Goal: Task Accomplishment & Management: Manage account settings

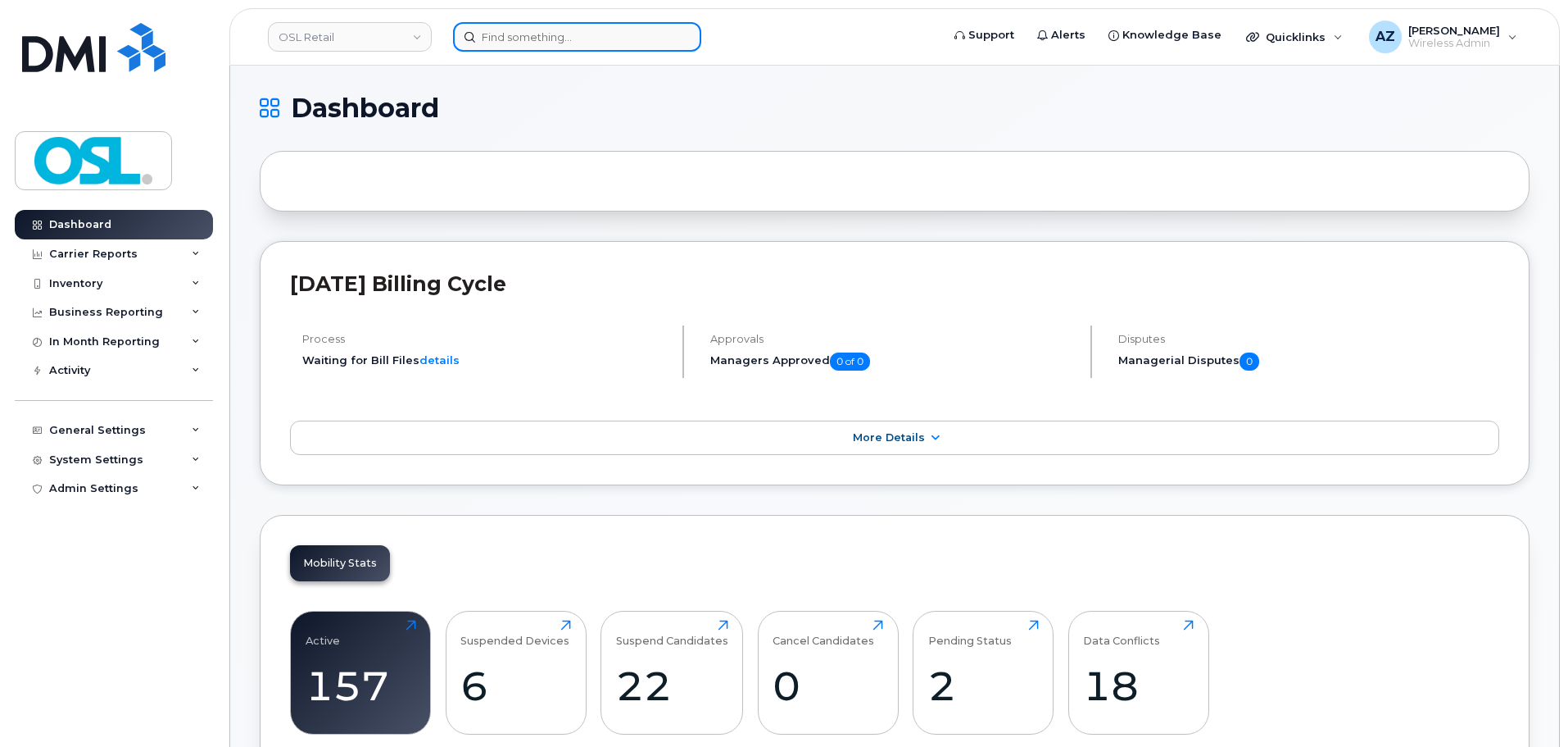
click at [571, 34] on input at bounding box center [577, 37] width 248 height 29
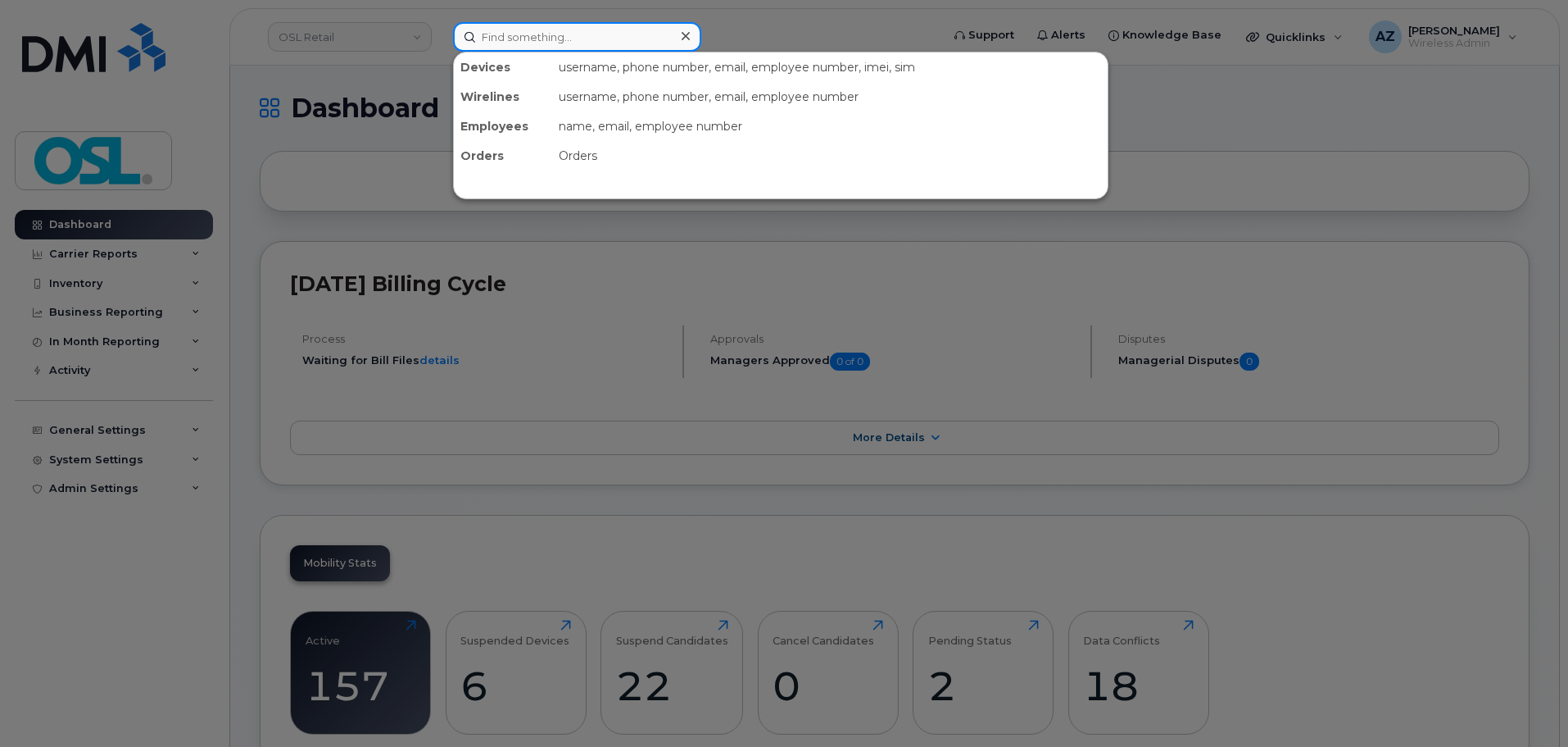
paste input "4189283913"
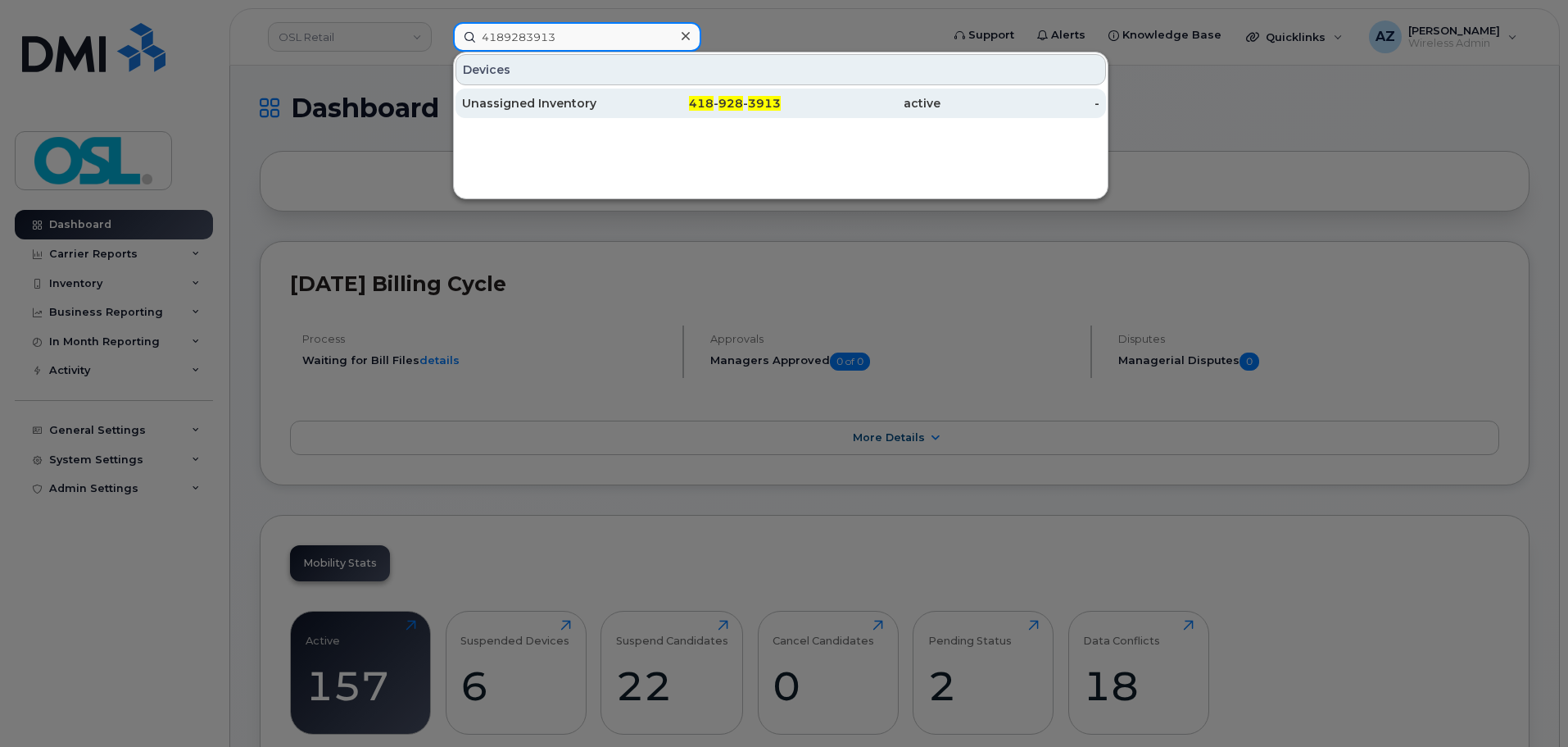
type input "4189283913"
click at [555, 103] on div "Unassigned Inventory" at bounding box center [541, 103] width 159 height 16
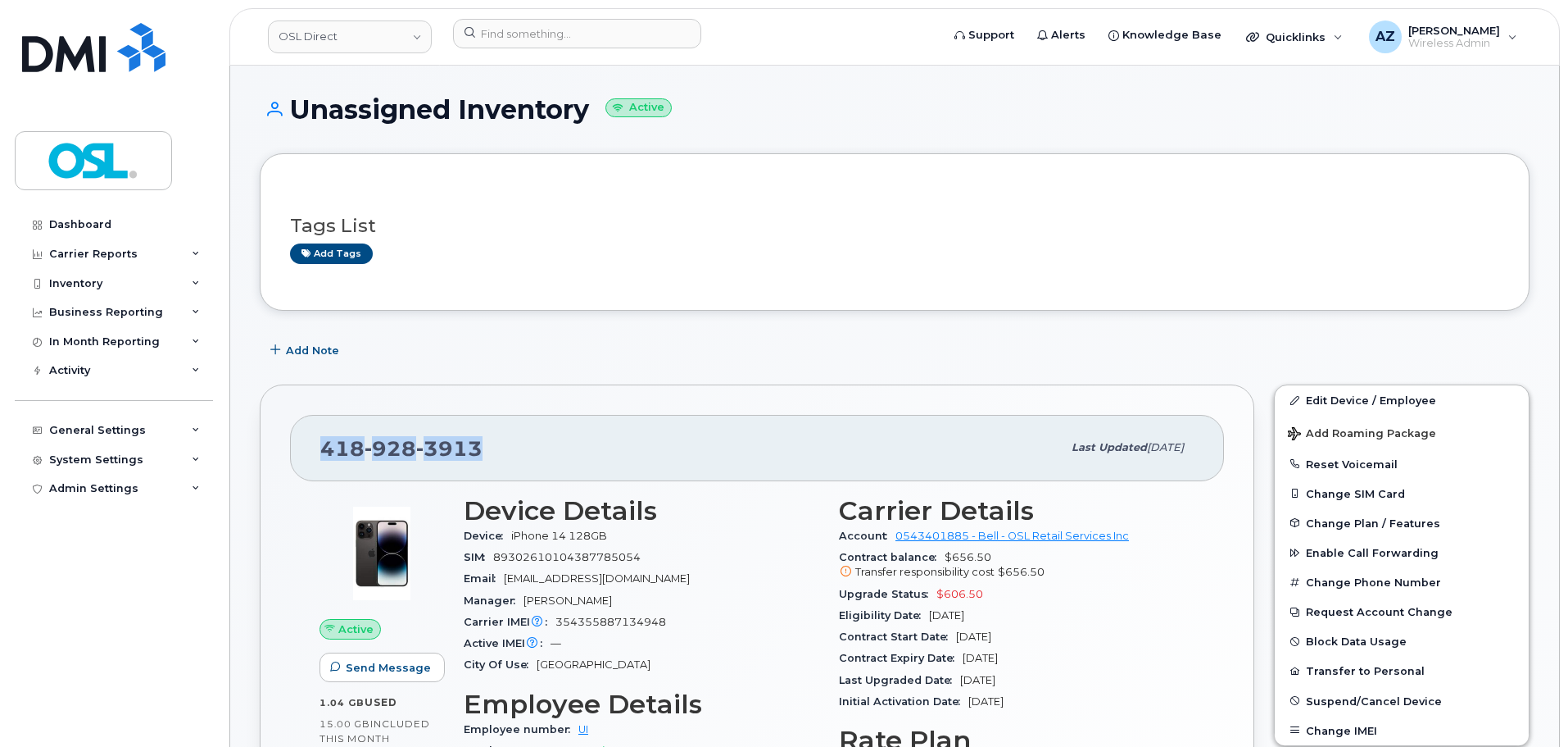
drag, startPoint x: 480, startPoint y: 455, endPoint x: 310, endPoint y: 458, distance: 170.0
click at [310, 458] on div "418 928 3913 Last updated Oct 02, 2025" at bounding box center [757, 447] width 933 height 65
copy span "418 928 3913"
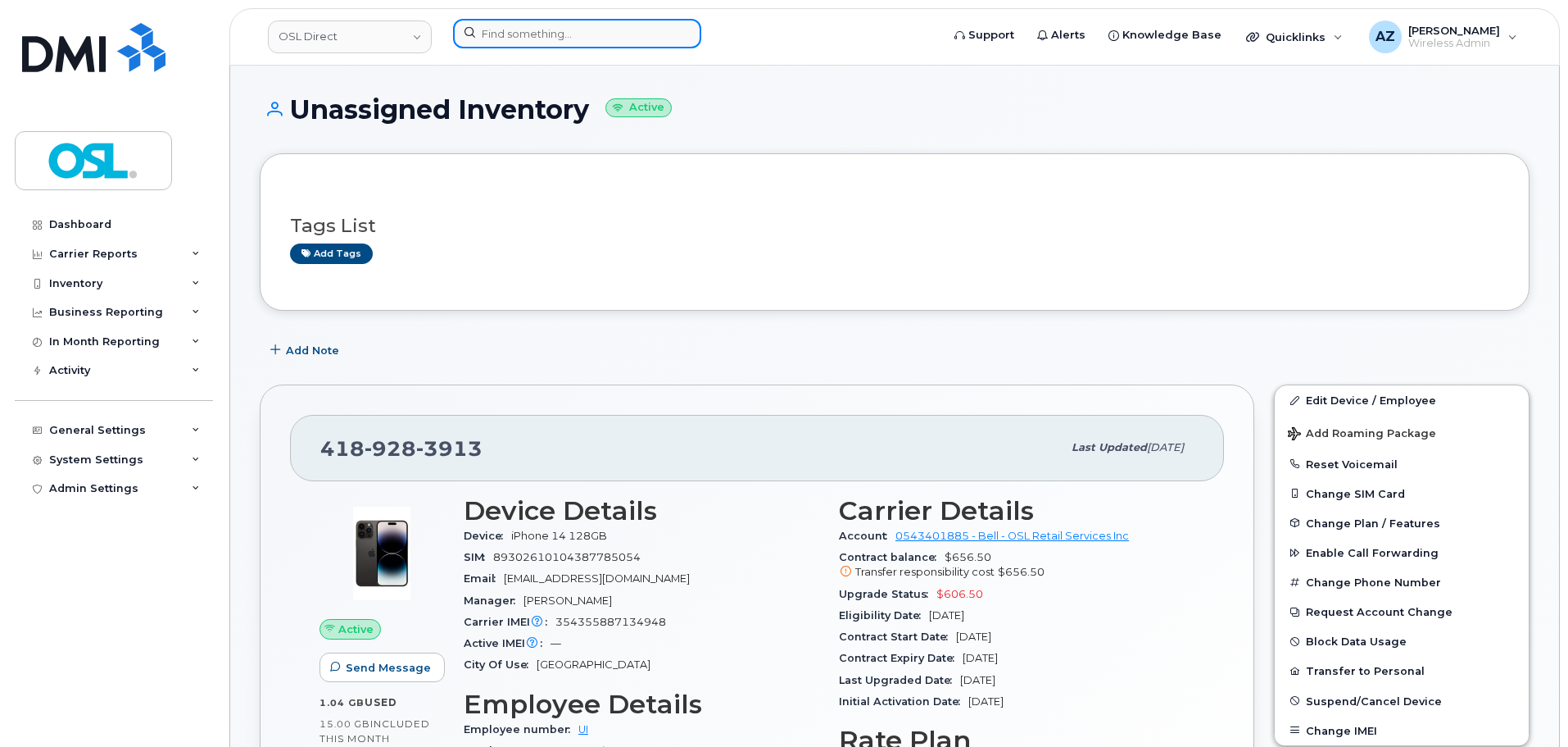
click at [653, 31] on input at bounding box center [577, 34] width 248 height 29
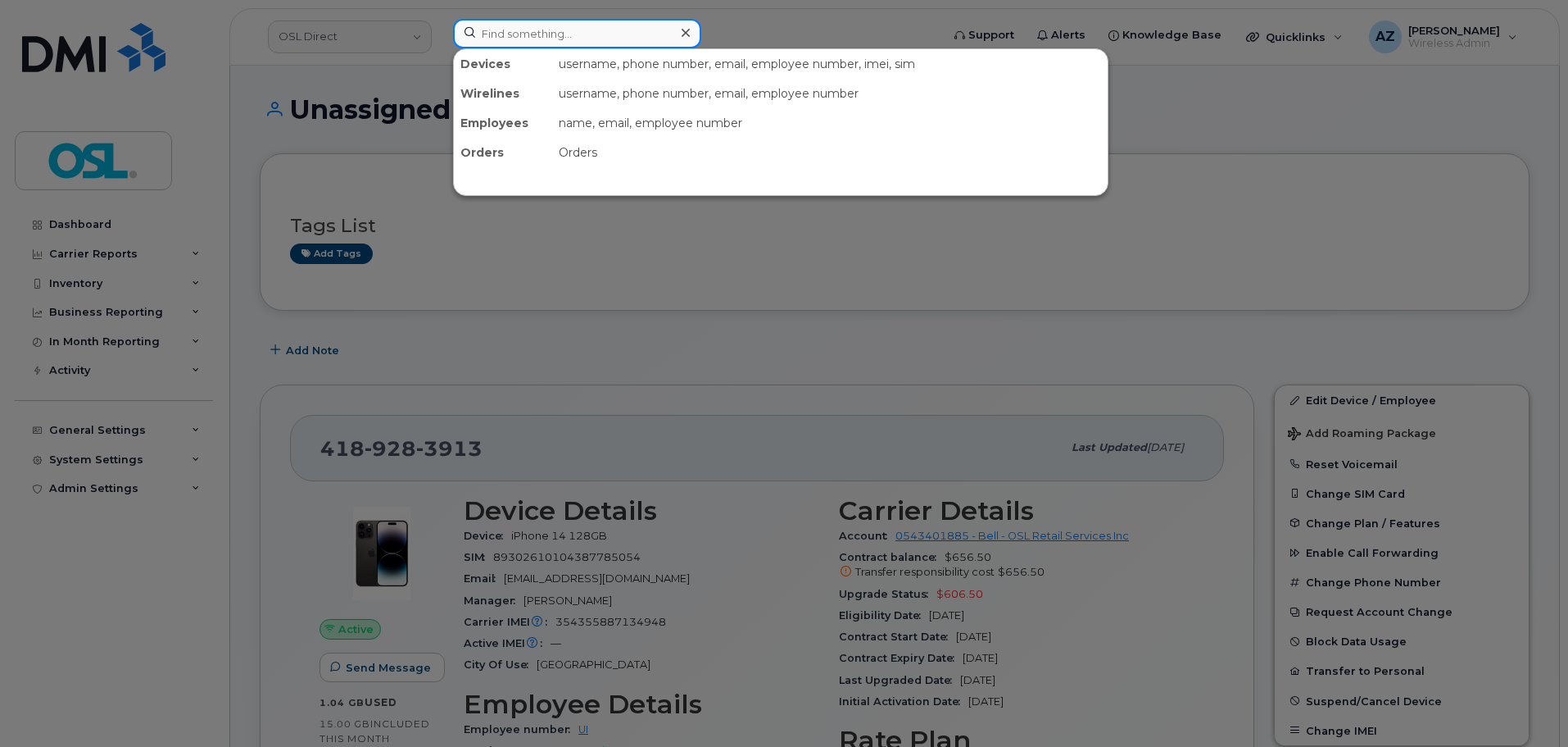
paste input "4383379606"
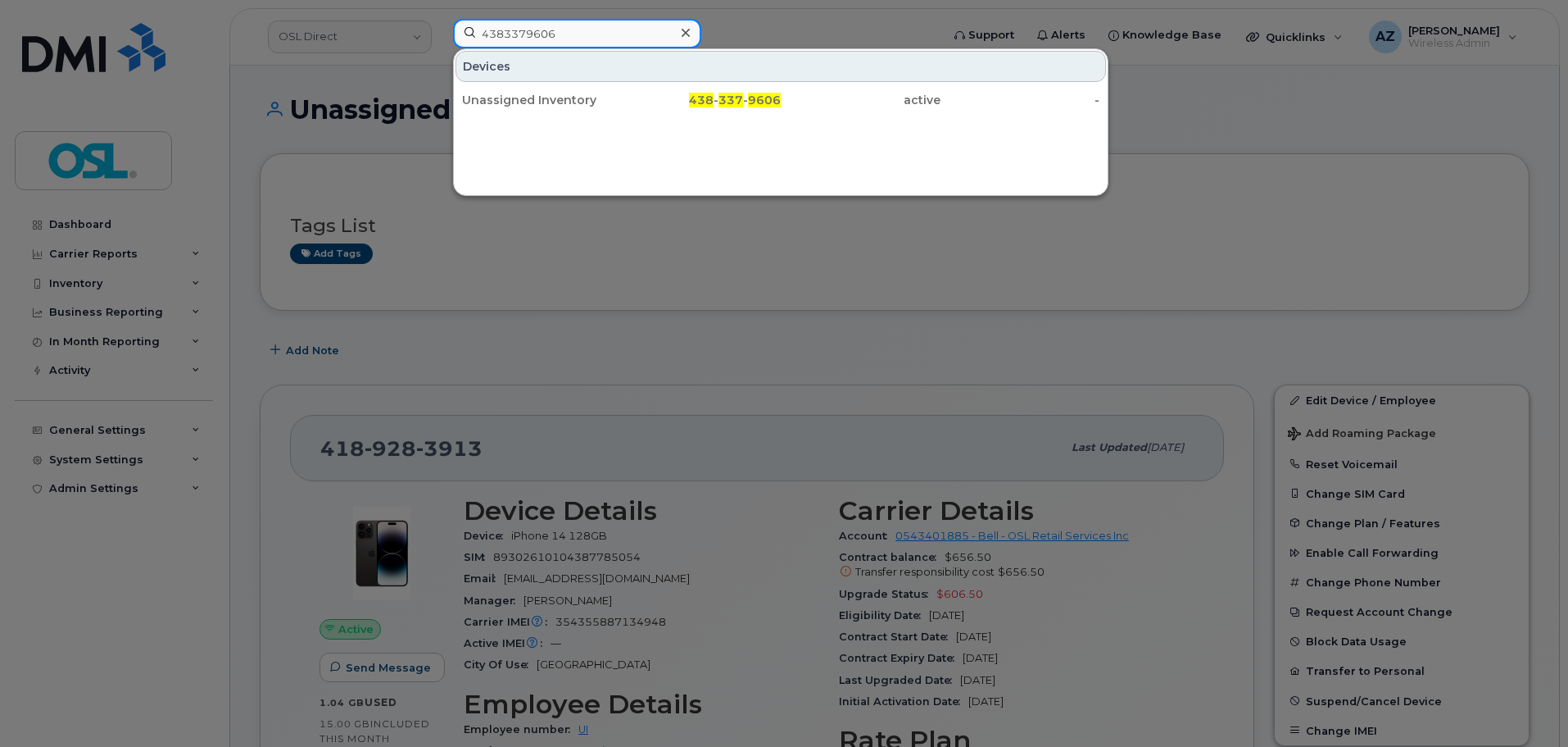
type input "4383379606"
click at [690, 282] on div at bounding box center [784, 373] width 1568 height 747
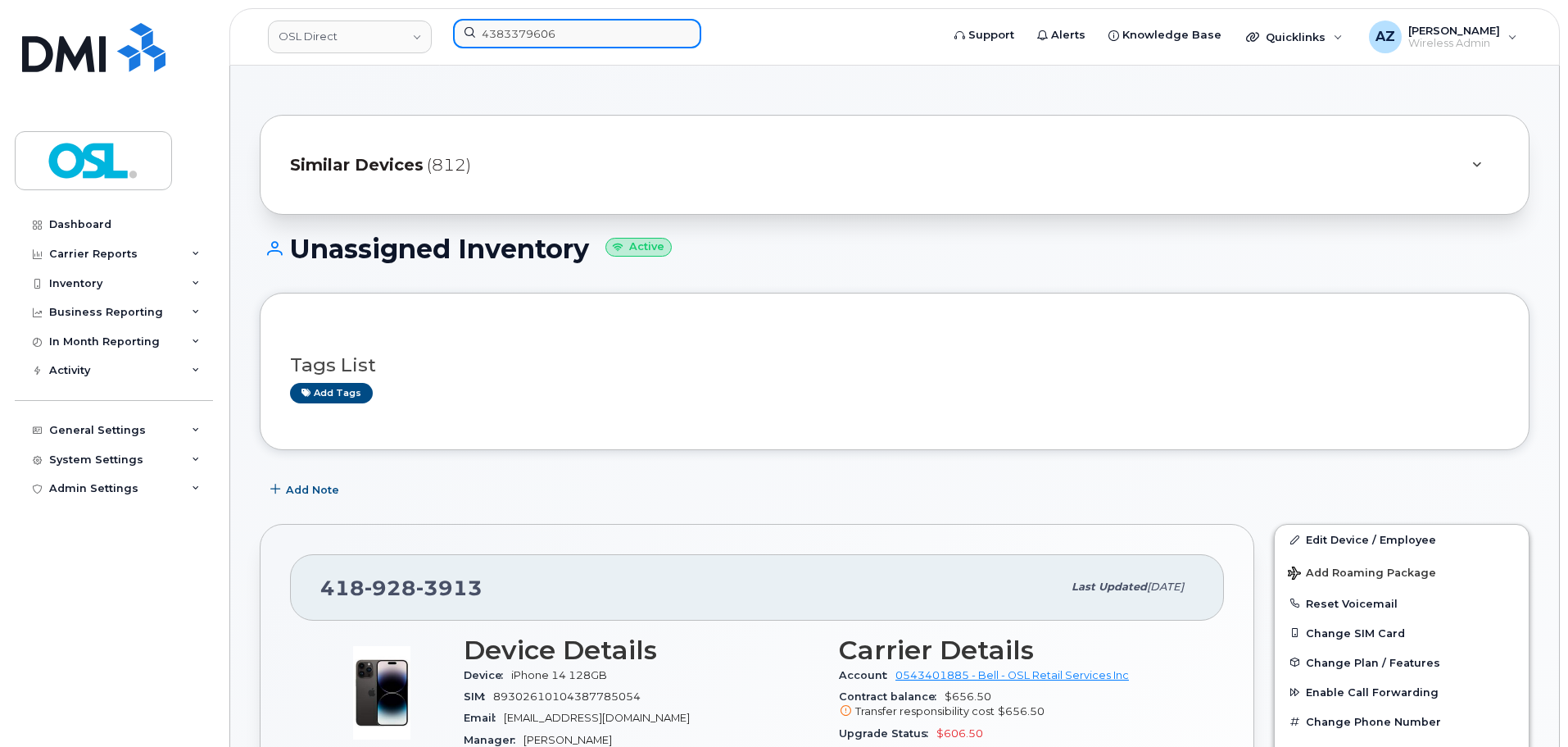
click at [555, 32] on input "4383379606" at bounding box center [577, 34] width 248 height 29
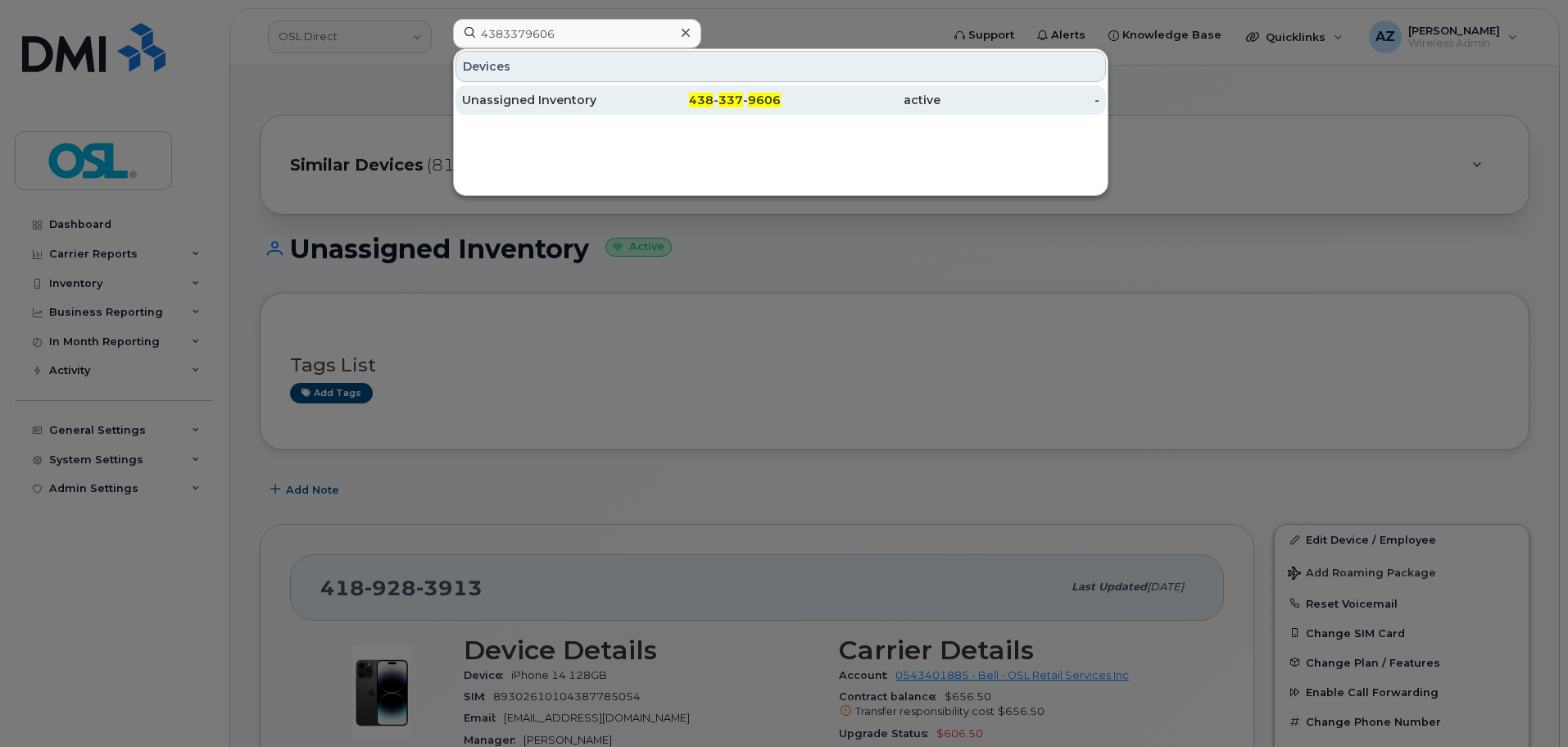
click at [596, 94] on div "Unassigned Inventory" at bounding box center [541, 100] width 159 height 16
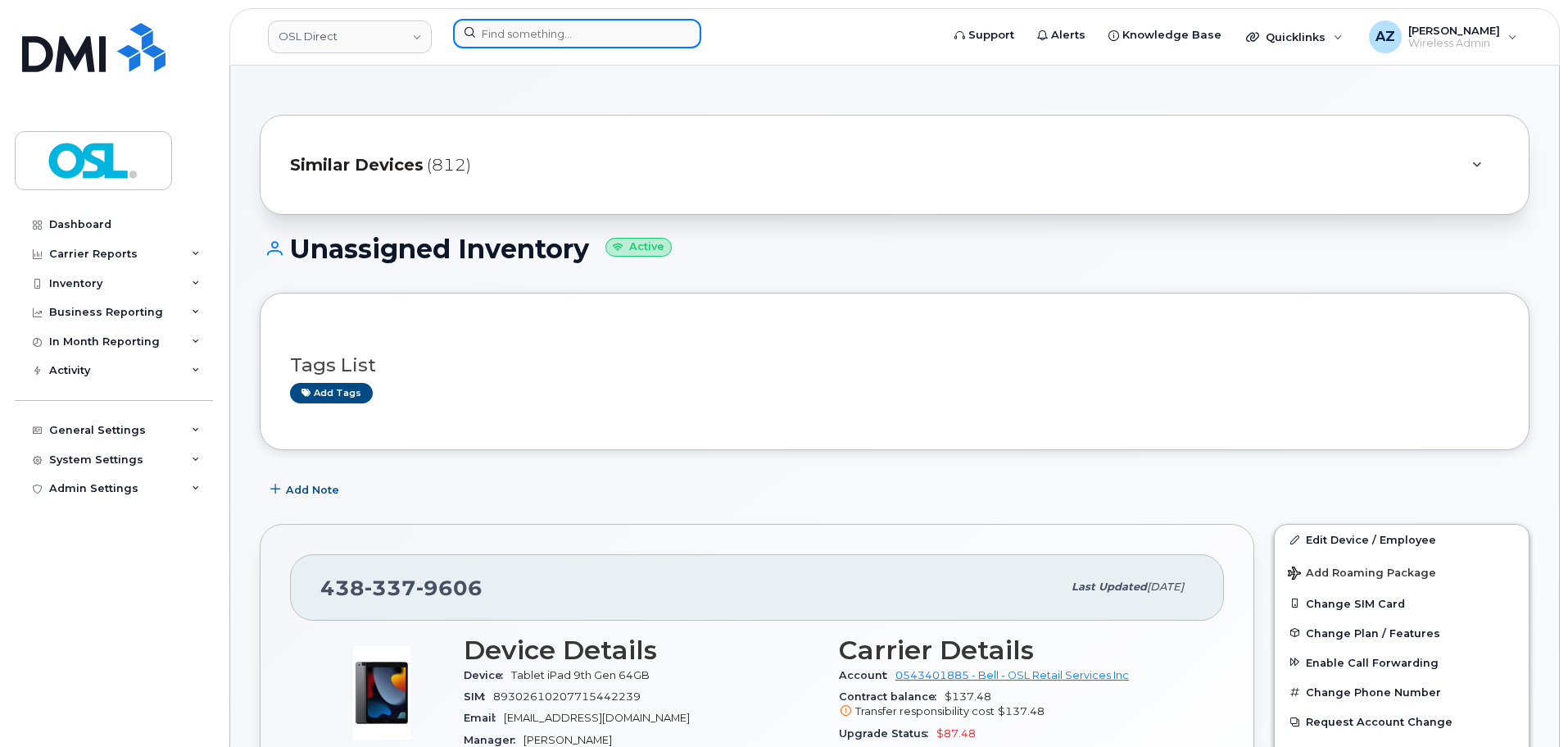
click at [613, 41] on input at bounding box center [577, 34] width 248 height 29
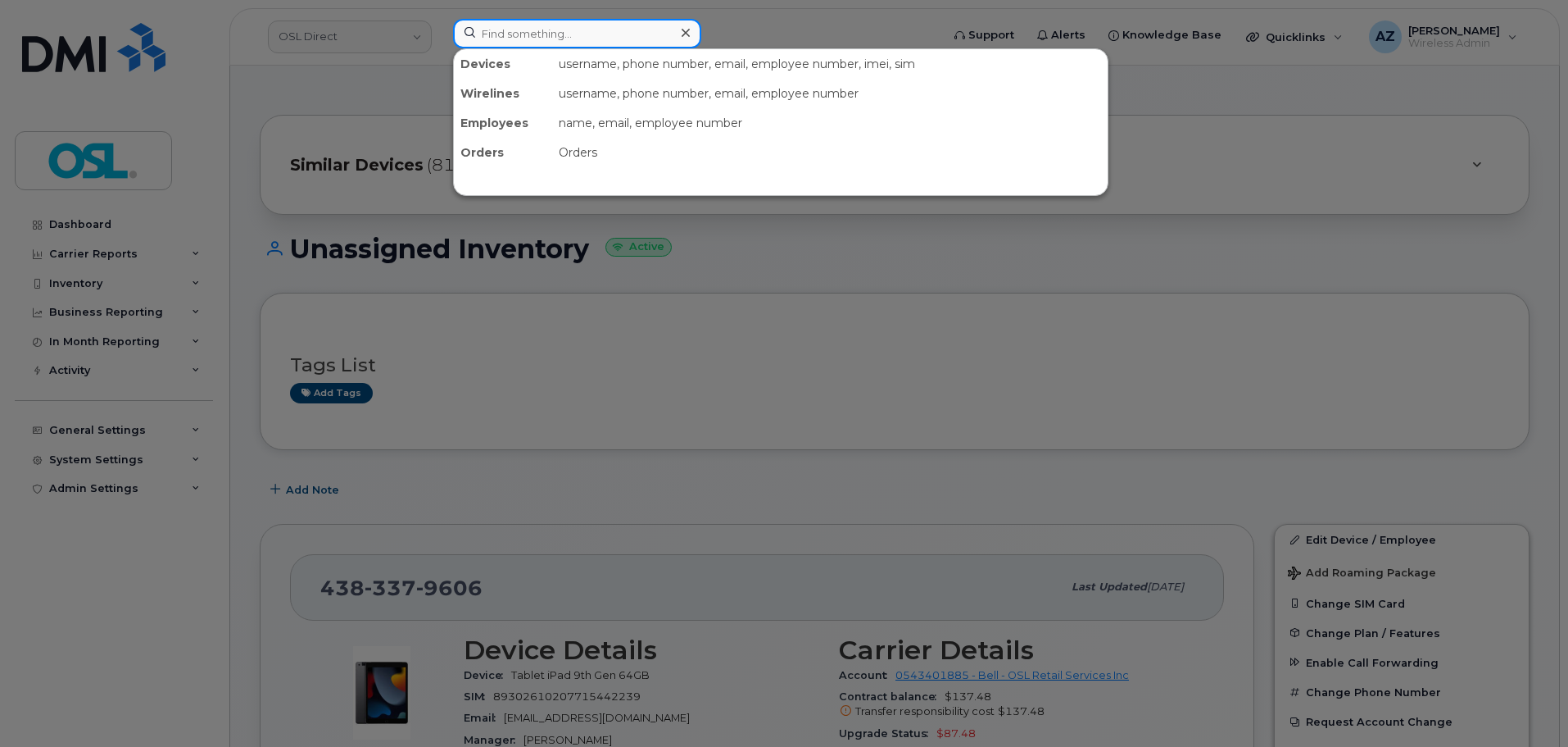
paste input "4165592234"
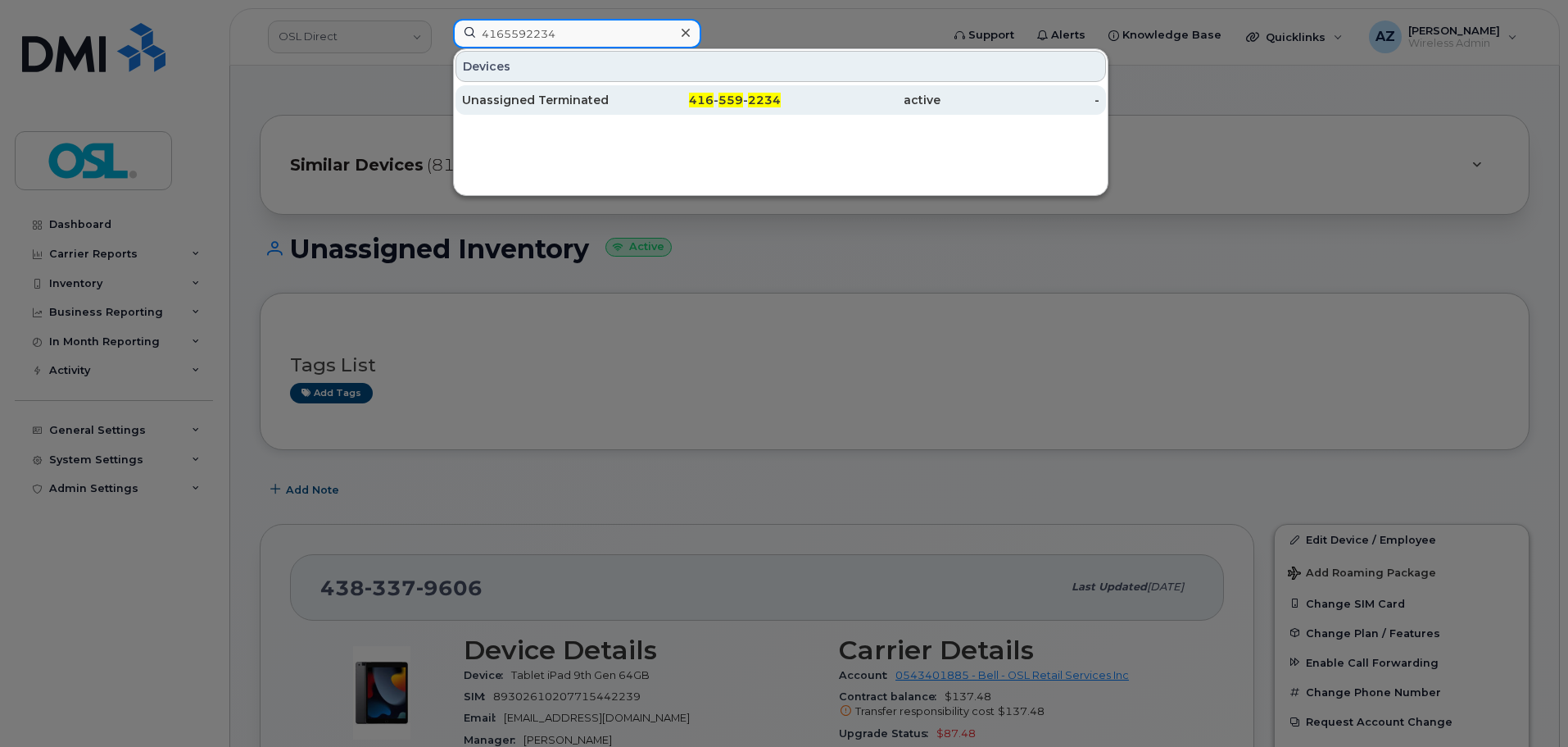
type input "4165592234"
click at [578, 103] on div "Unassigned Terminated" at bounding box center [541, 100] width 159 height 16
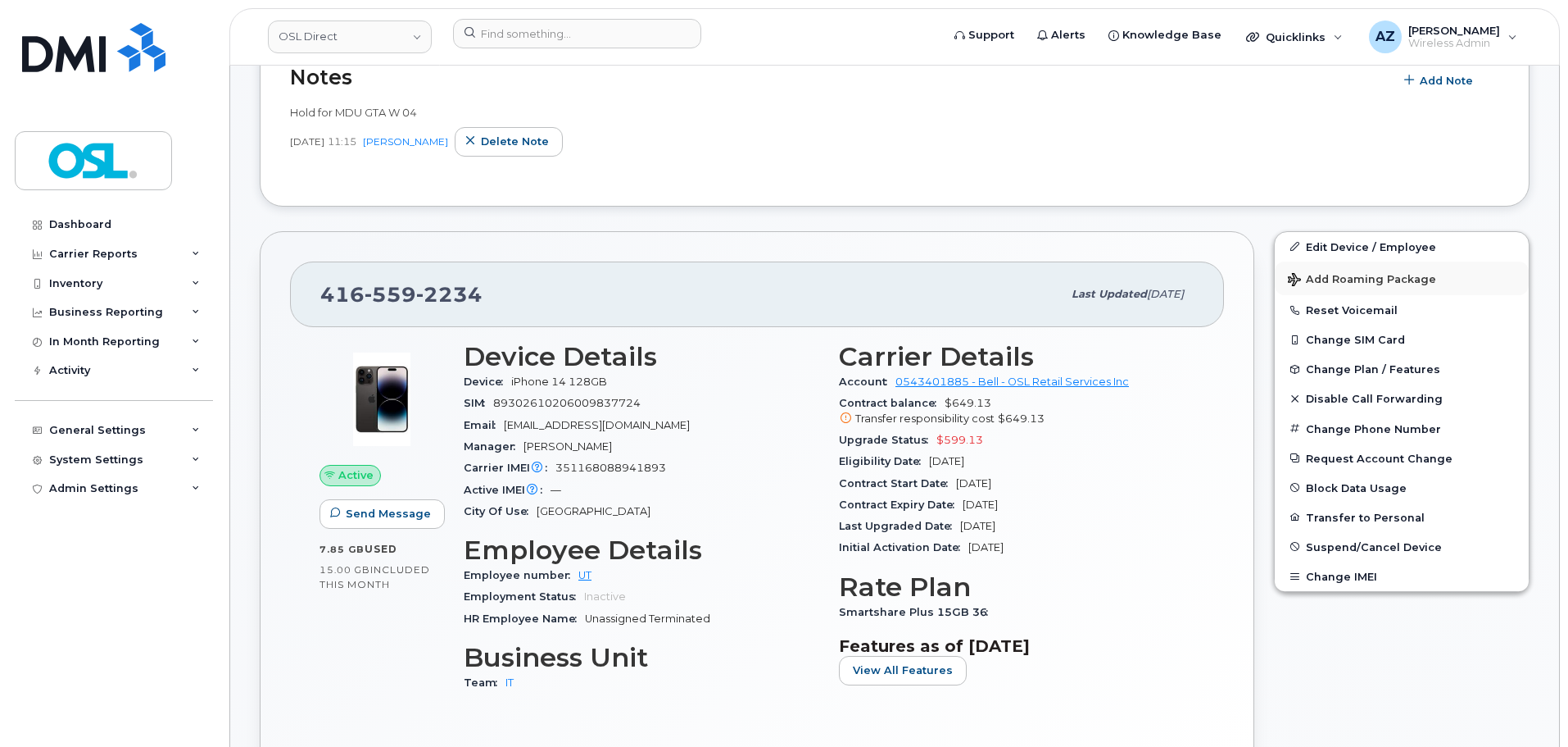
scroll to position [327, 0]
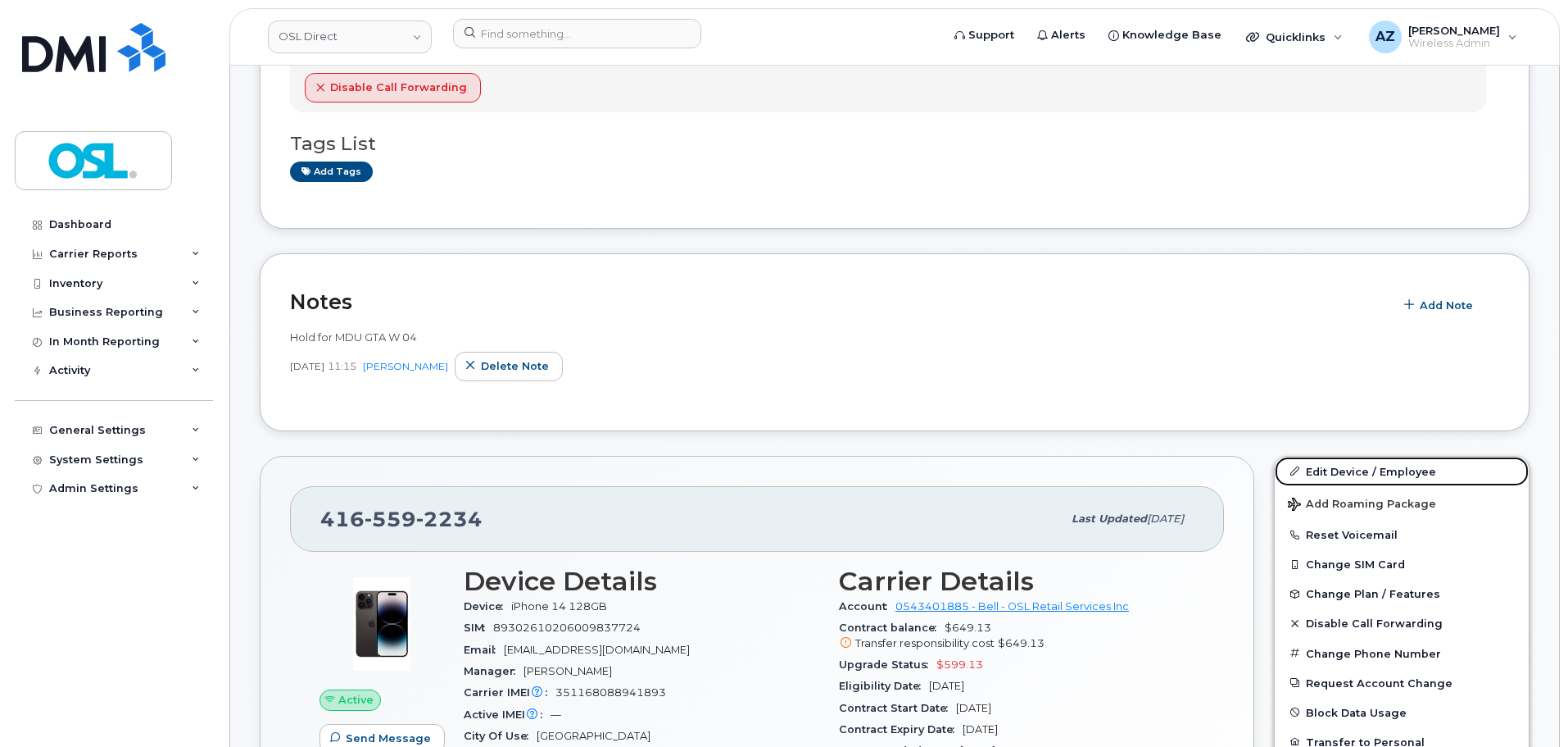
click at [1342, 464] on link "Edit Device / Employee" at bounding box center [1401, 471] width 254 height 29
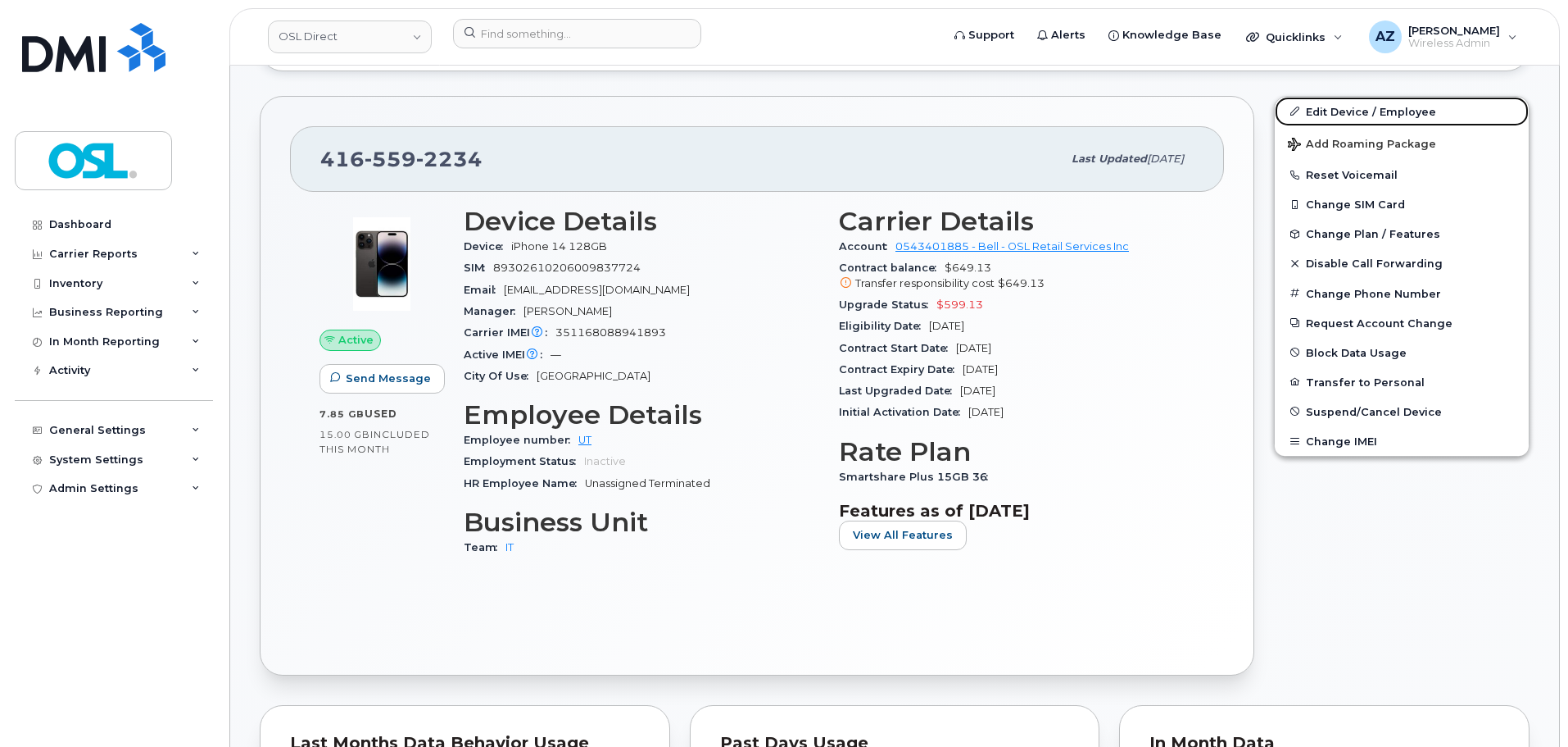
scroll to position [738, 0]
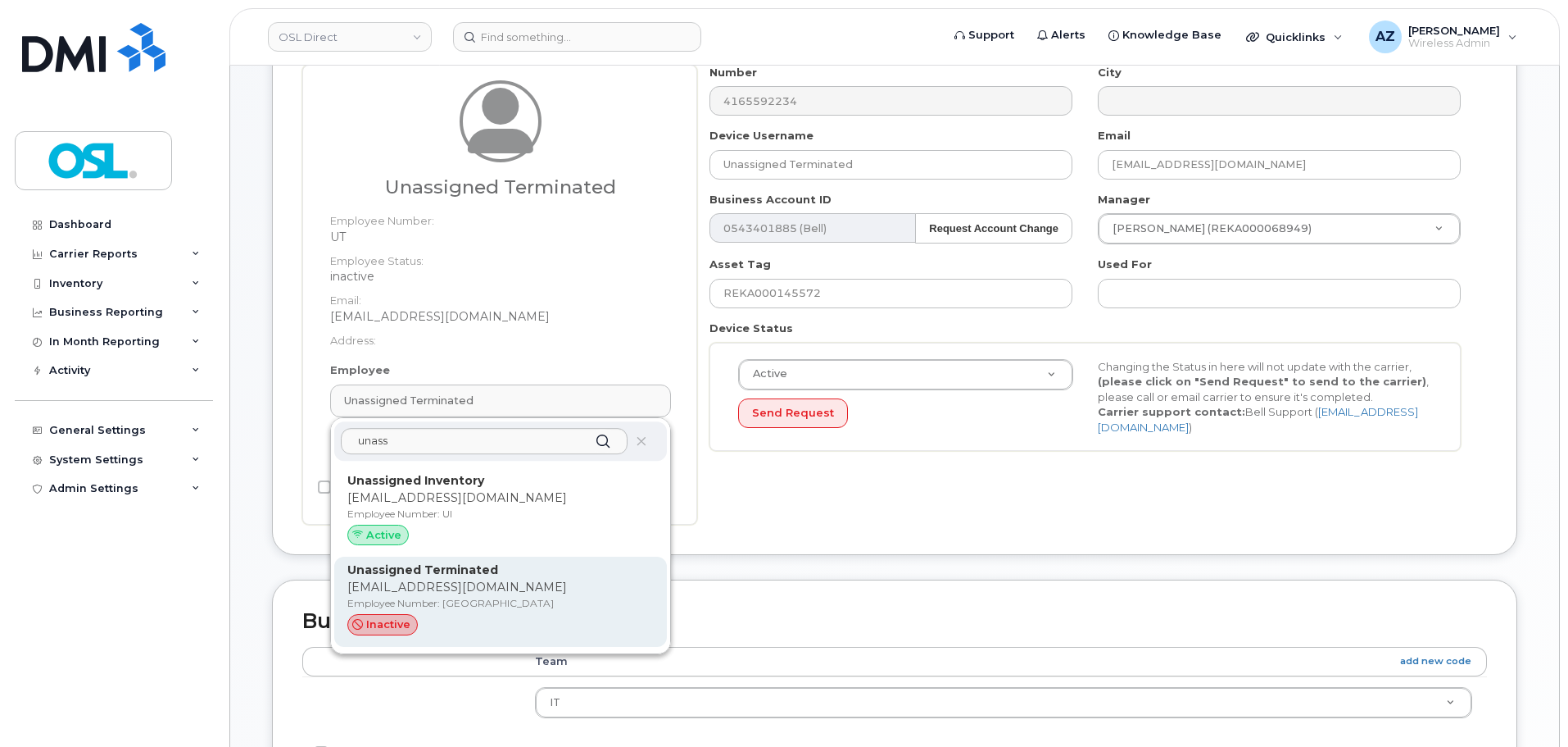
scroll to position [164, 0]
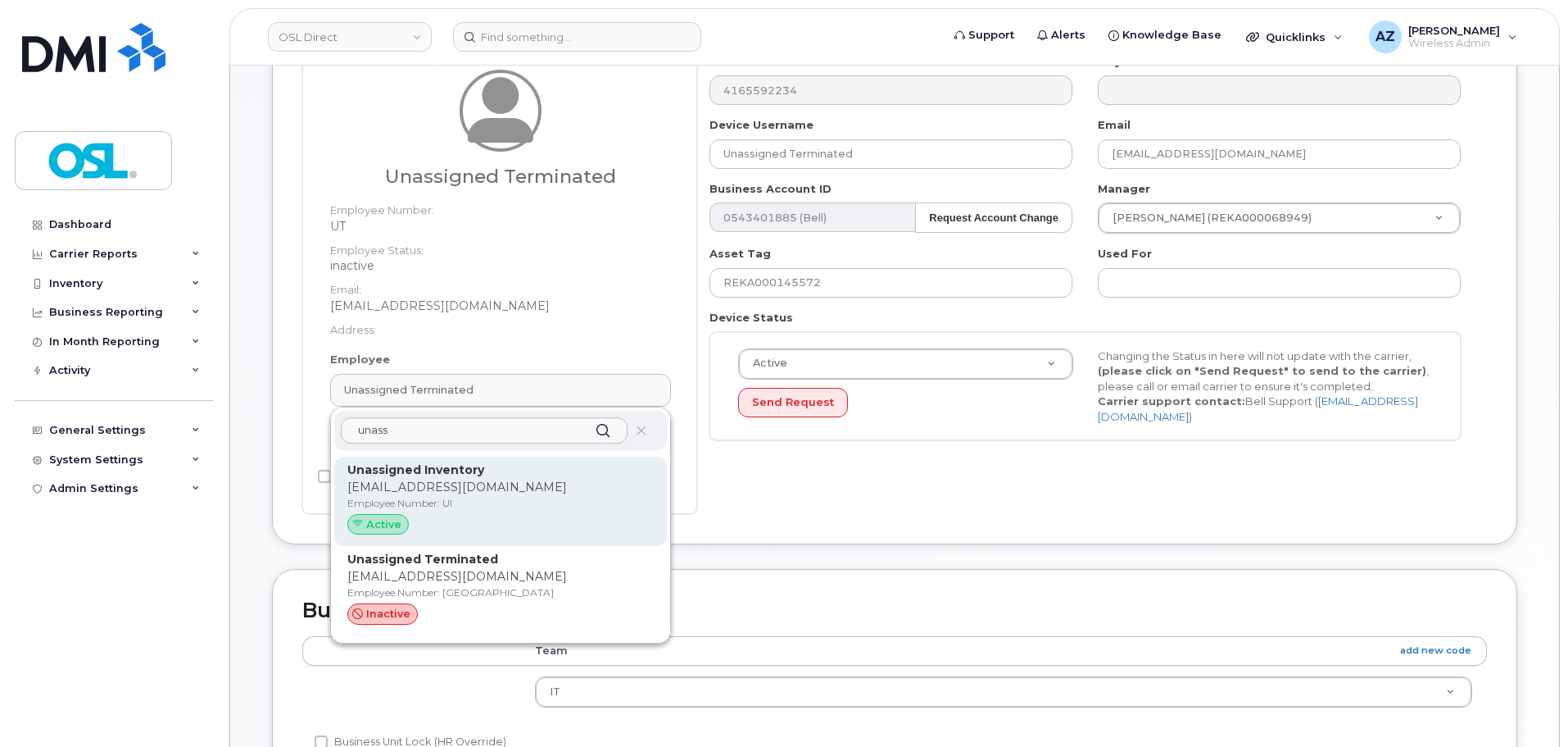
type input "unass"
click at [523, 505] on p "Employee Number: UI" at bounding box center [500, 502] width 307 height 15
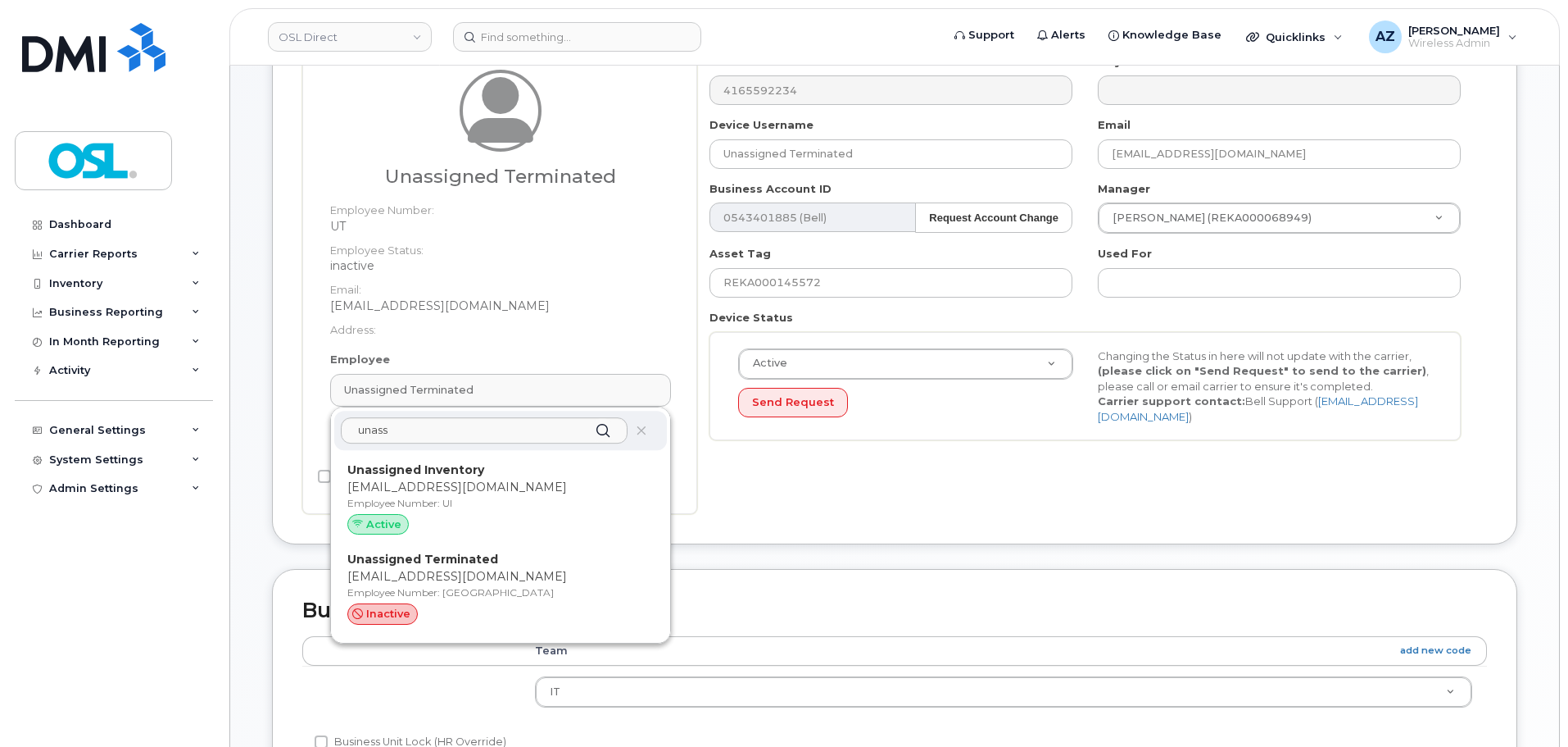
type input "UI"
type input "Unassigned Inventory"
type input "[EMAIL_ADDRESS][DOMAIN_NAME]"
type input "4724252"
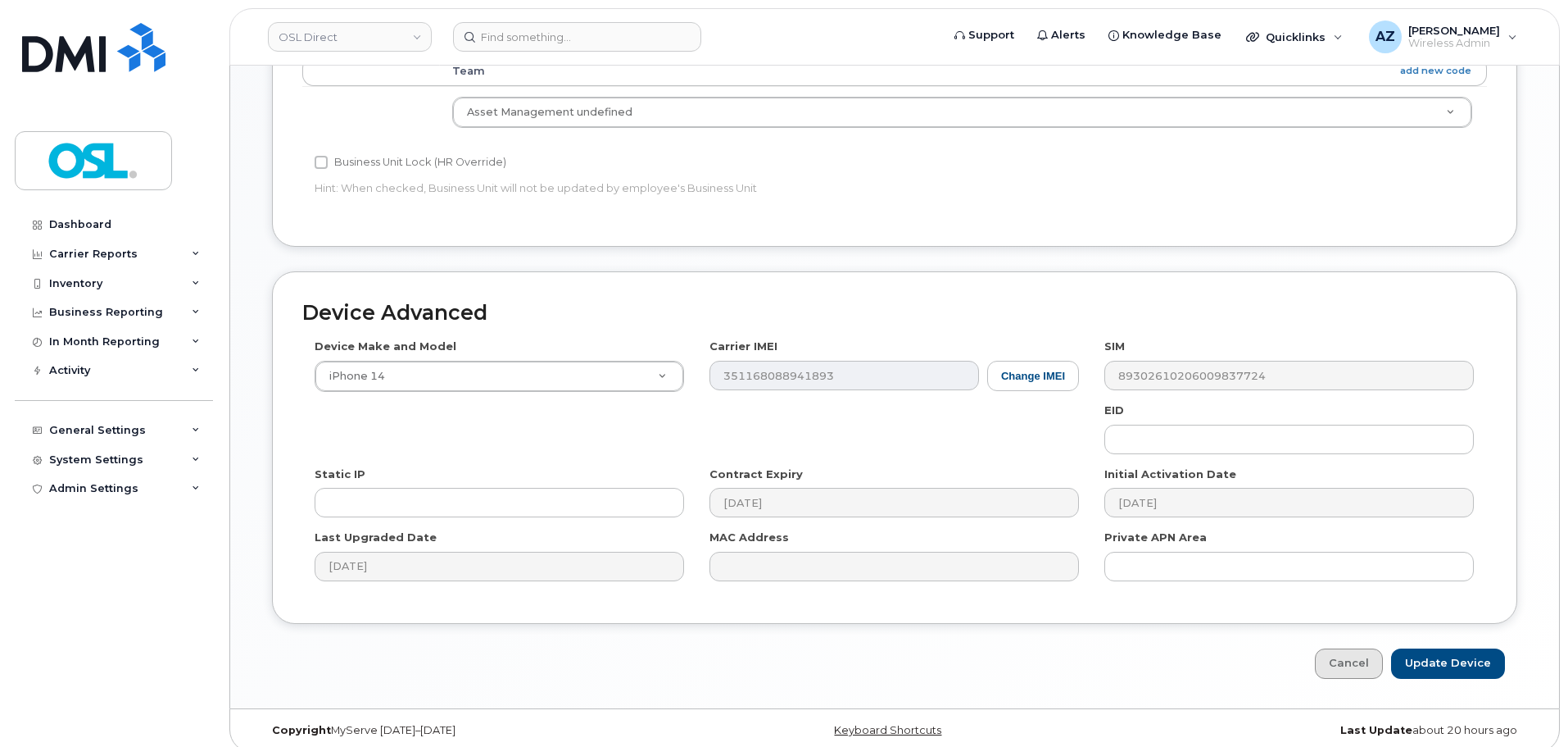
scroll to position [741, 0]
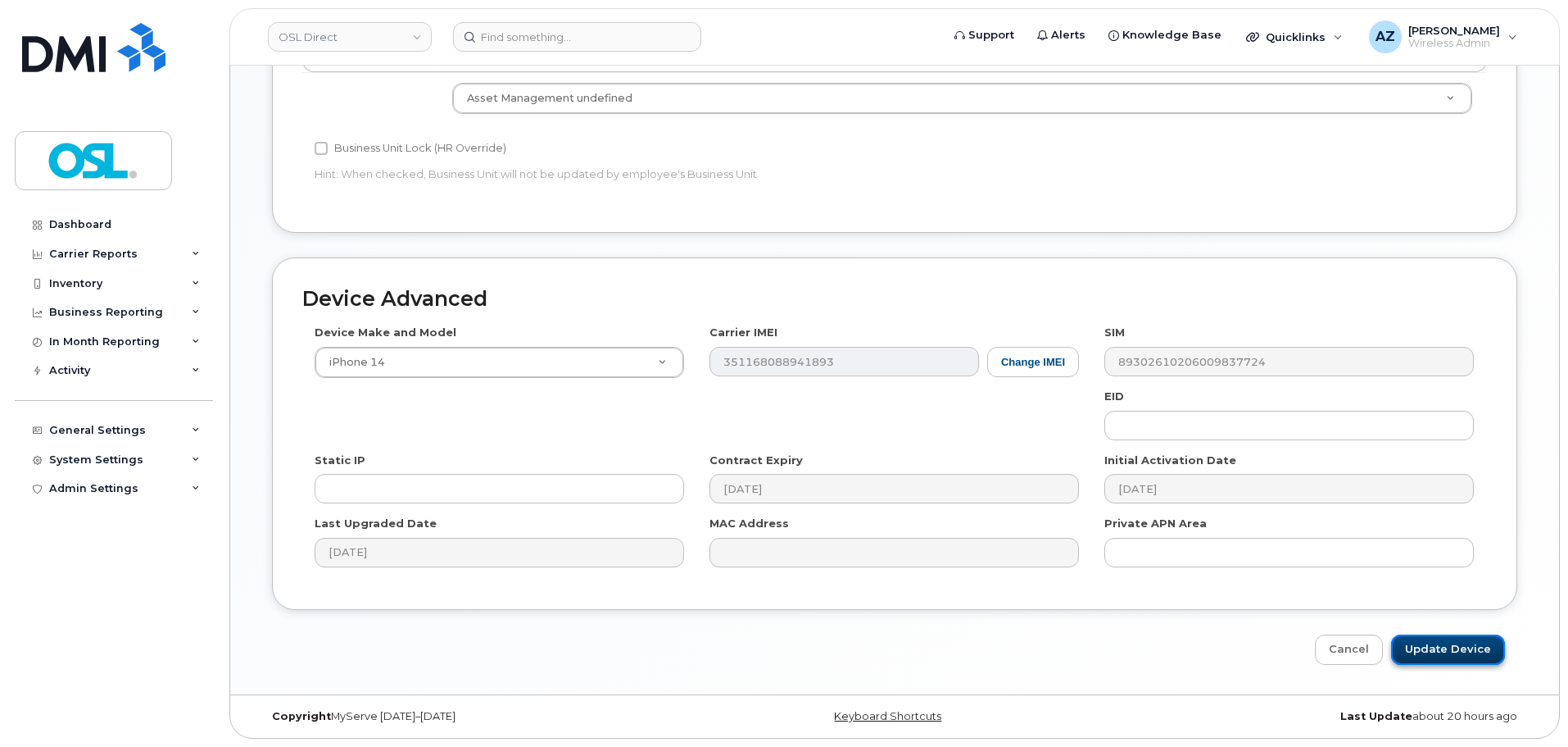
click at [1451, 638] on input "Update Device" at bounding box center [1447, 649] width 114 height 30
type input "Saving..."
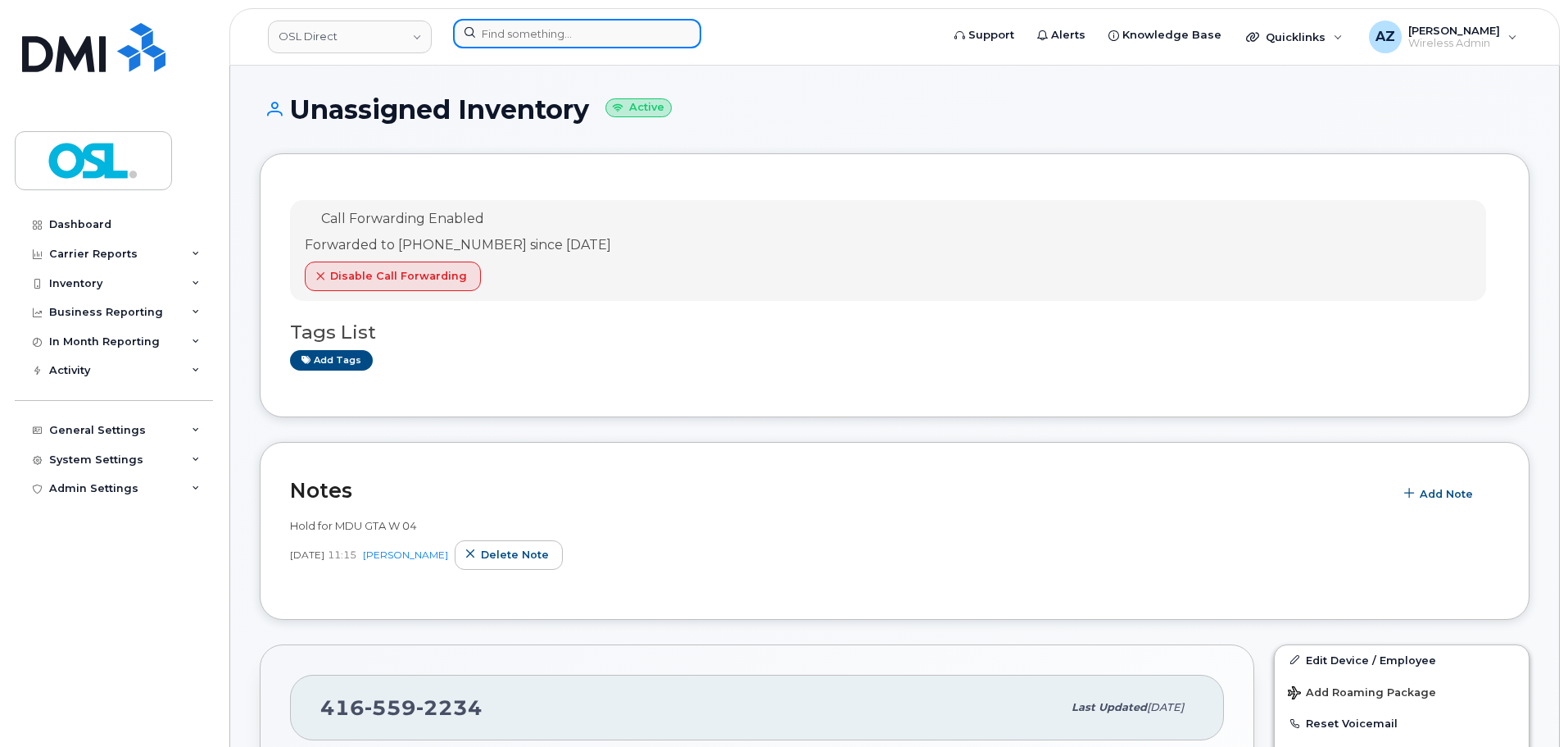
click at [554, 42] on input at bounding box center [577, 34] width 248 height 29
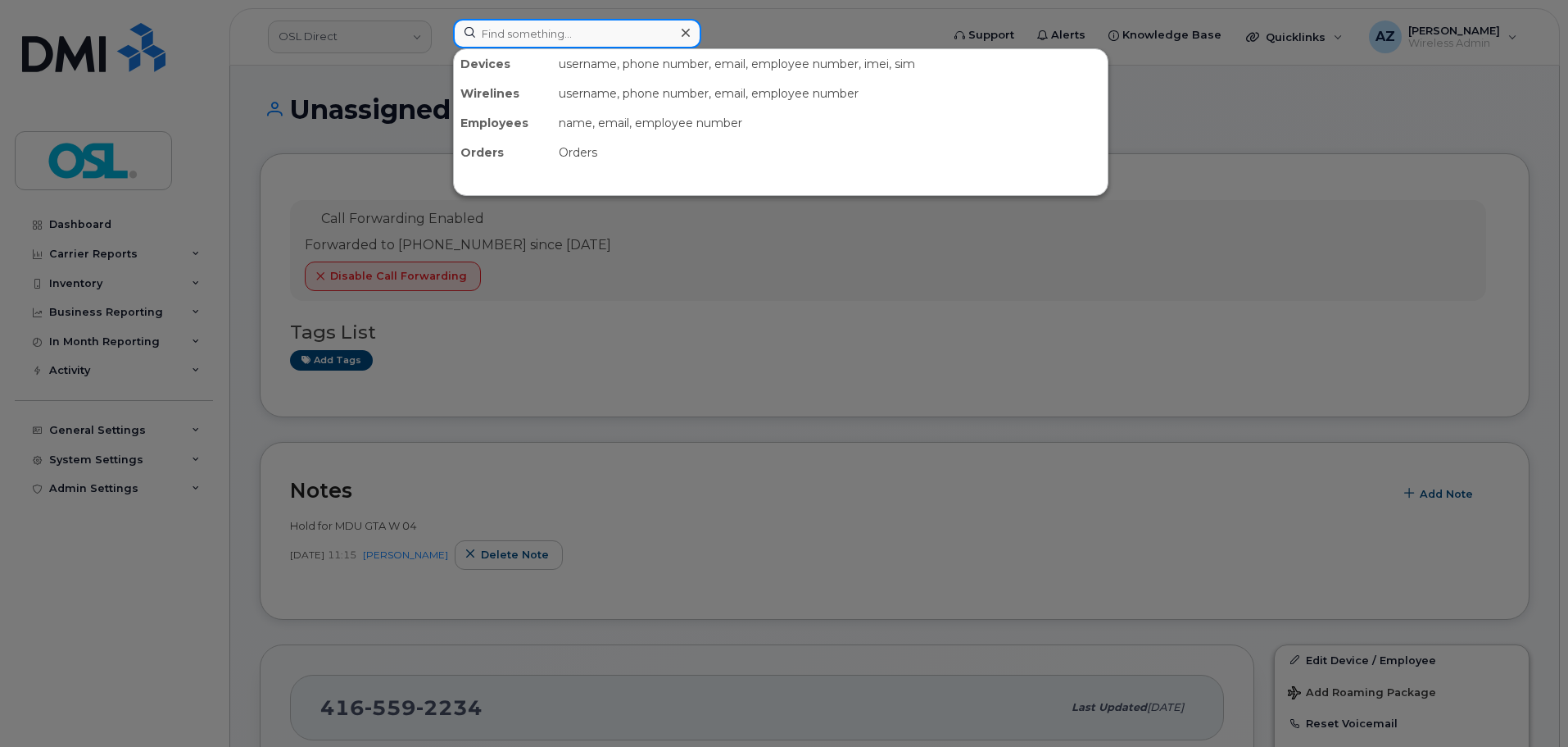
paste input "6472310979"
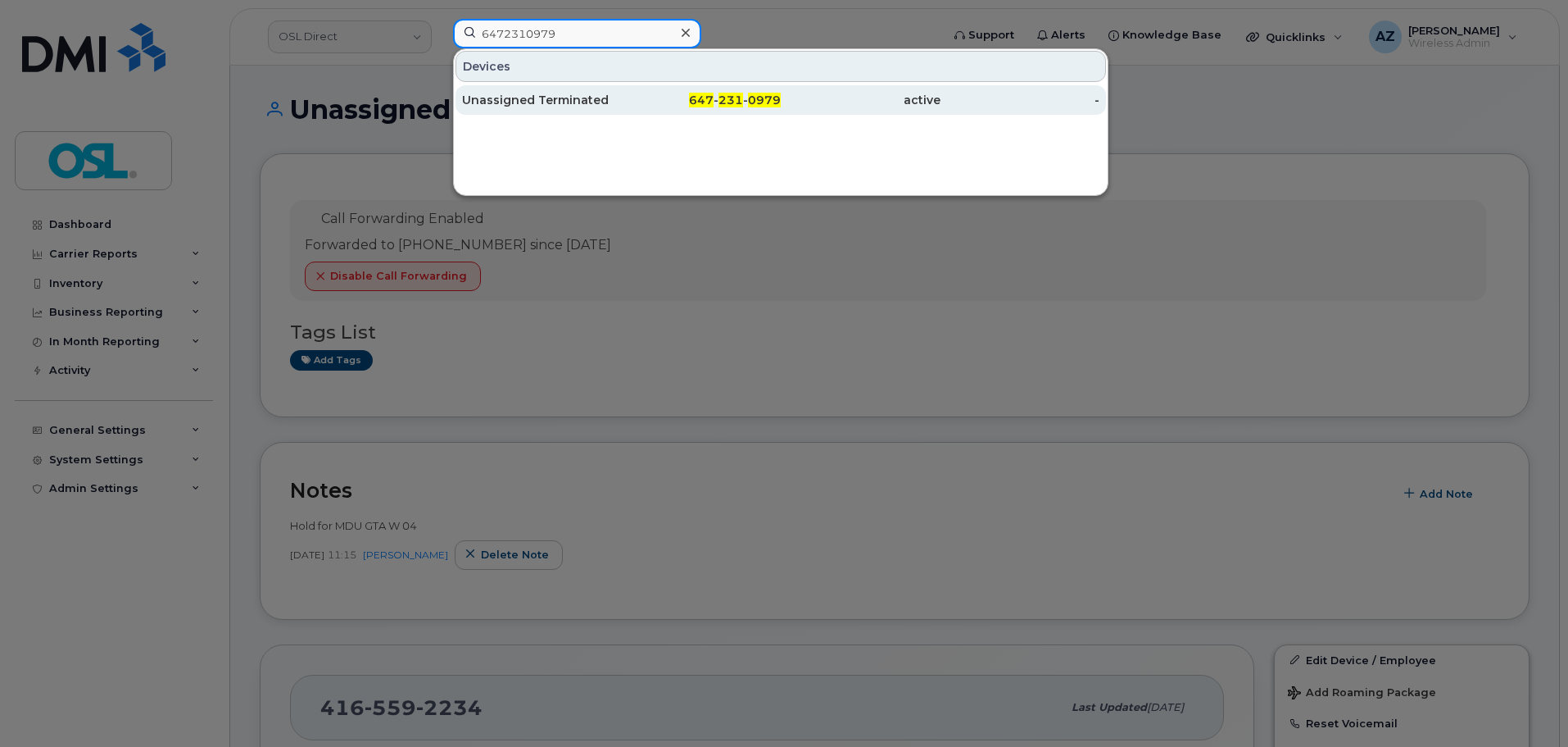
type input "6472310979"
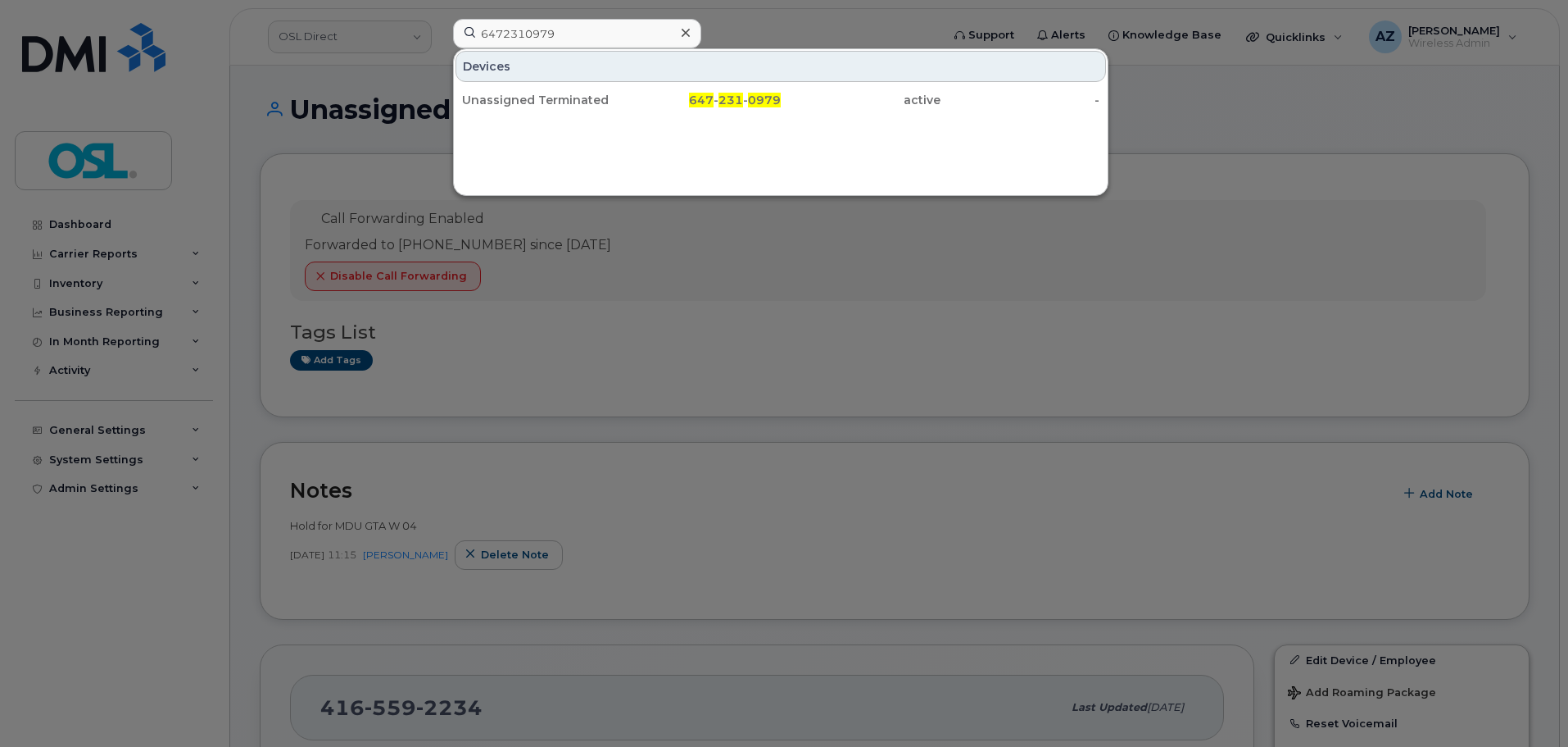
drag, startPoint x: 536, startPoint y: 94, endPoint x: 569, endPoint y: 139, distance: 55.8
click at [536, 94] on div "Unassigned Terminated" at bounding box center [541, 100] width 159 height 16
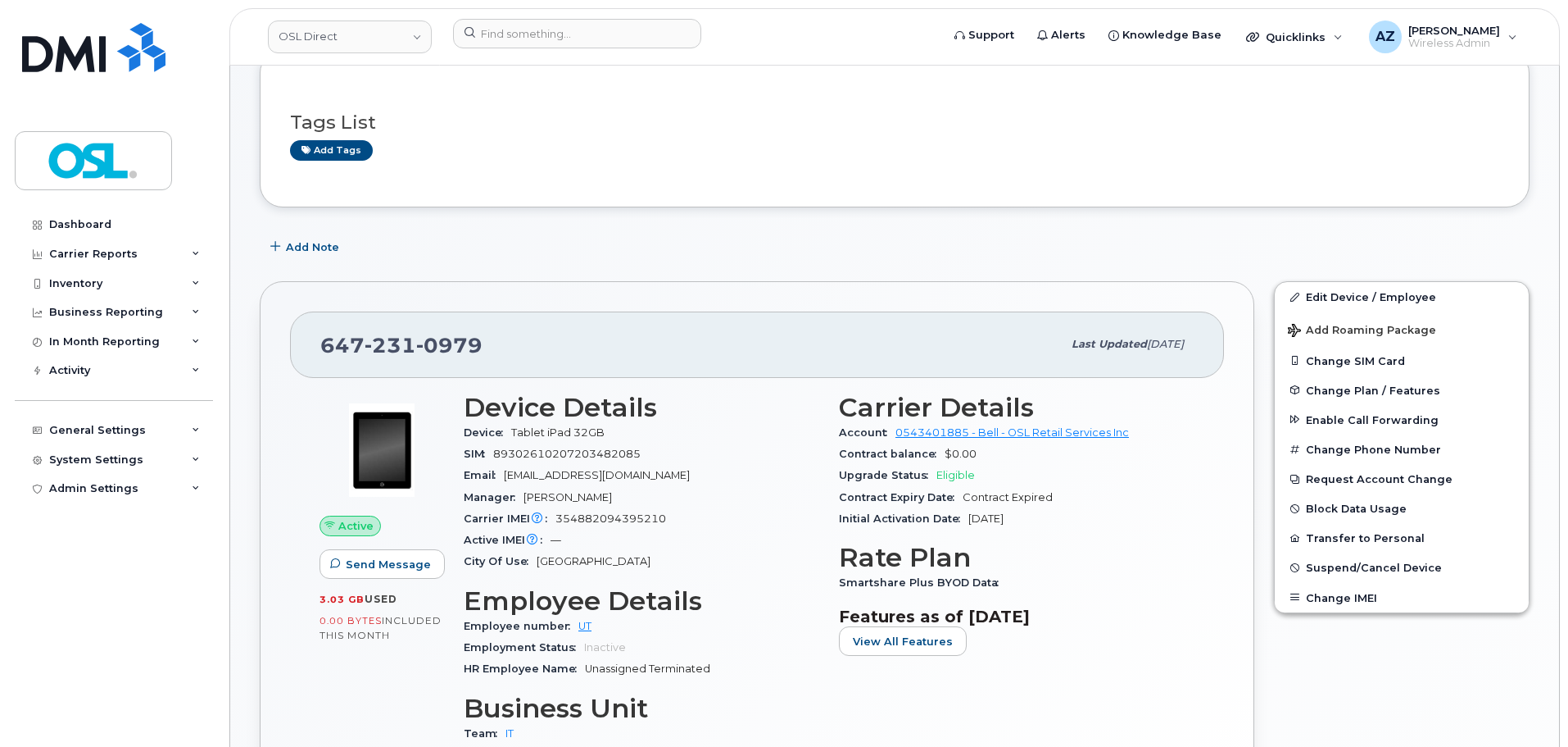
scroll to position [67, 0]
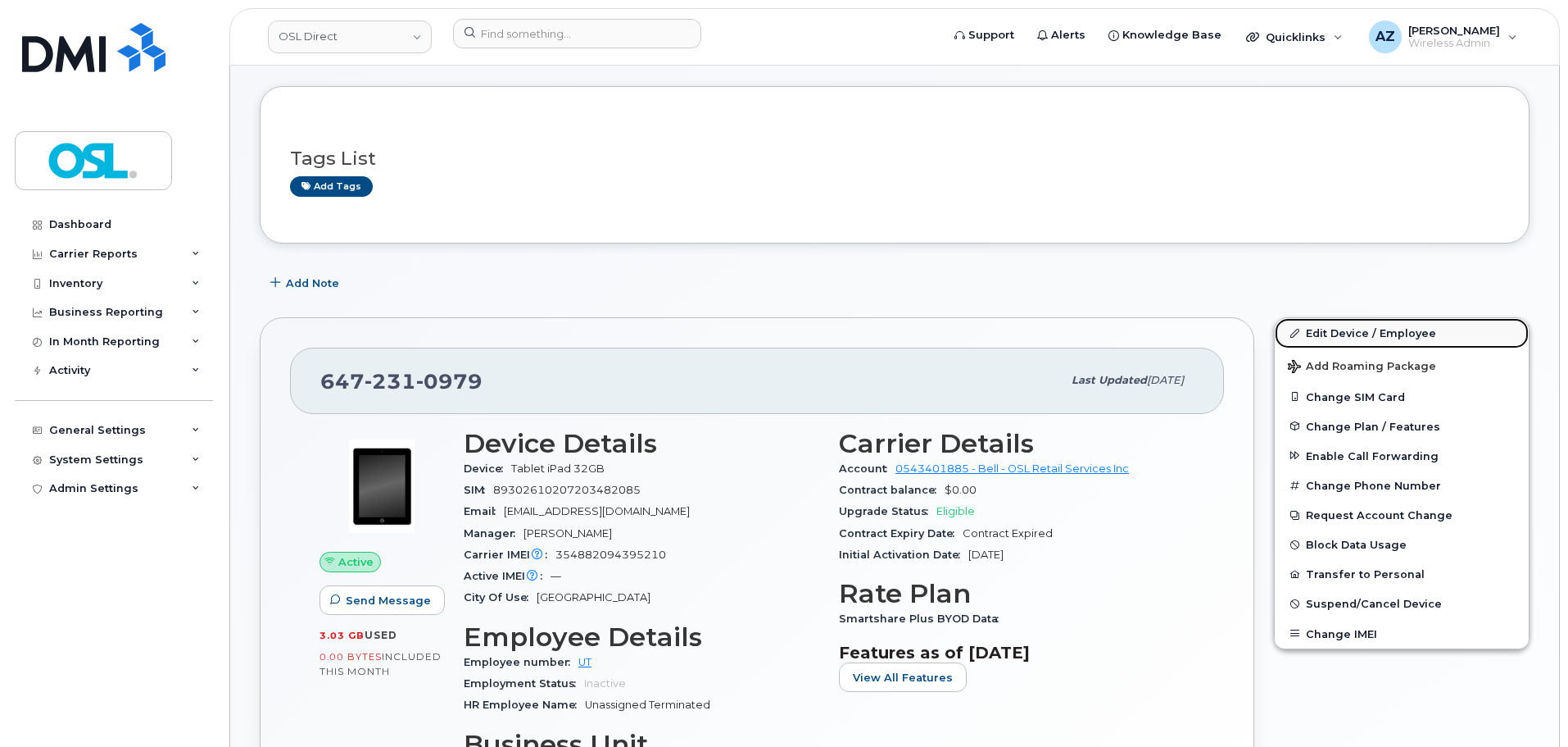
click at [1367, 334] on link "Edit Device / Employee" at bounding box center [1401, 333] width 254 height 29
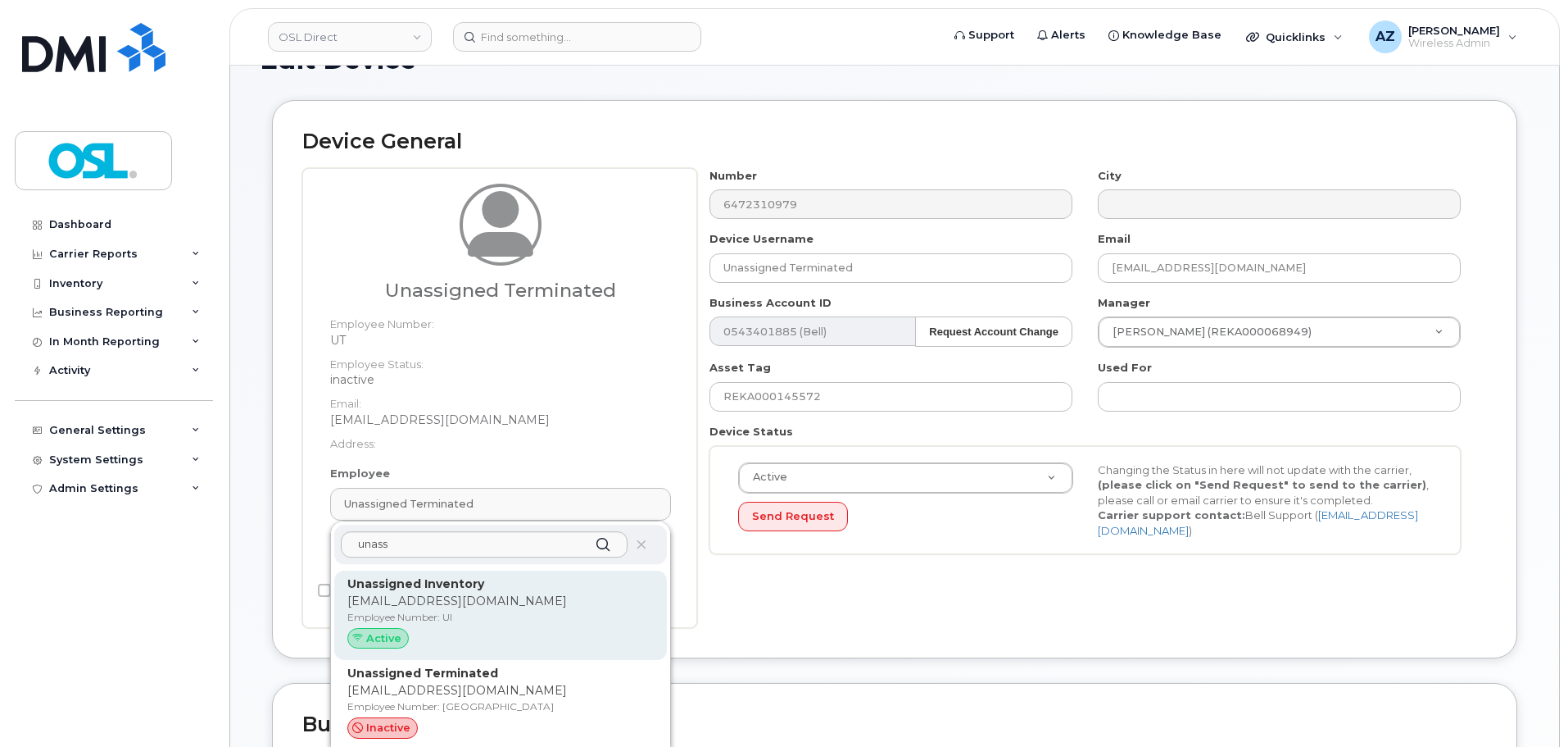
scroll to position [82, 0]
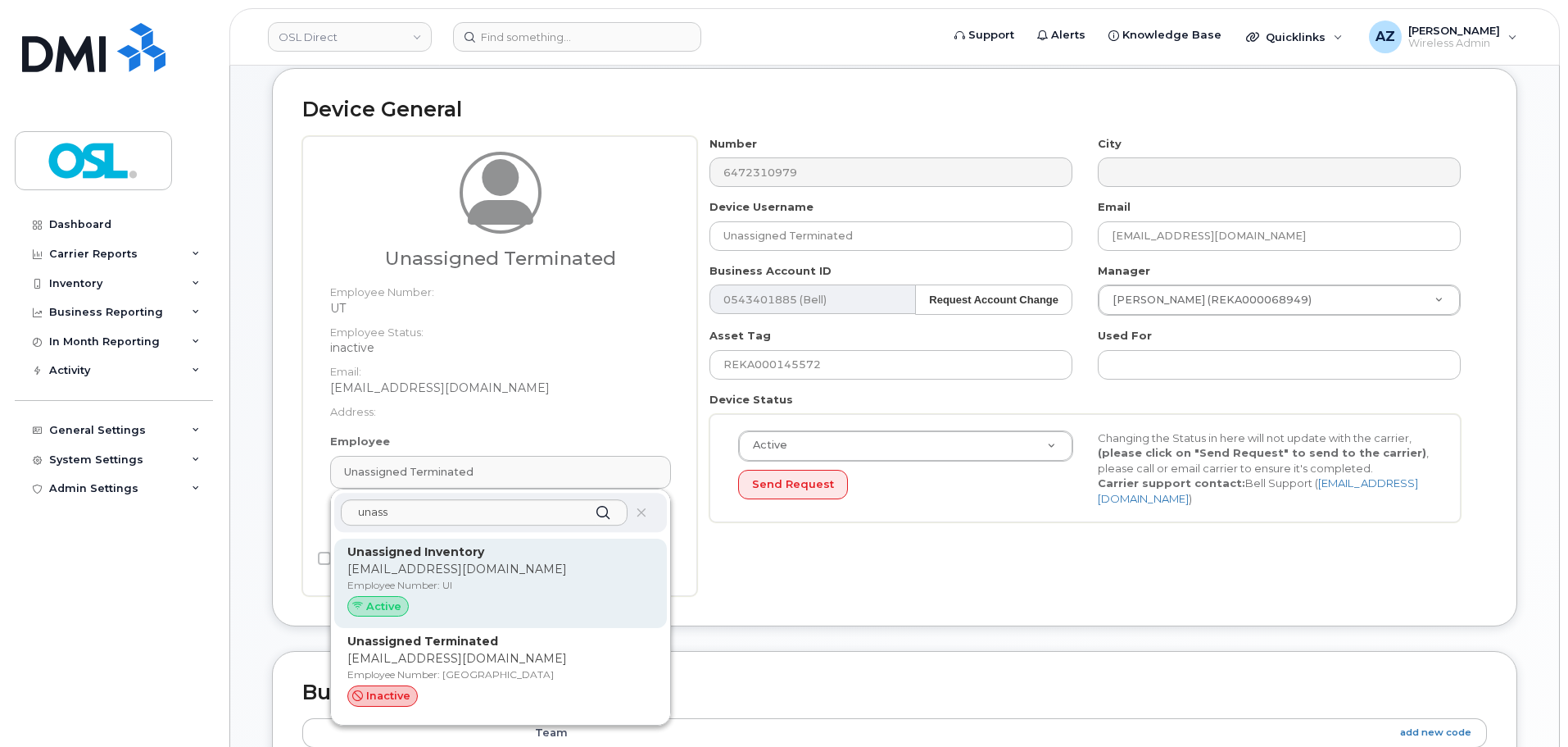
type input "unass"
click at [494, 557] on p "Unassigned Inventory" at bounding box center [500, 552] width 307 height 17
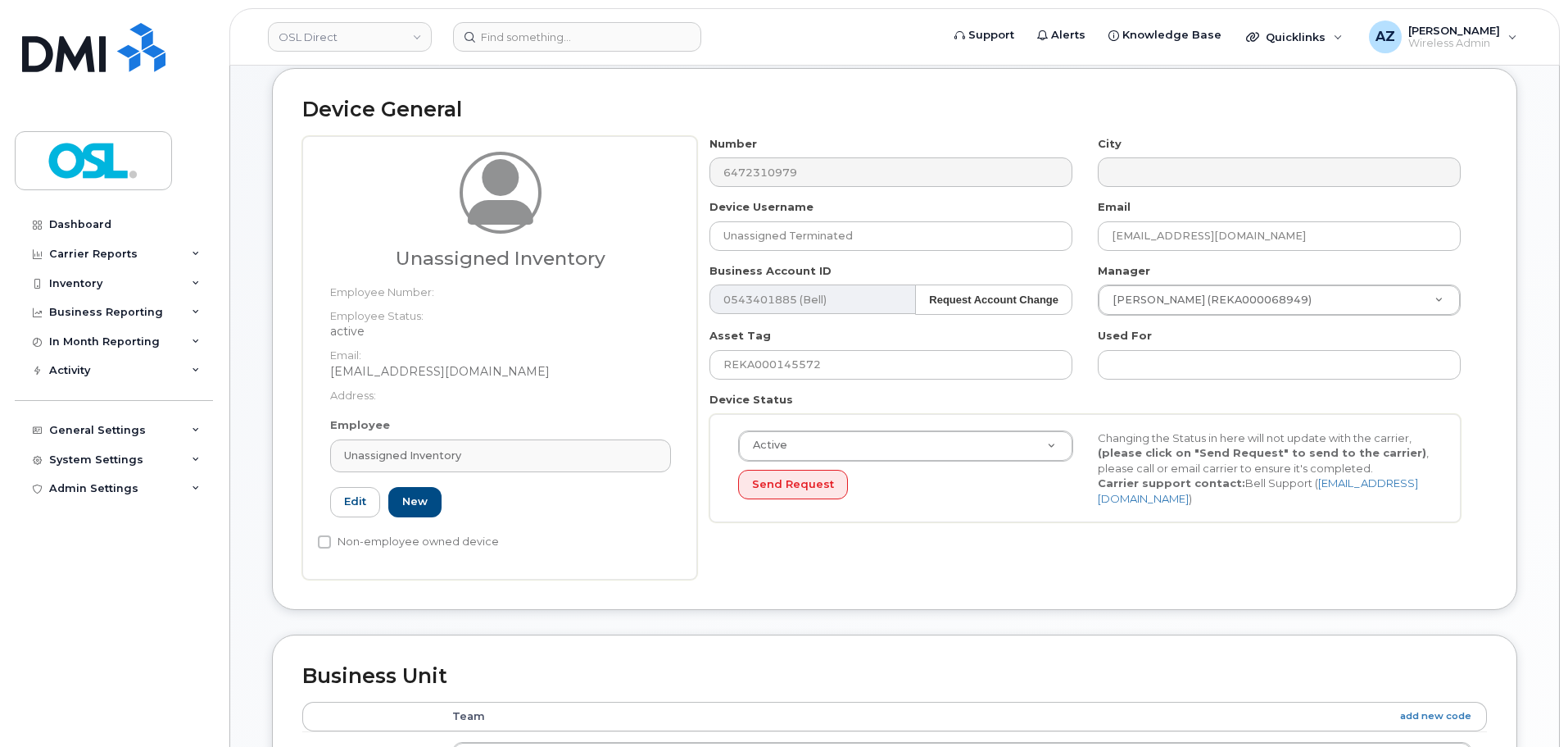
type input "UI"
type input "Unassigned Inventory"
type input "[EMAIL_ADDRESS][DOMAIN_NAME]"
type input "4724252"
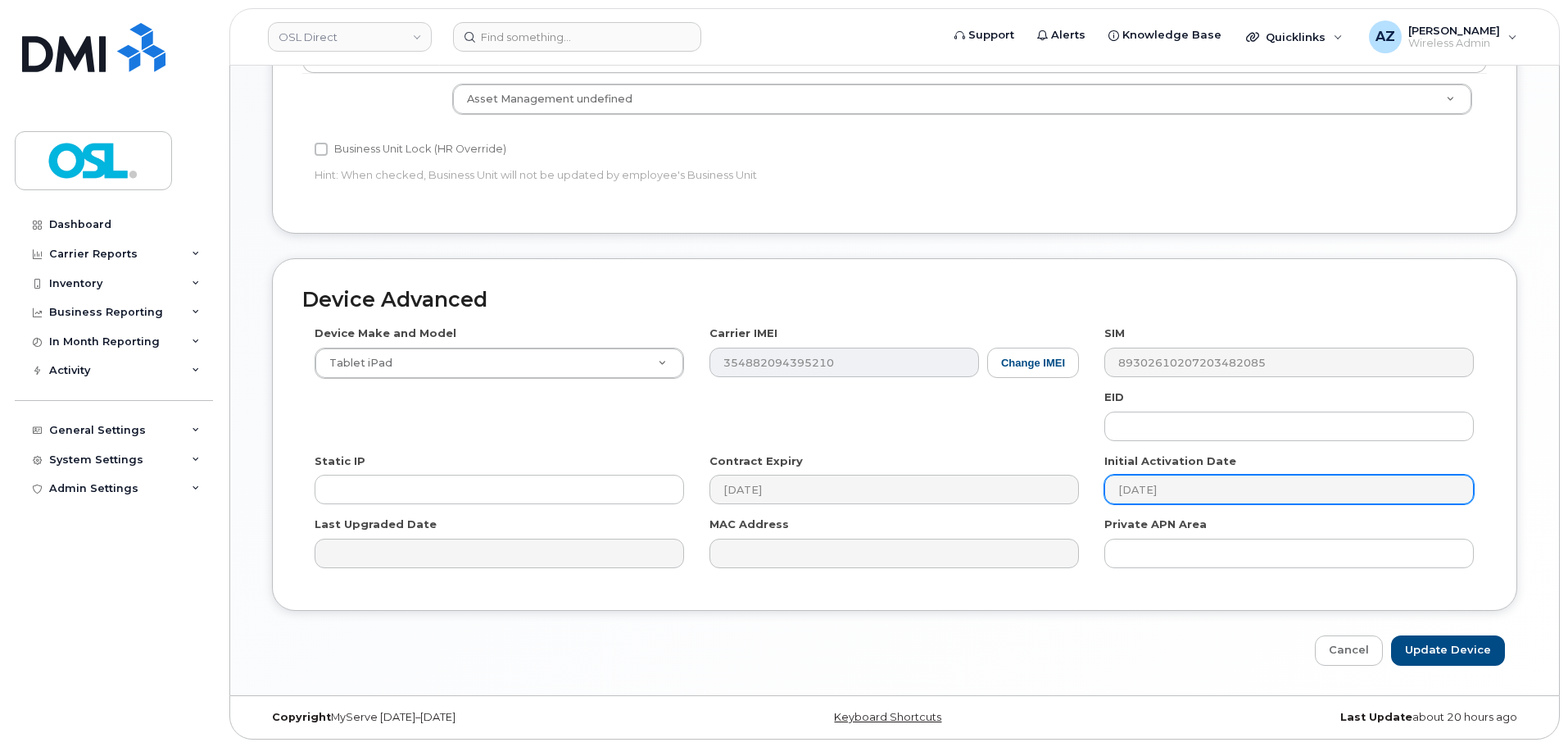
scroll to position [741, 0]
click at [1435, 650] on input "Update Device" at bounding box center [1447, 649] width 114 height 30
type input "Saving..."
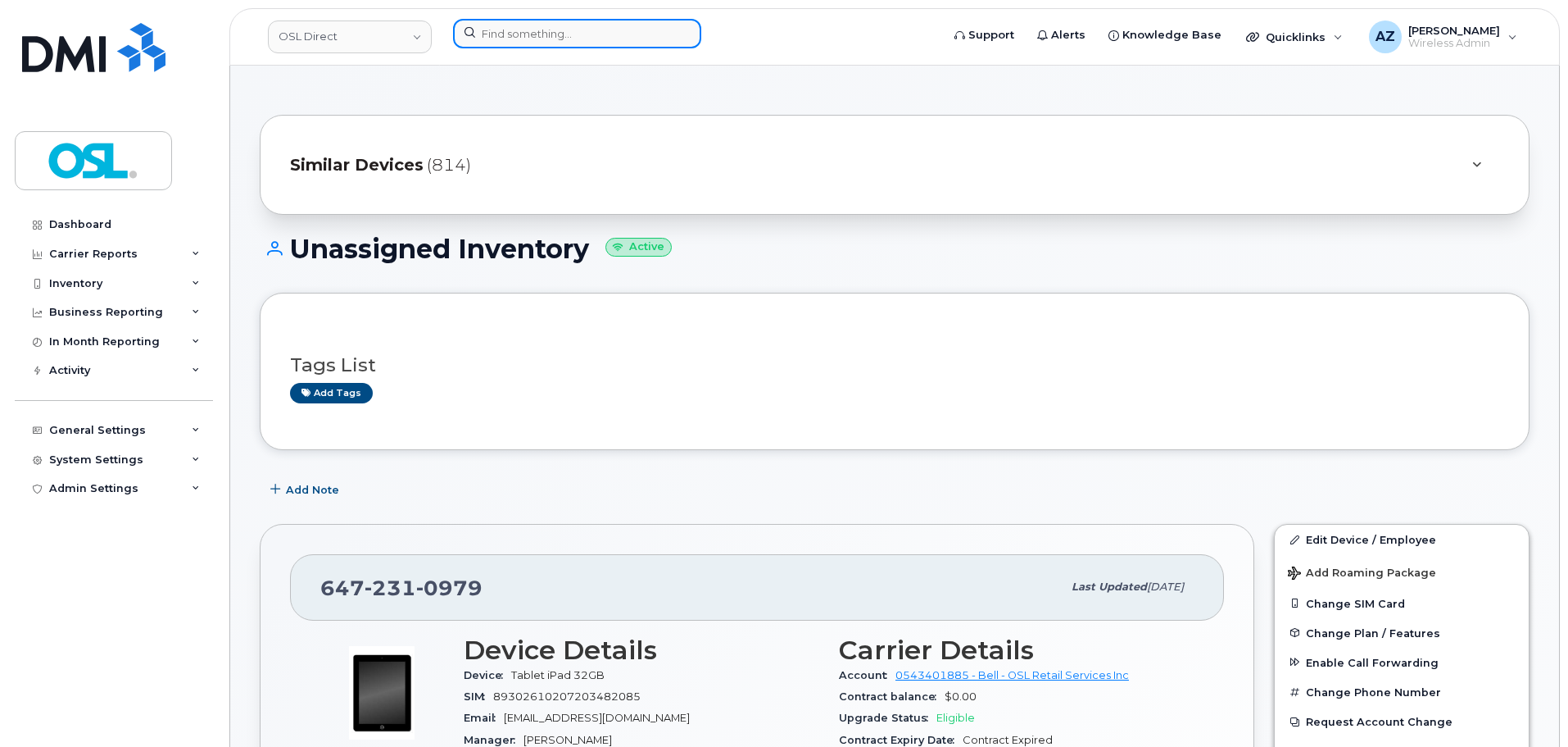
click at [612, 36] on input at bounding box center [577, 34] width 248 height 29
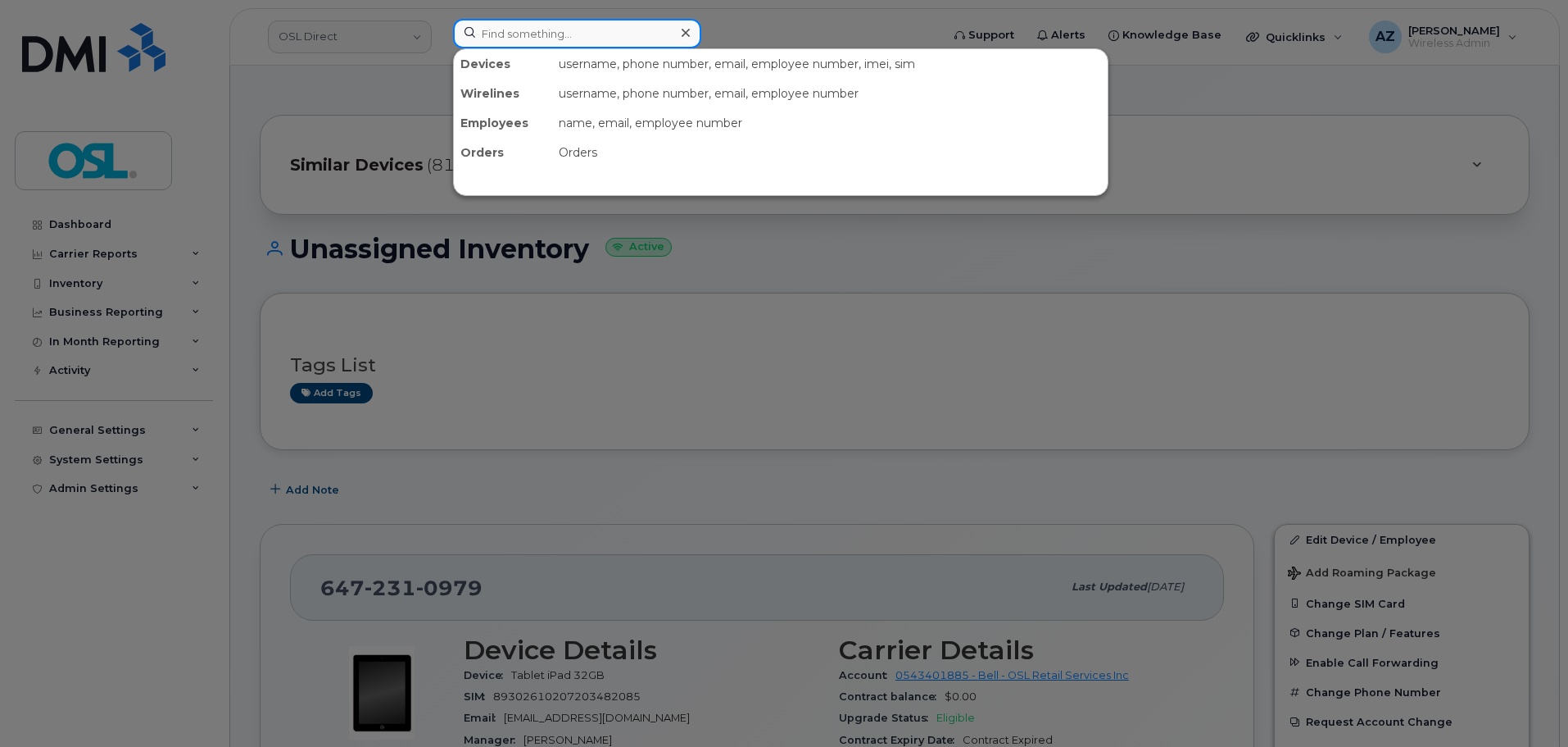
paste input "4169860932"
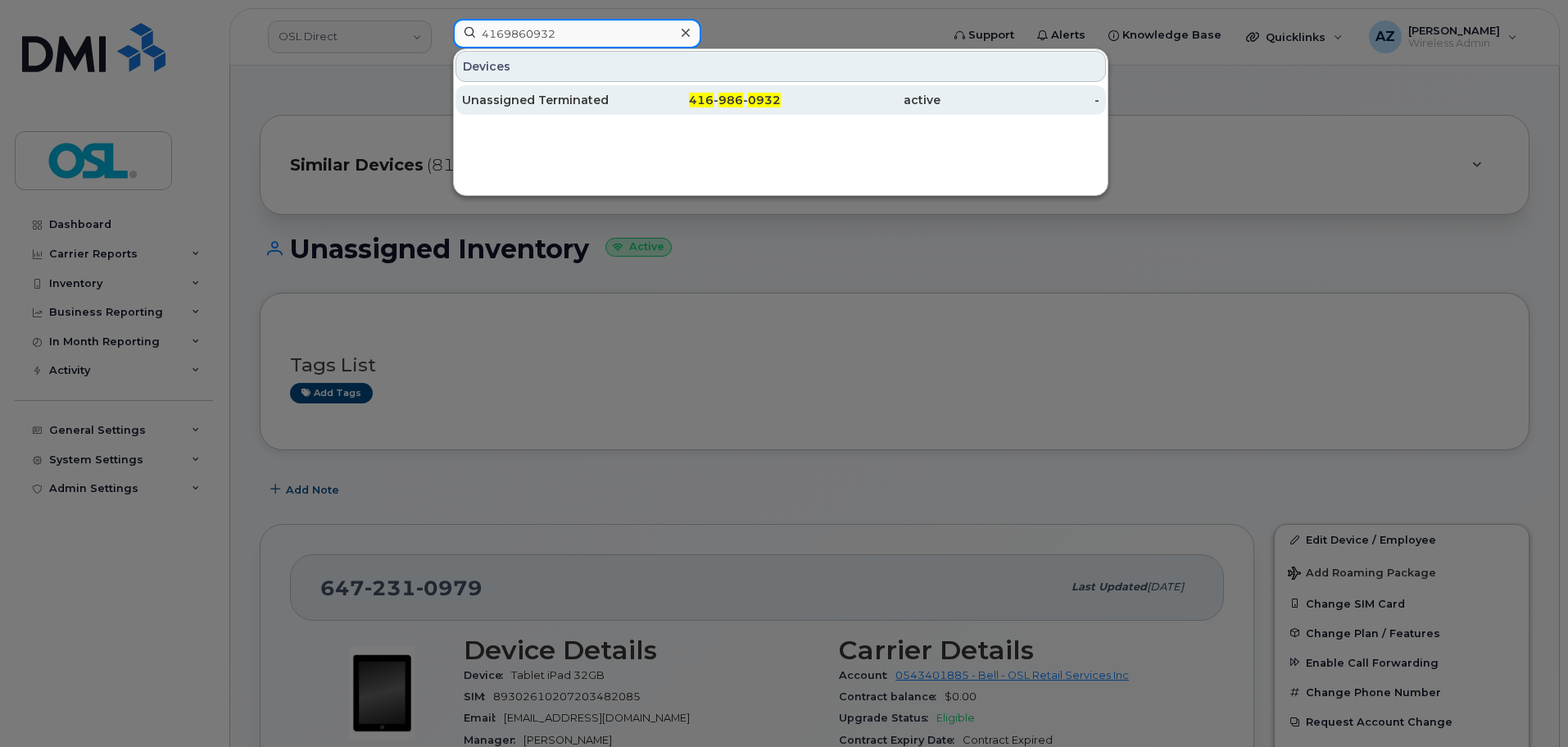
type input "4169860932"
click at [570, 102] on div "Unassigned Terminated" at bounding box center [541, 100] width 159 height 16
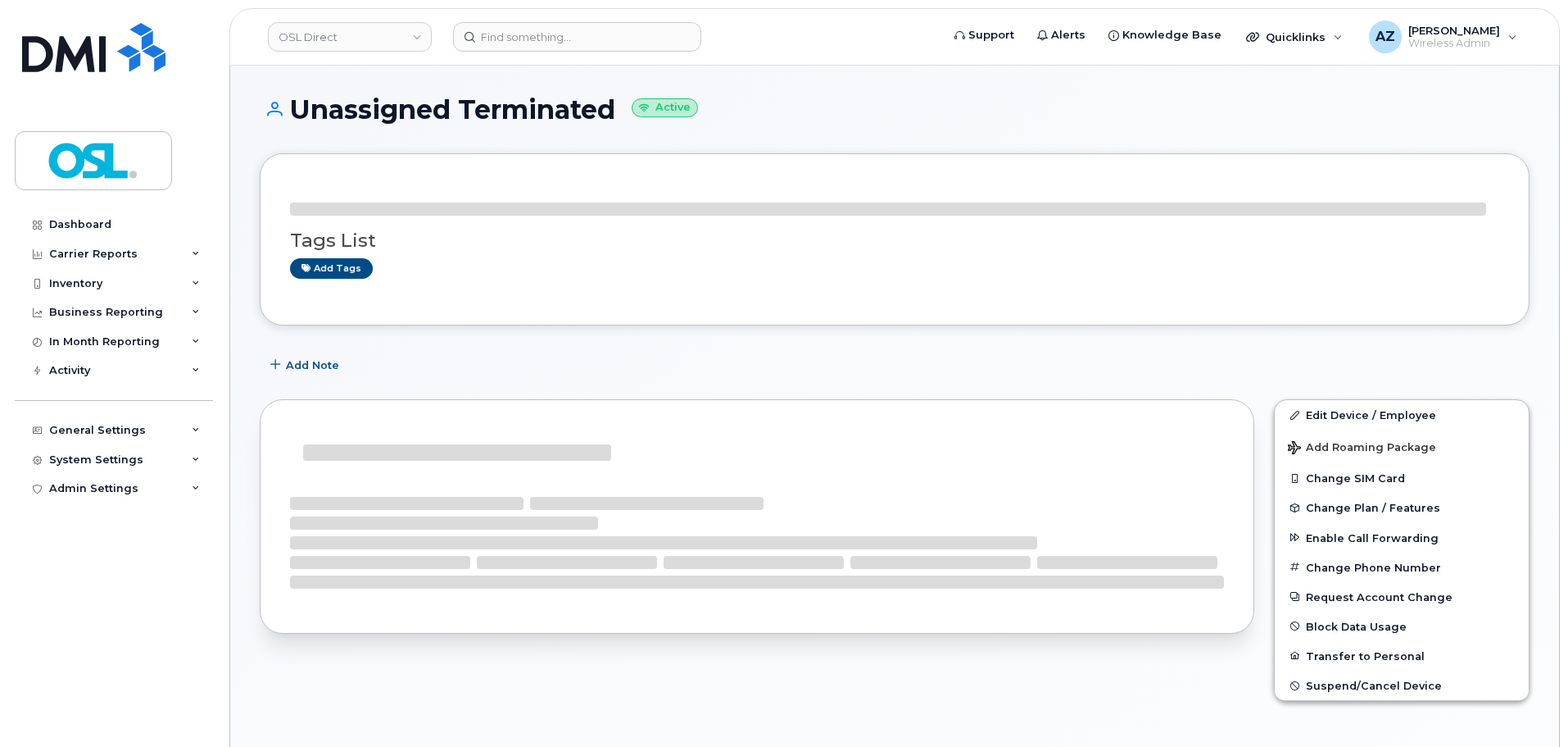
click at [1332, 362] on div "Add Note" at bounding box center [895, 364] width 1269 height 29
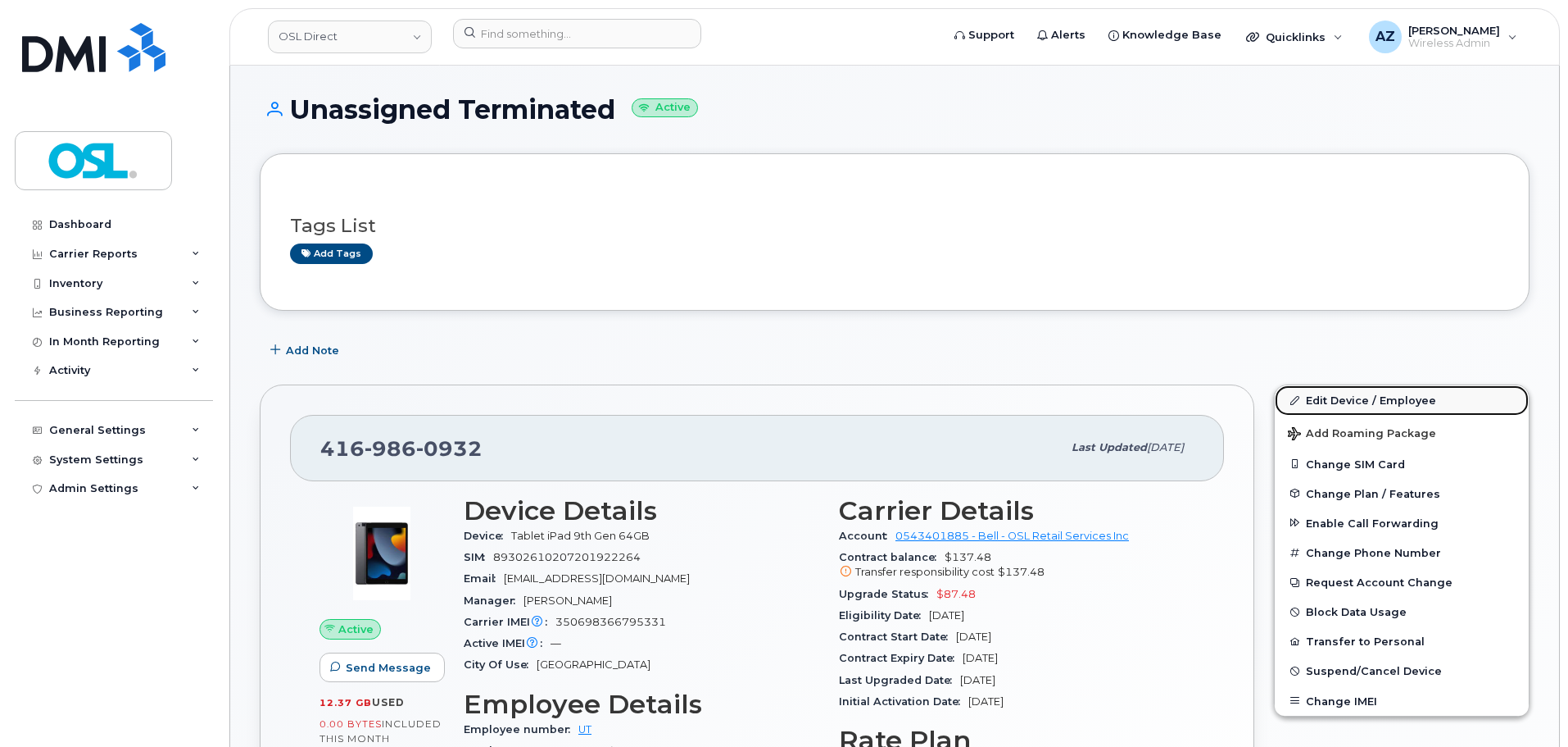
click at [1325, 408] on link "Edit Device / Employee" at bounding box center [1401, 400] width 254 height 29
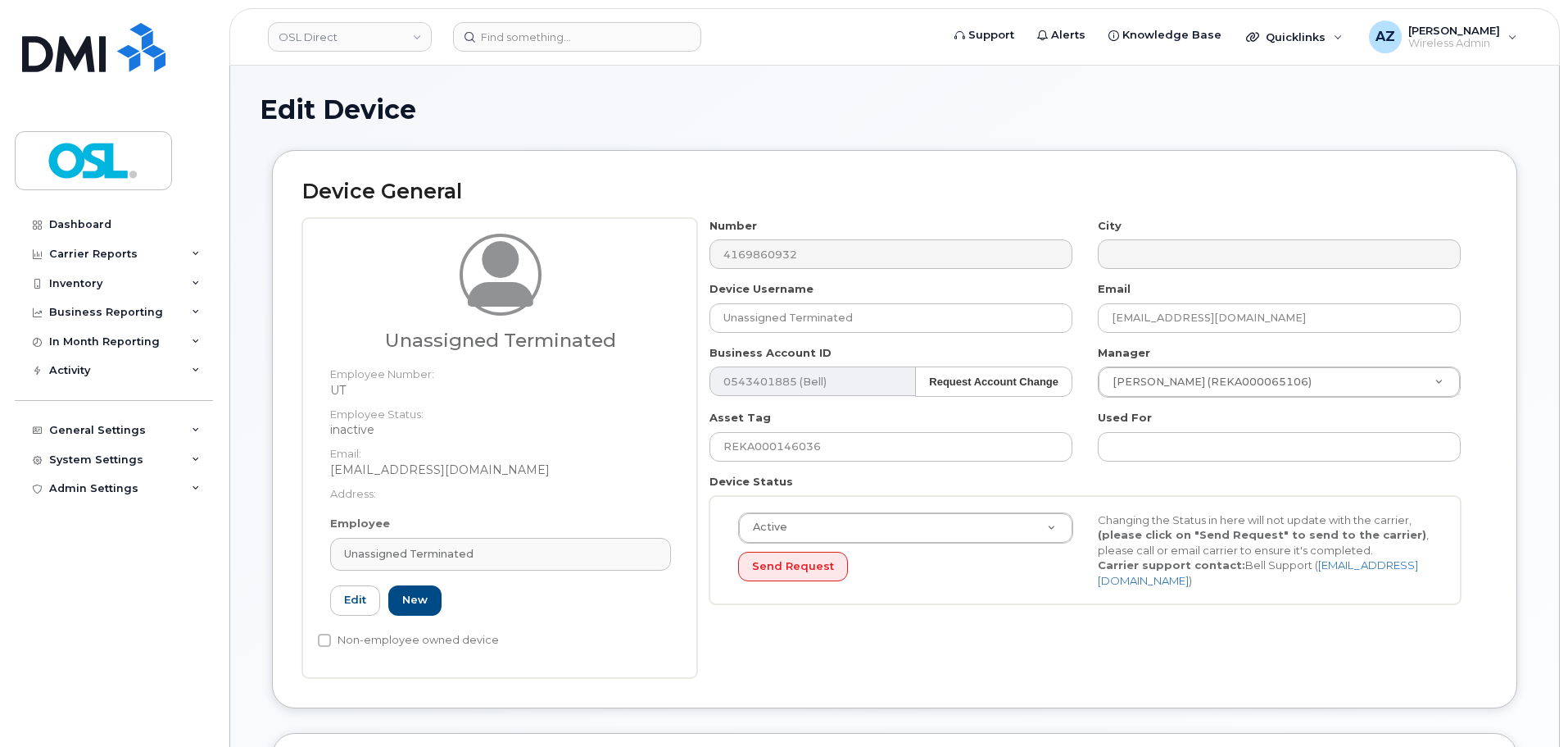
click at [469, 554] on span "Unassigned Terminated" at bounding box center [409, 554] width 129 height 16
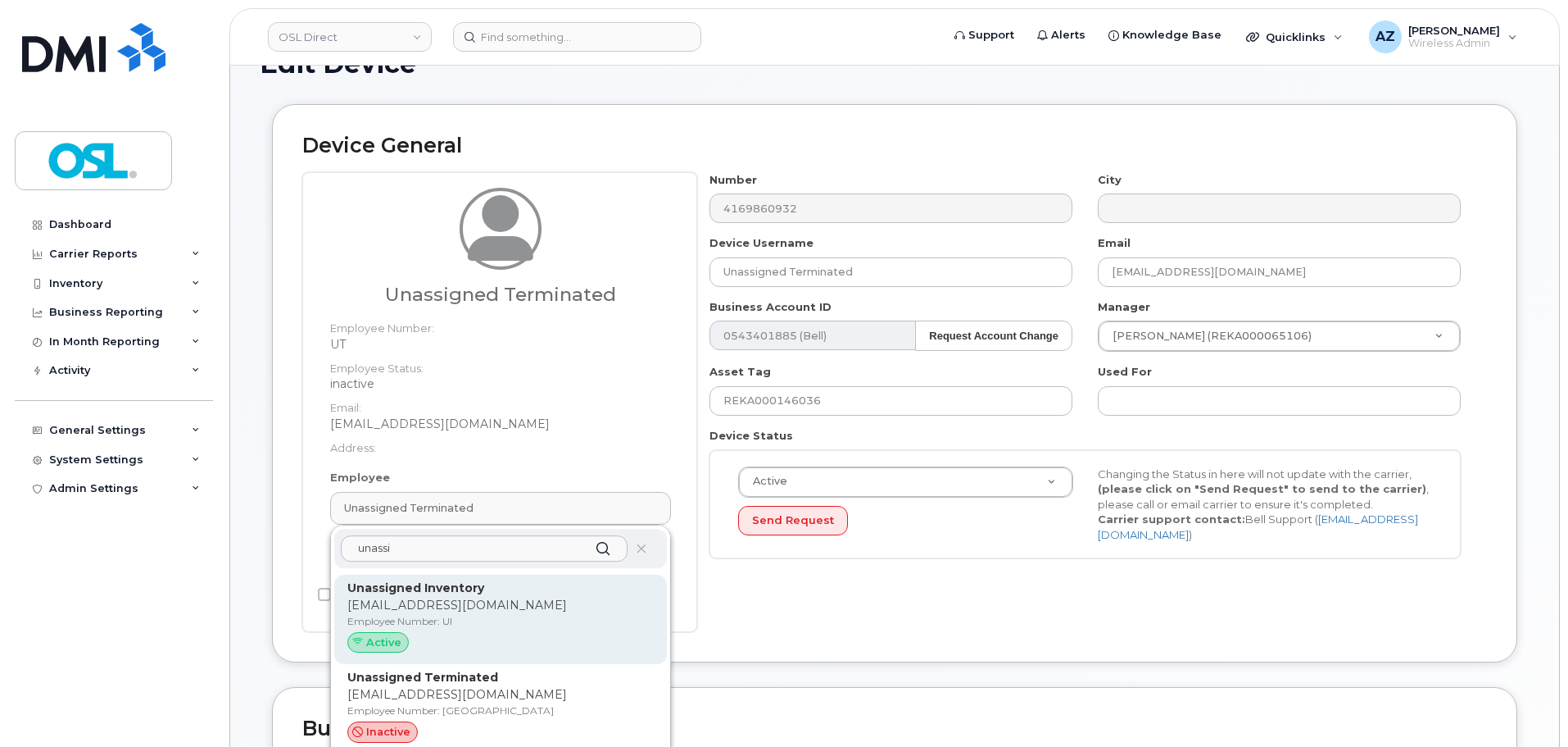
scroll to position [82, 0]
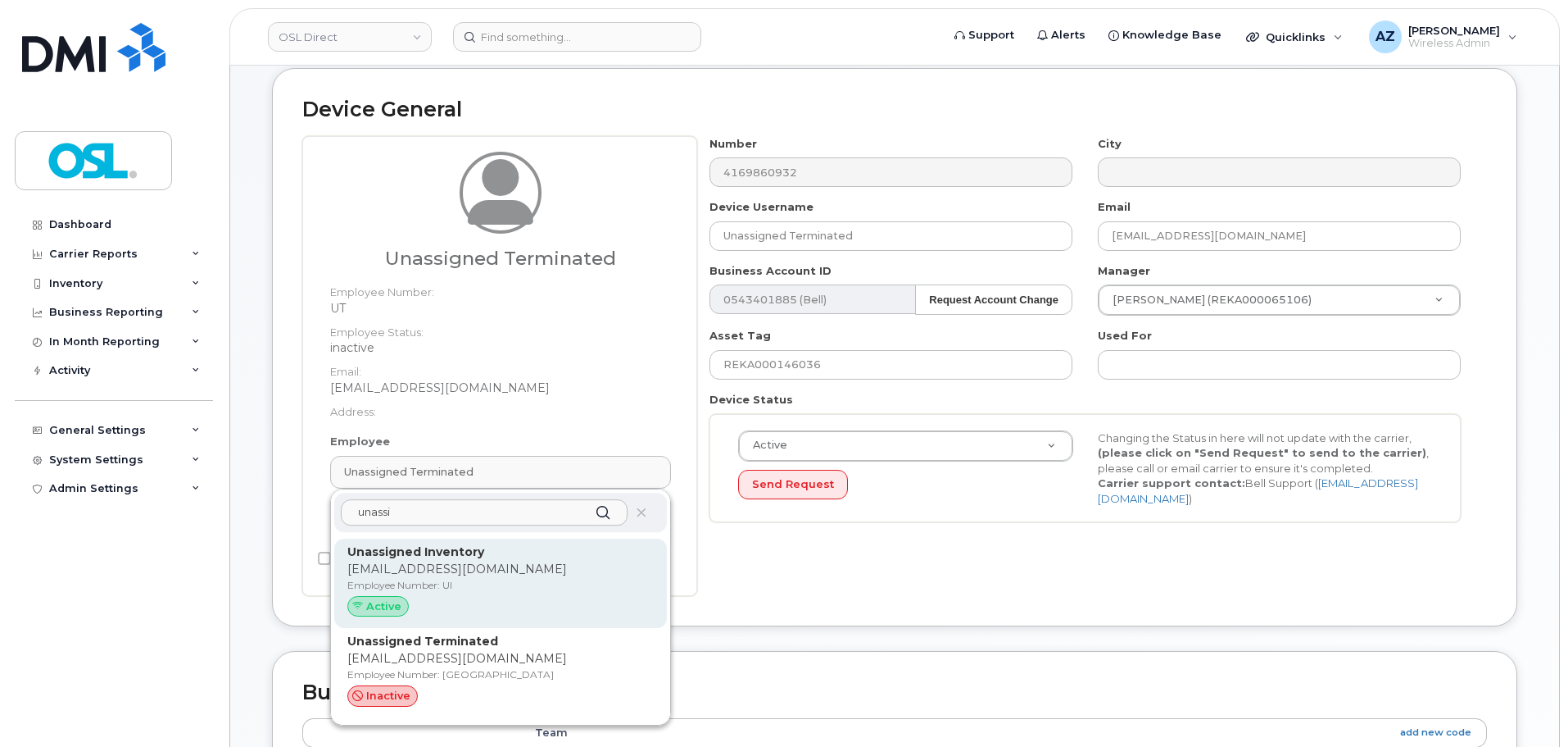
type input "unassi"
click at [494, 566] on p "[EMAIL_ADDRESS][DOMAIN_NAME]" at bounding box center [500, 570] width 307 height 17
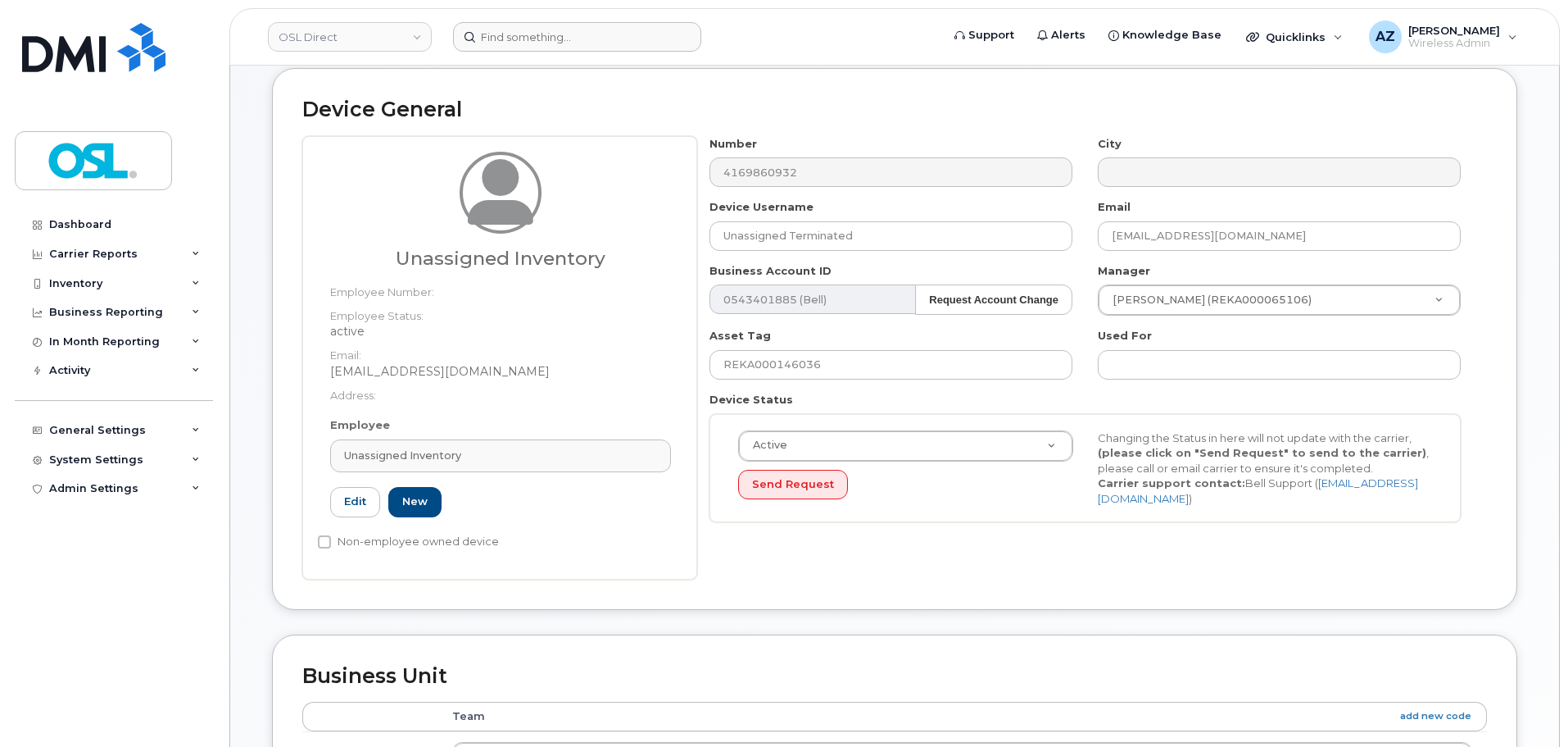
type input "UI"
type input "Unassigned Inventory"
type input "support@osldirect.com"
type input "4724252"
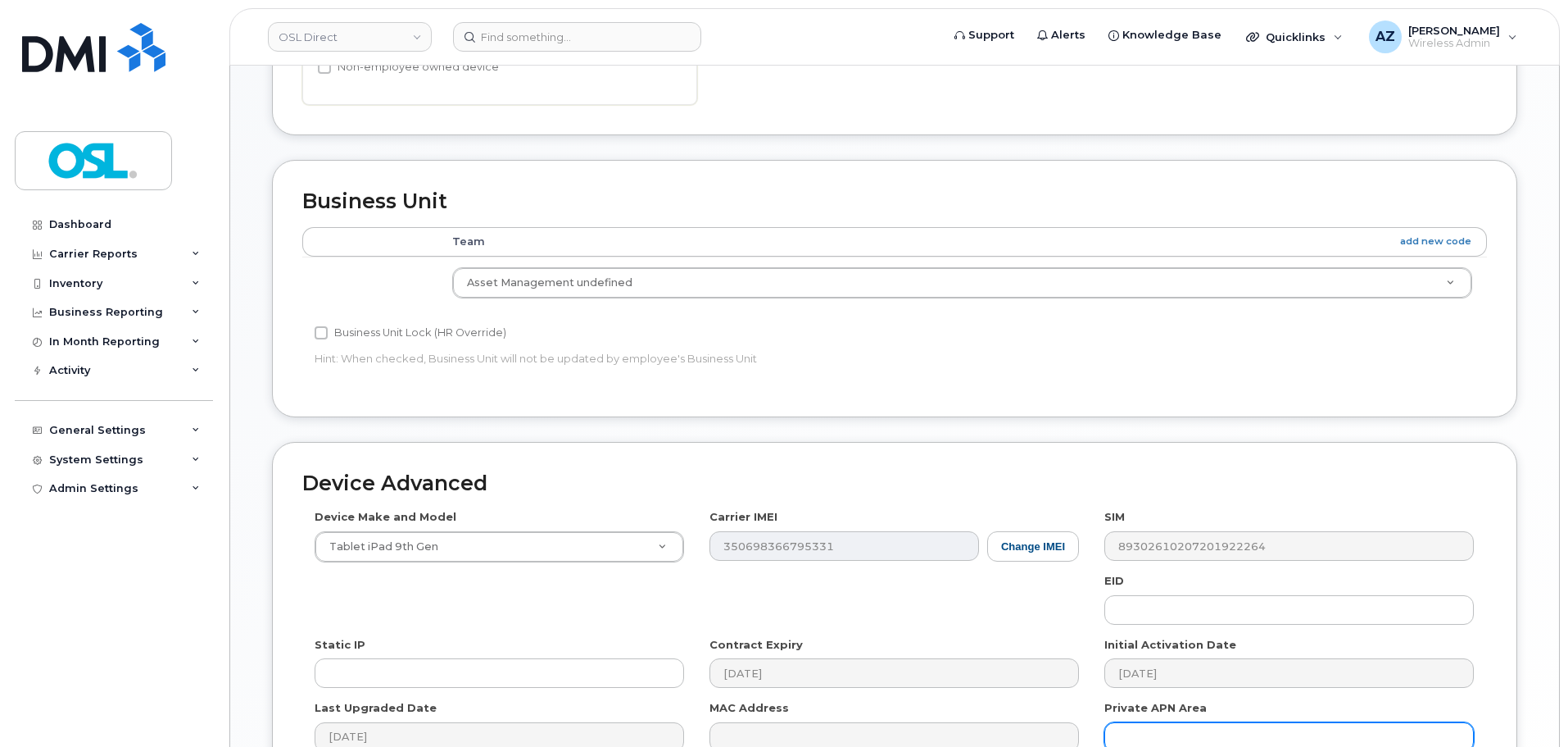
scroll to position [656, 0]
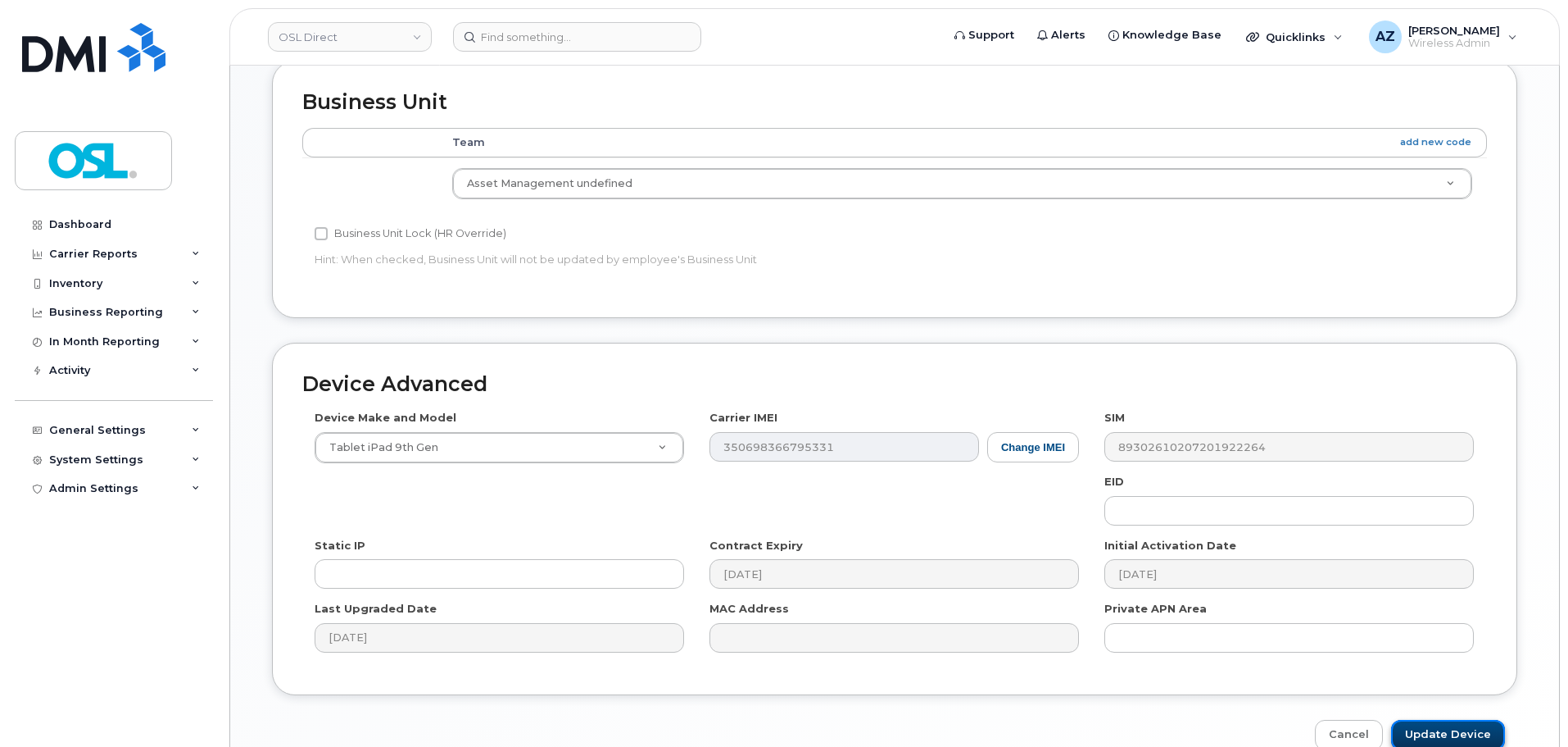
click at [1439, 735] on input "Update Device" at bounding box center [1447, 734] width 114 height 30
type input "Saving..."
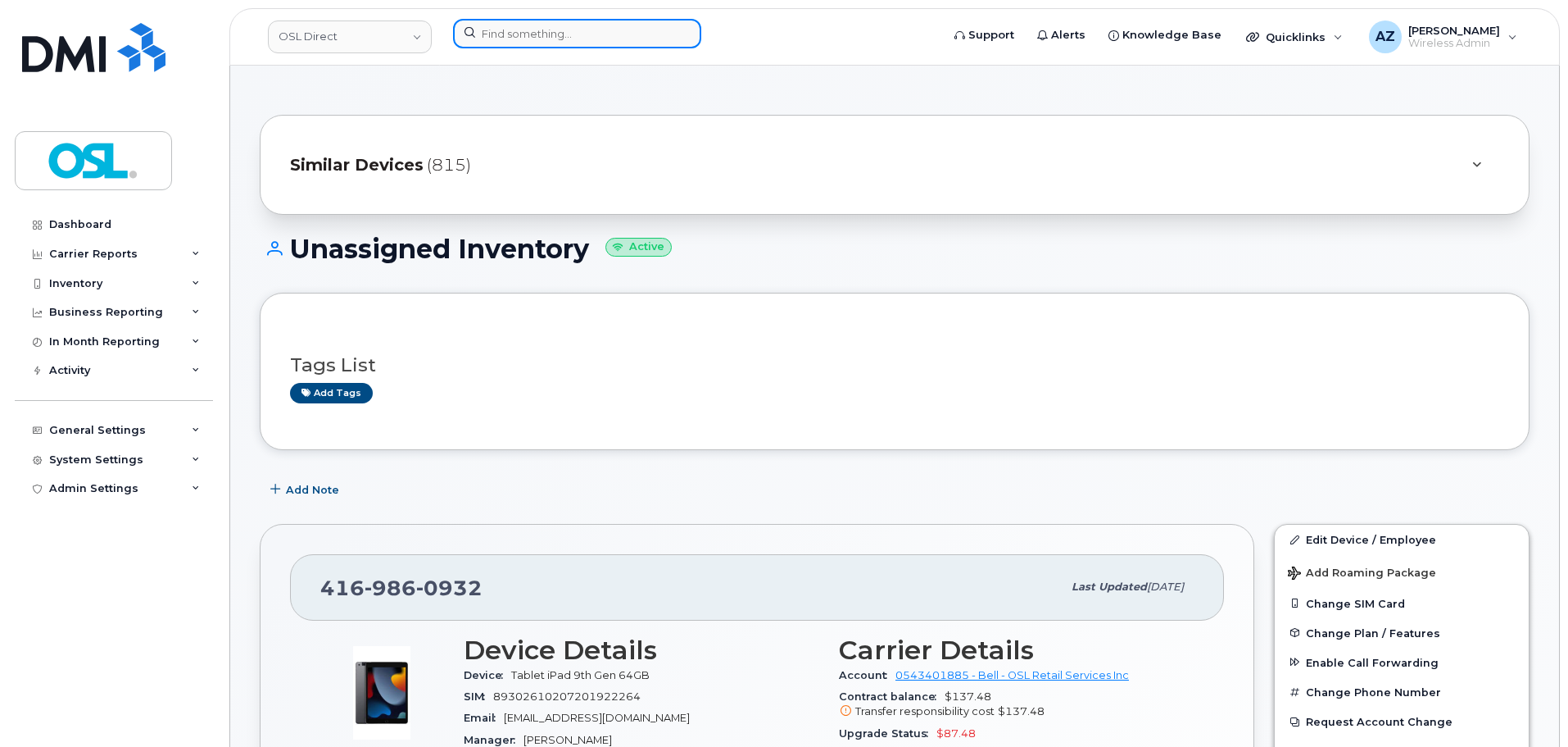
click at [645, 35] on input at bounding box center [577, 34] width 248 height 29
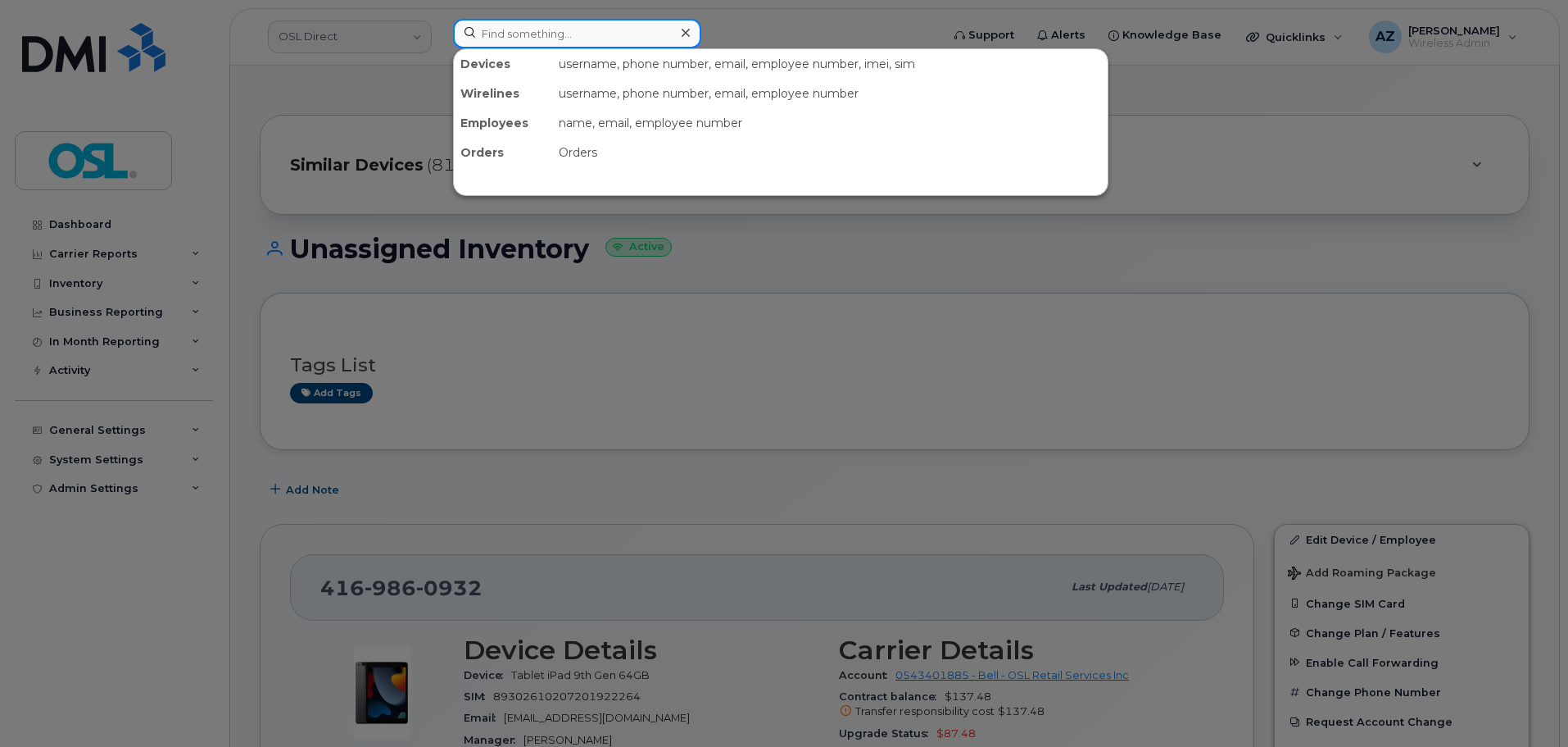
paste input "7097259992"
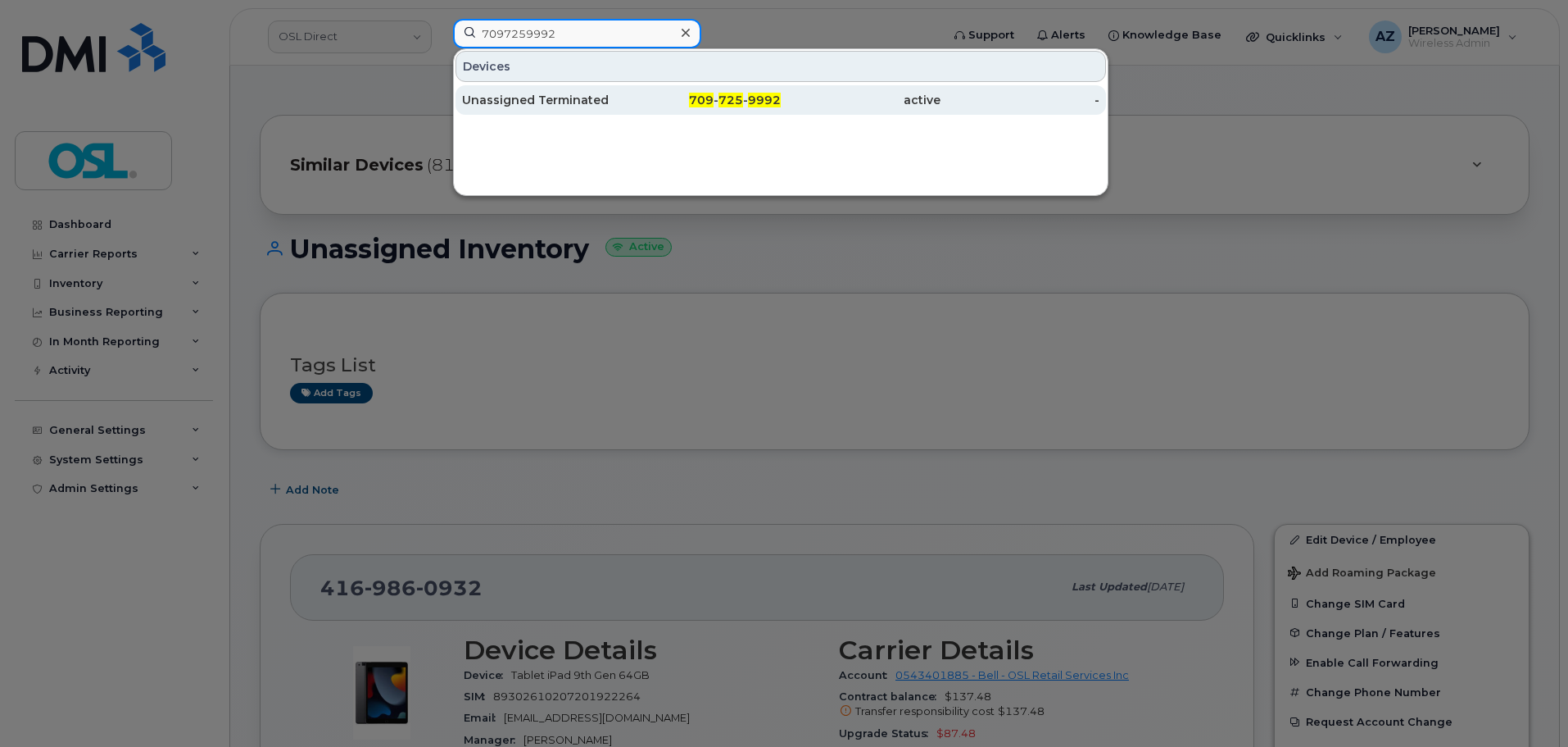
type input "7097259992"
click at [569, 104] on div "Unassigned Terminated" at bounding box center [541, 100] width 159 height 16
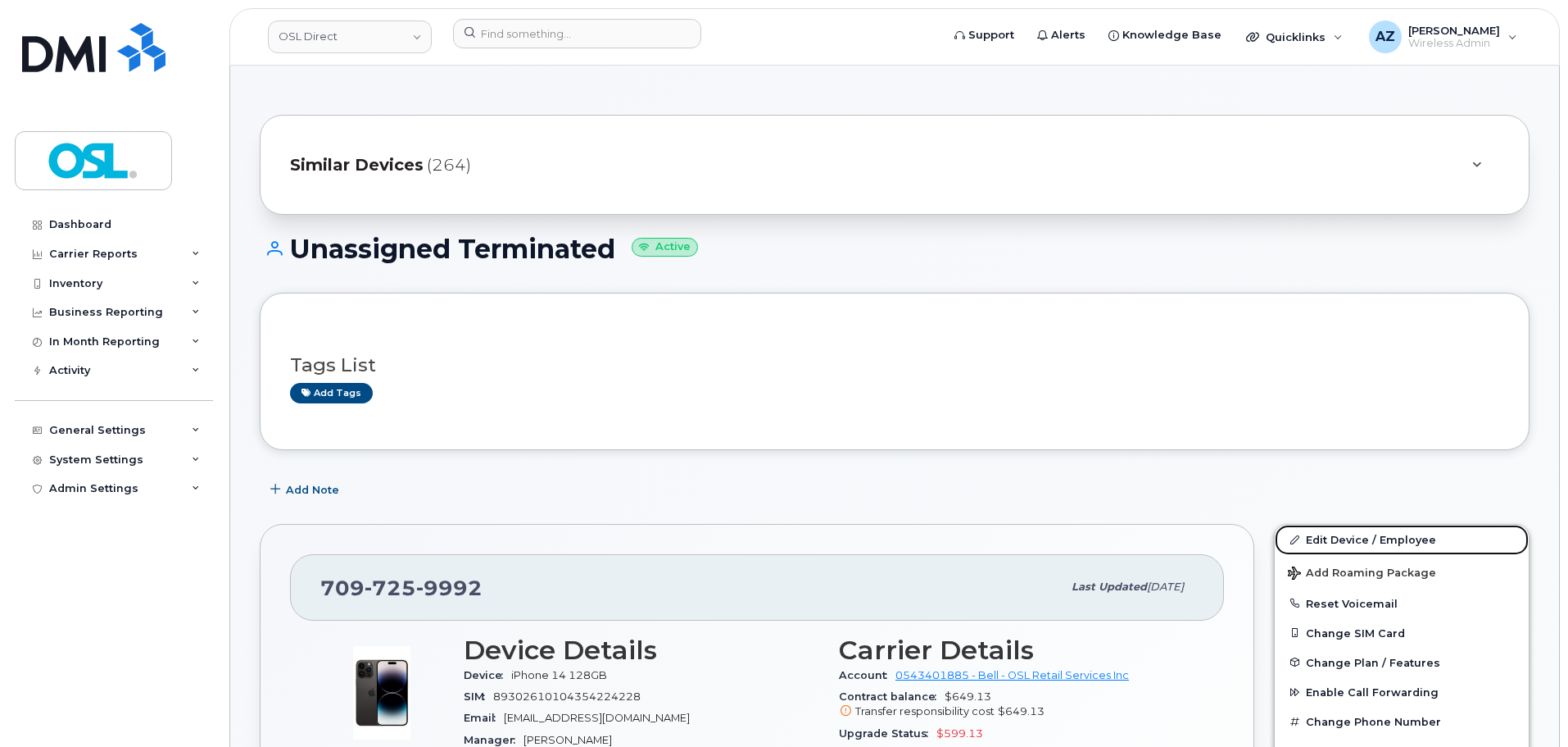
drag, startPoint x: 1342, startPoint y: 538, endPoint x: 977, endPoint y: 463, distance: 372.6
click at [1342, 538] on link "Edit Device / Employee" at bounding box center [1401, 539] width 254 height 29
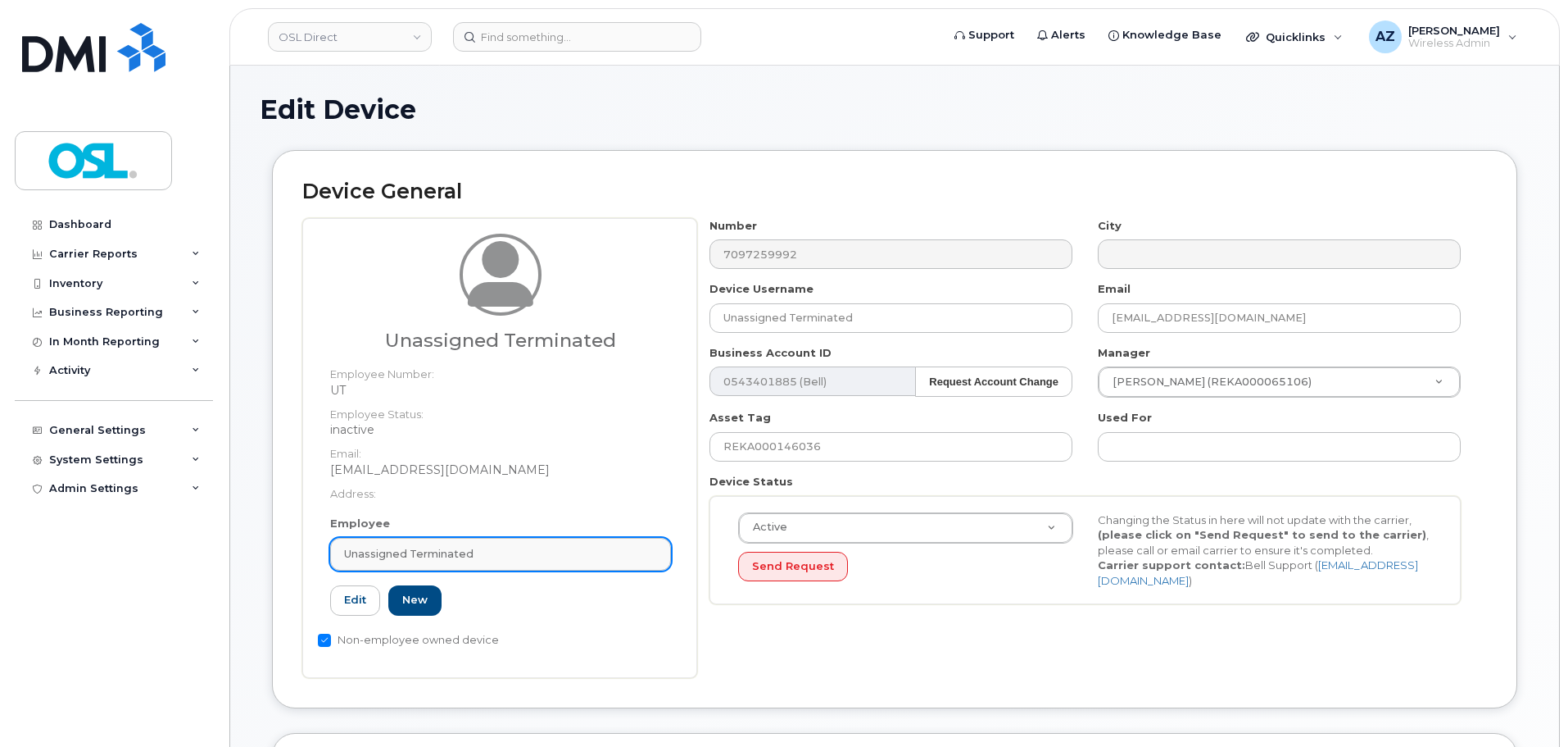
click at [492, 564] on link "Unassigned Terminated" at bounding box center [500, 554] width 341 height 33
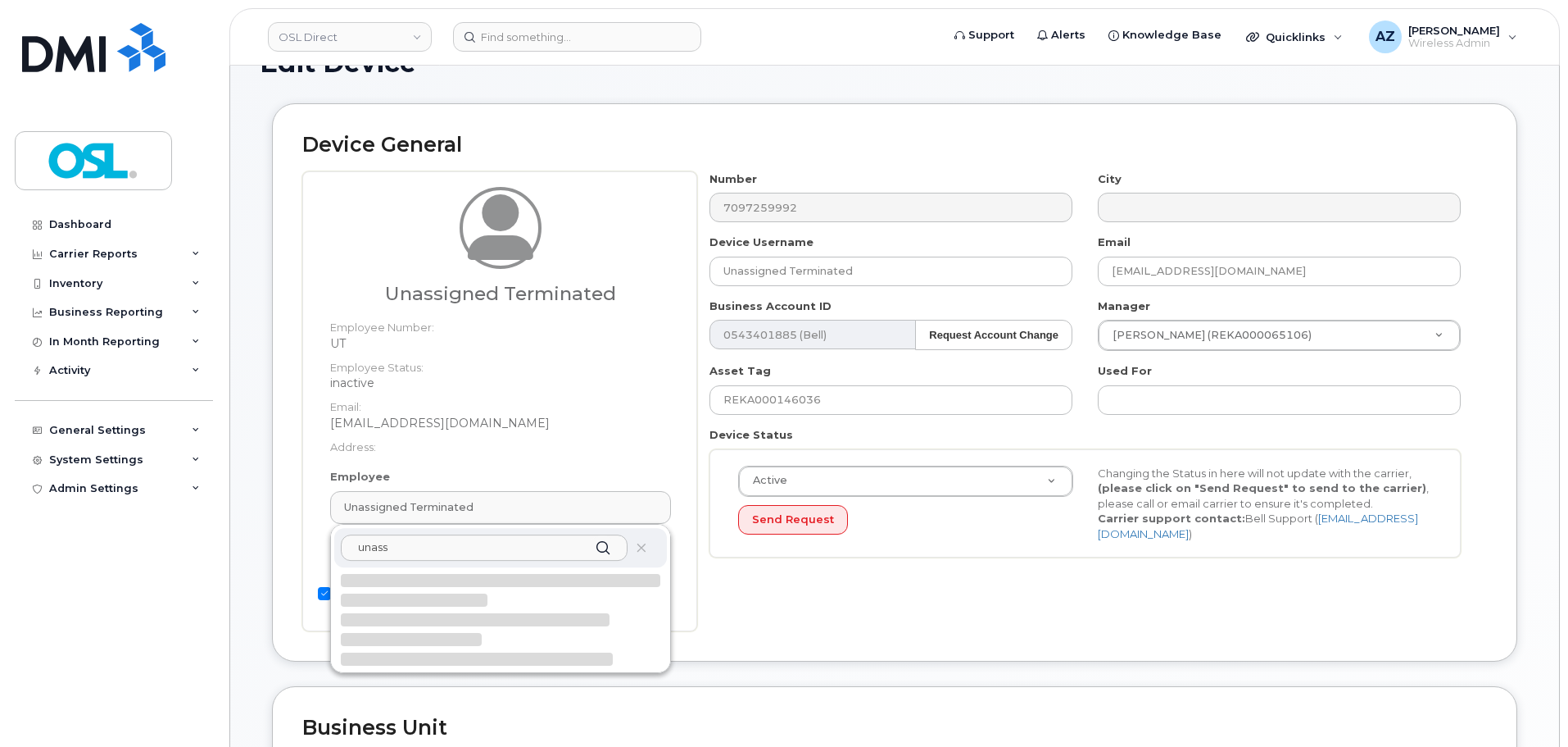
scroll to position [82, 0]
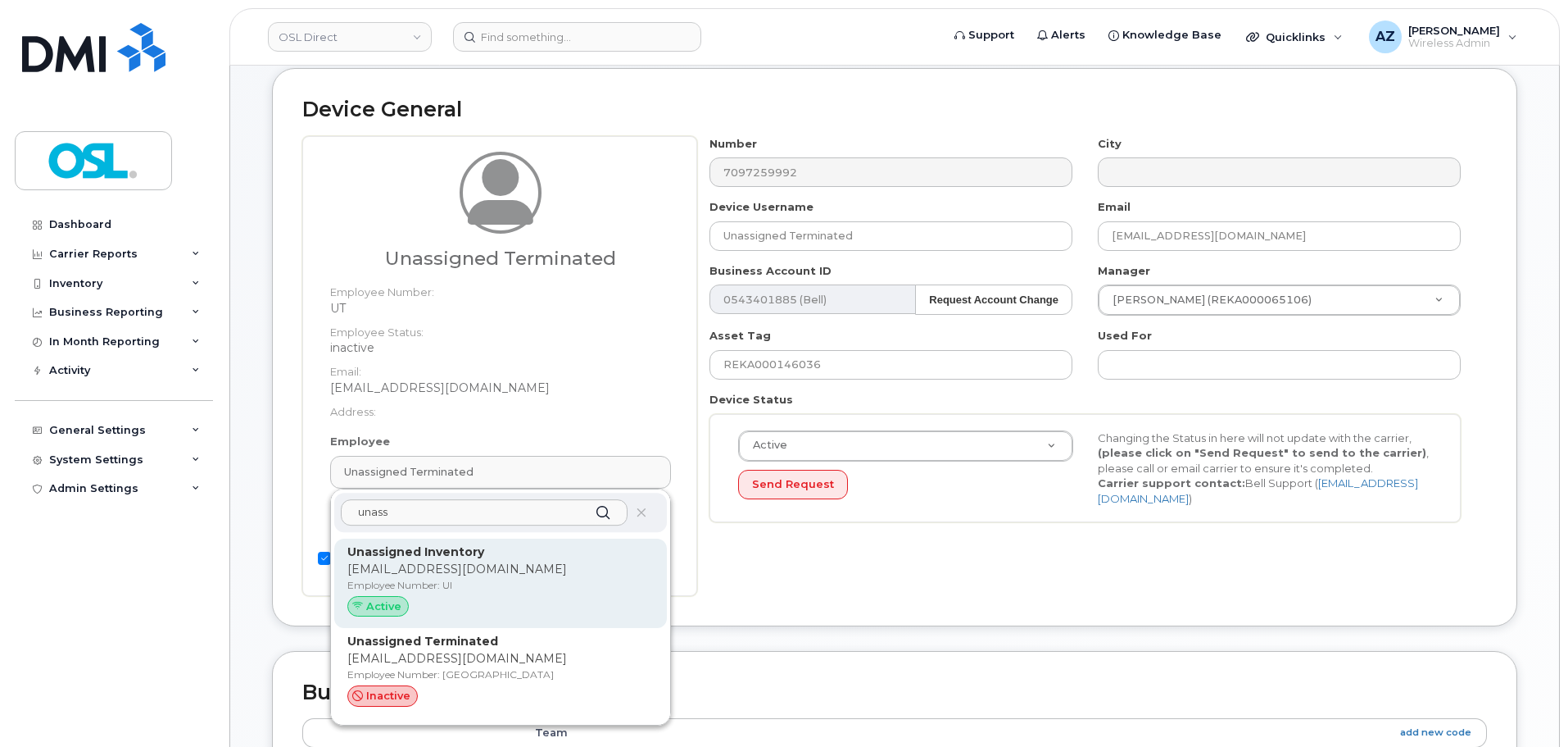
type input "unass"
click at [481, 590] on p "Employee Number: UI" at bounding box center [500, 585] width 307 height 15
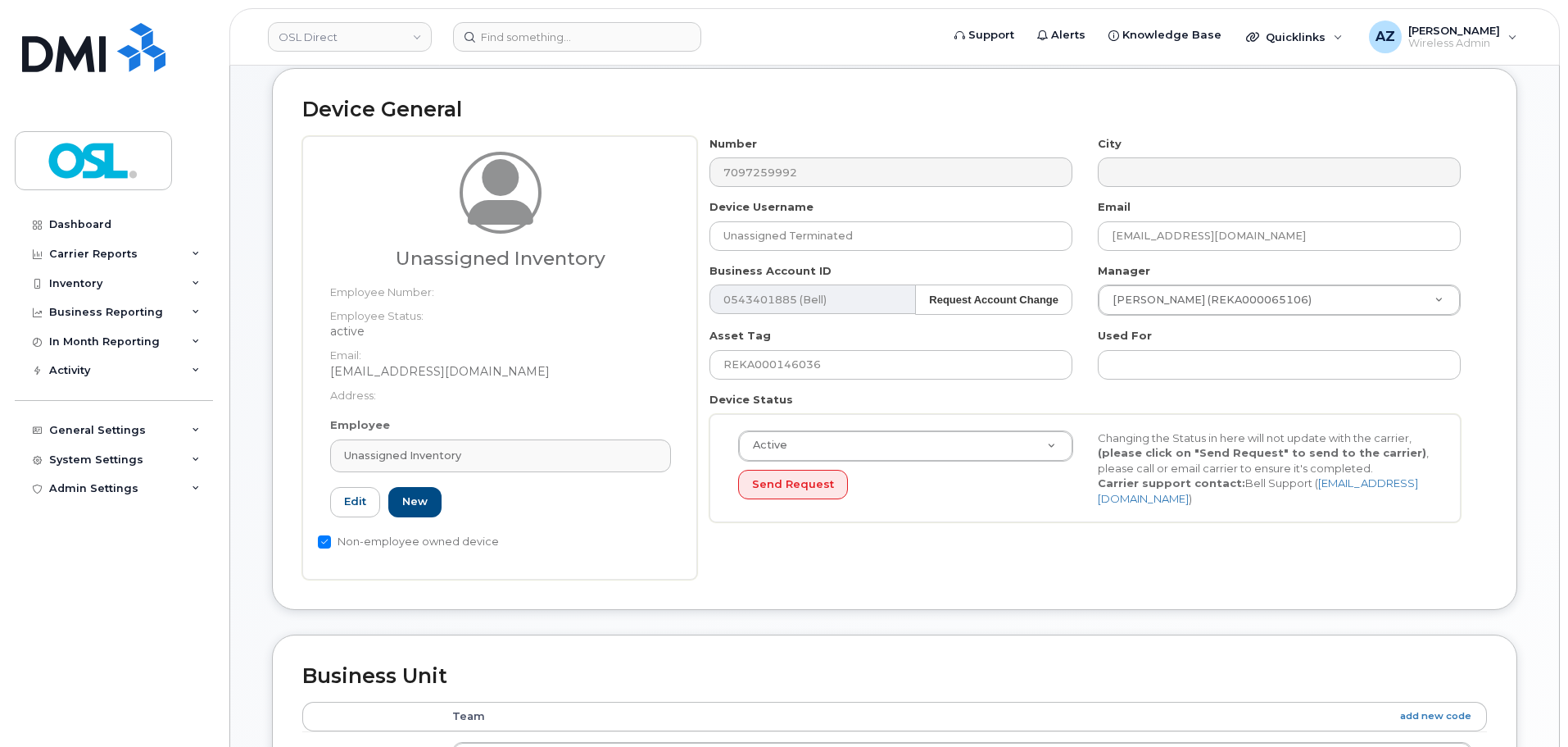
type input "UI"
type input "Unassigned Inventory"
type input "support@osldirect.com"
type input "4724252"
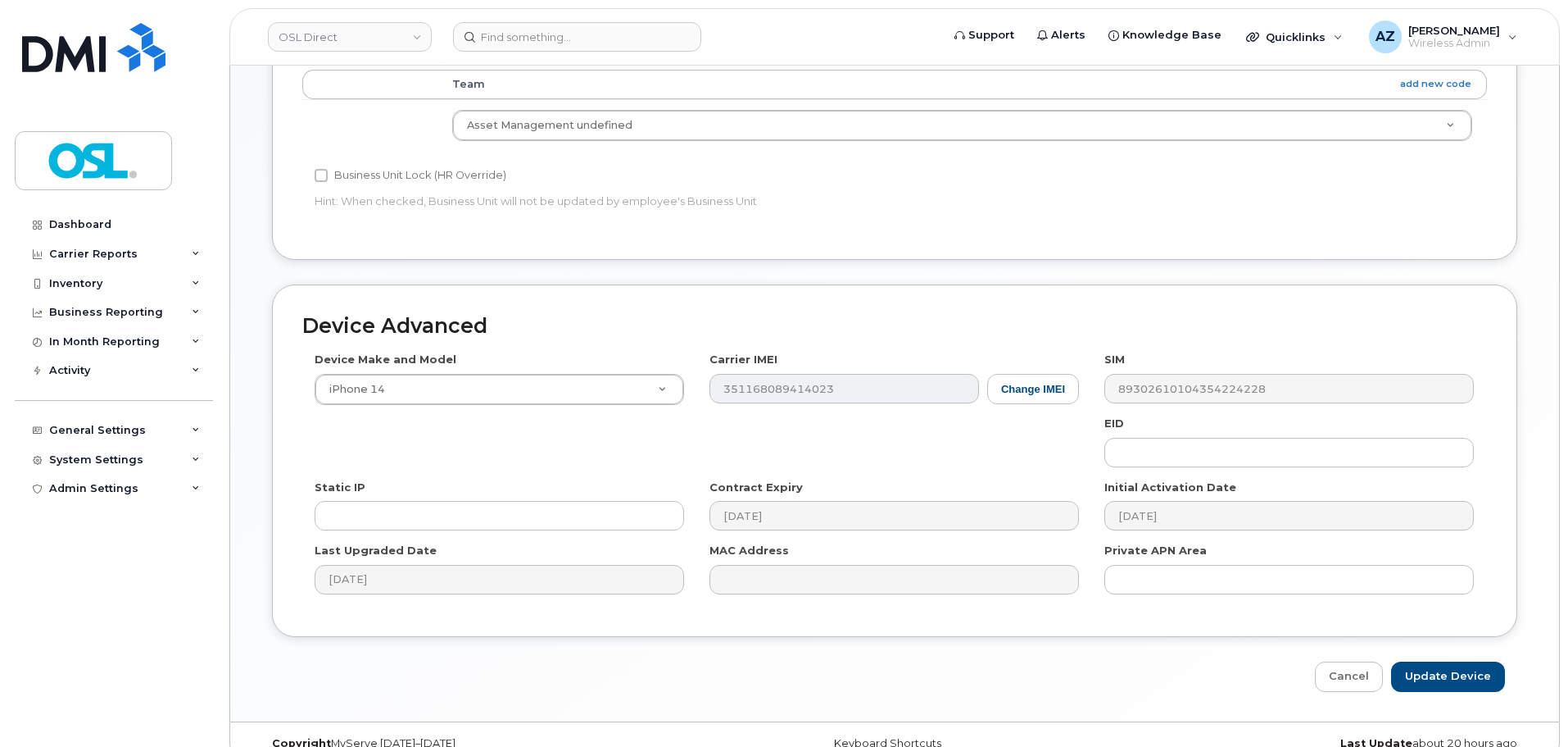
scroll to position [738, 0]
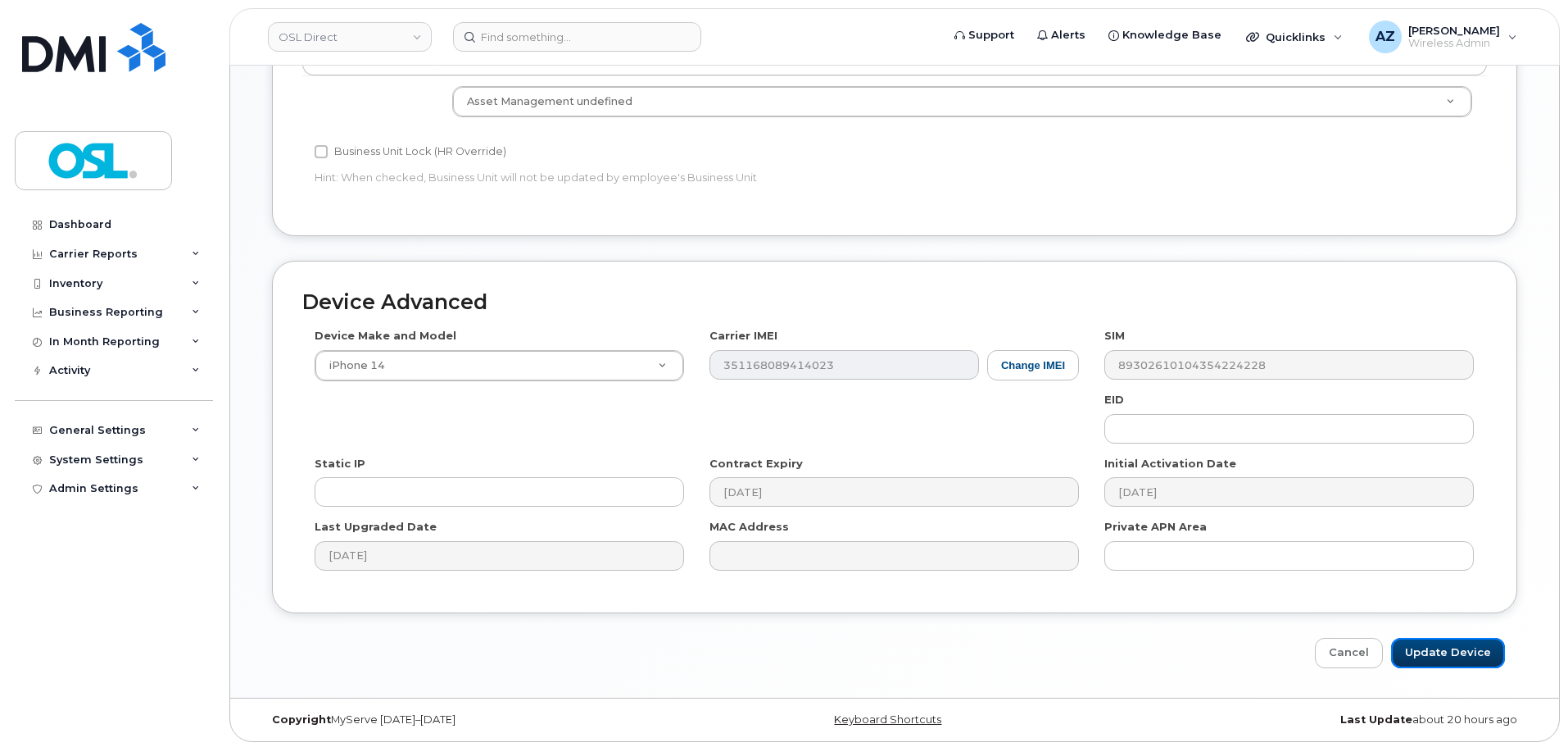
drag, startPoint x: 1450, startPoint y: 657, endPoint x: 1368, endPoint y: 612, distance: 93.5
click at [1450, 657] on input "Update Device" at bounding box center [1447, 652] width 114 height 30
type input "Saving..."
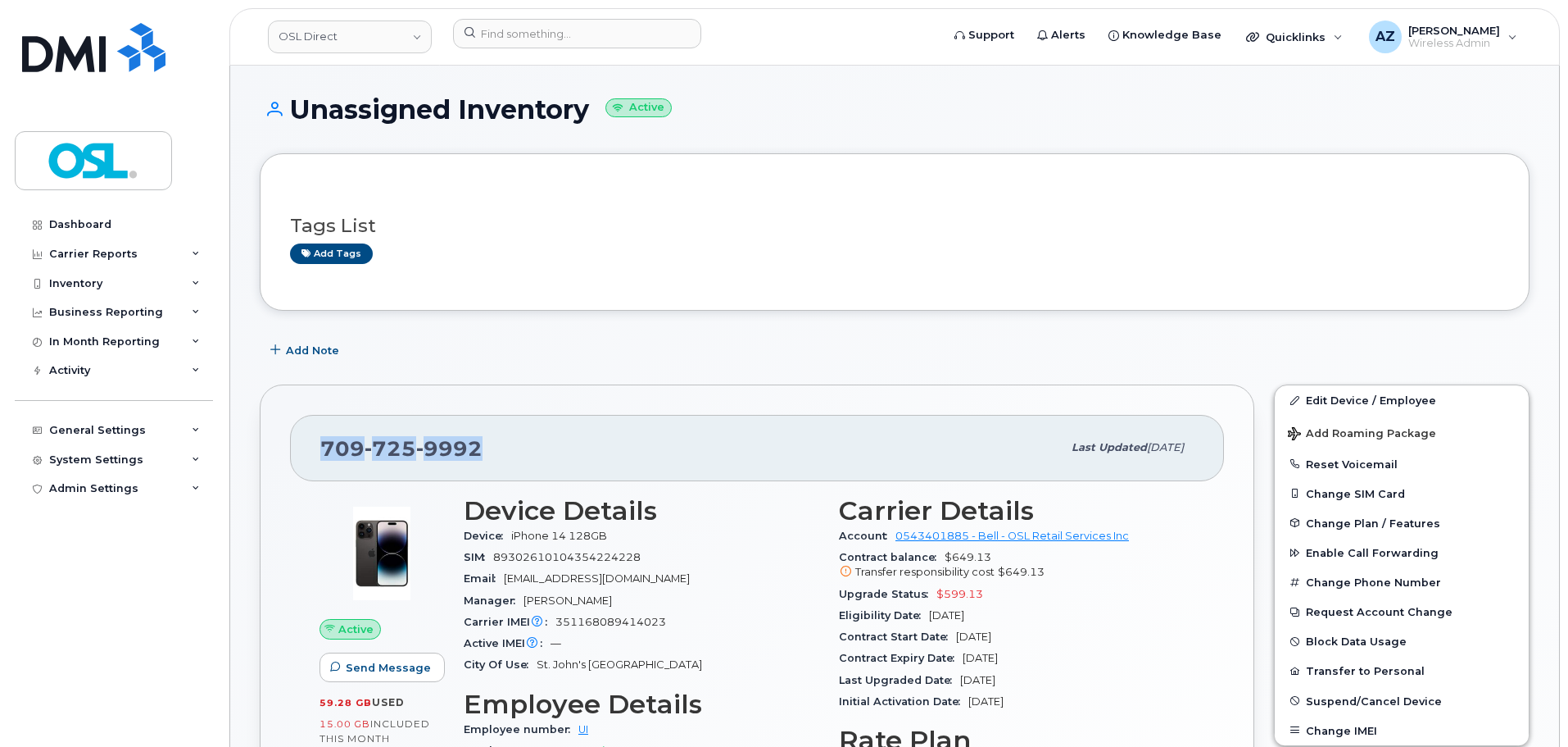
drag, startPoint x: 493, startPoint y: 451, endPoint x: 315, endPoint y: 459, distance: 178.2
click at [315, 459] on div "[PHONE_NUMBER] Last updated [DATE]" at bounding box center [757, 447] width 933 height 65
copy span "[PHONE_NUMBER]"
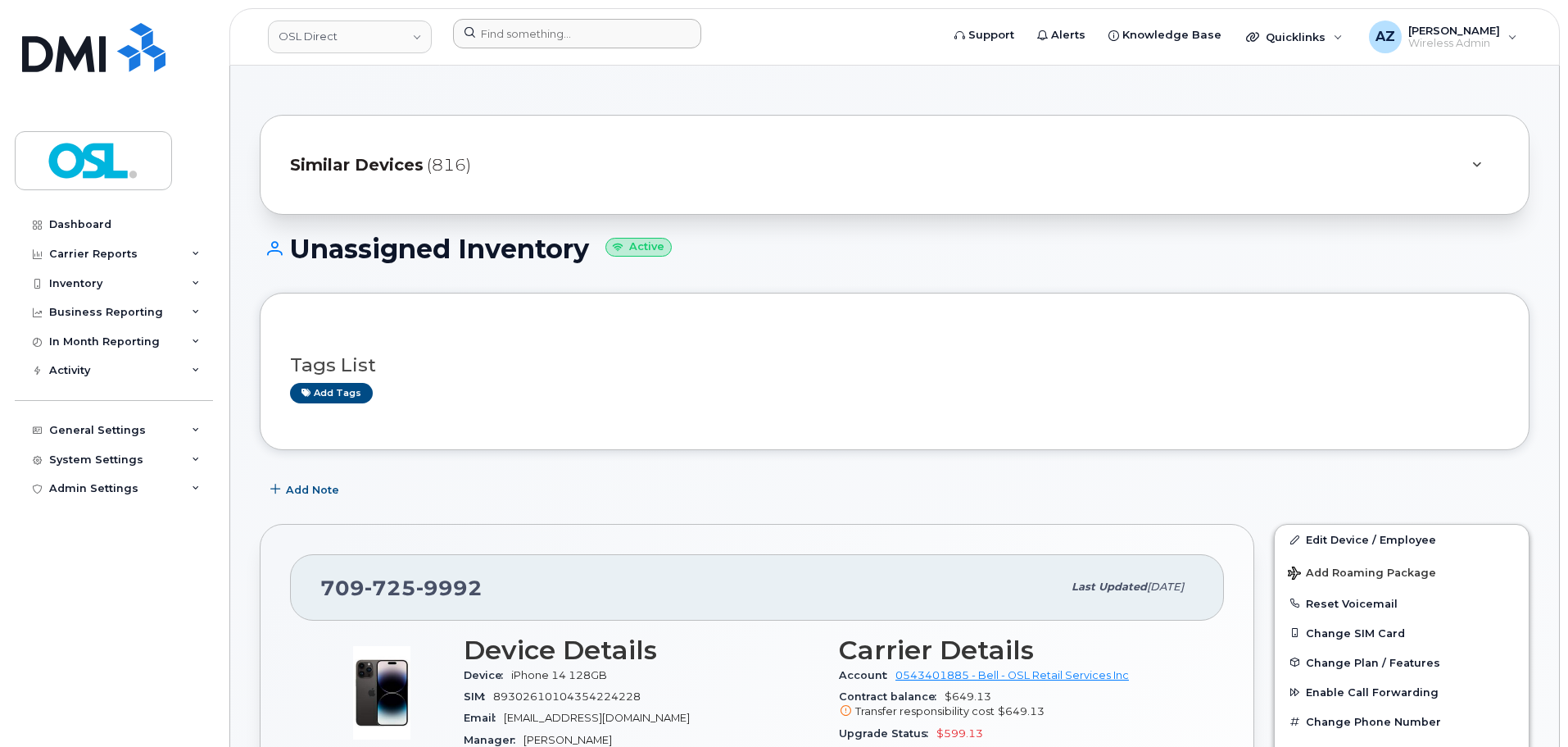
click at [567, 49] on div at bounding box center [691, 37] width 503 height 36
click at [587, 29] on input at bounding box center [577, 34] width 248 height 29
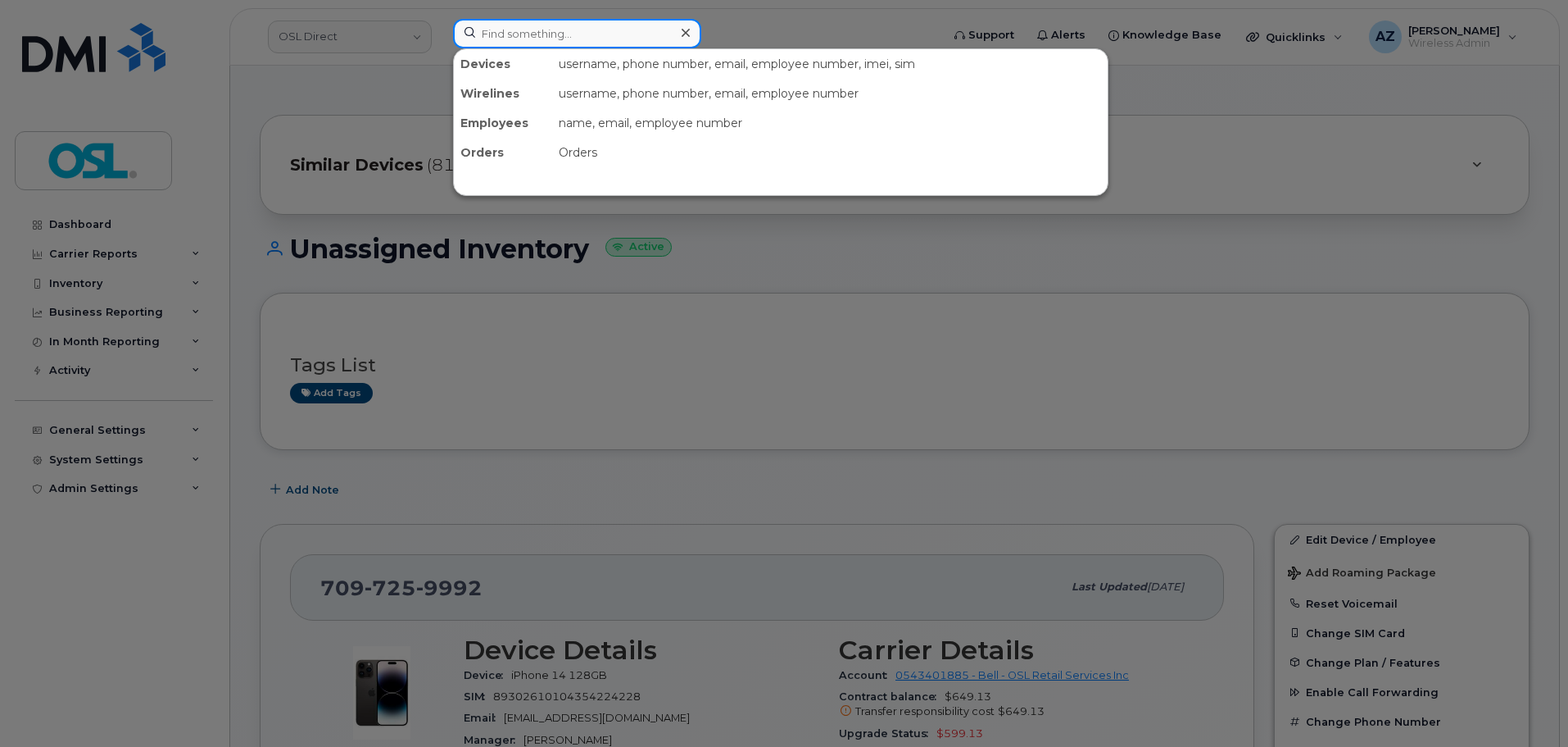
paste input "4189560920"
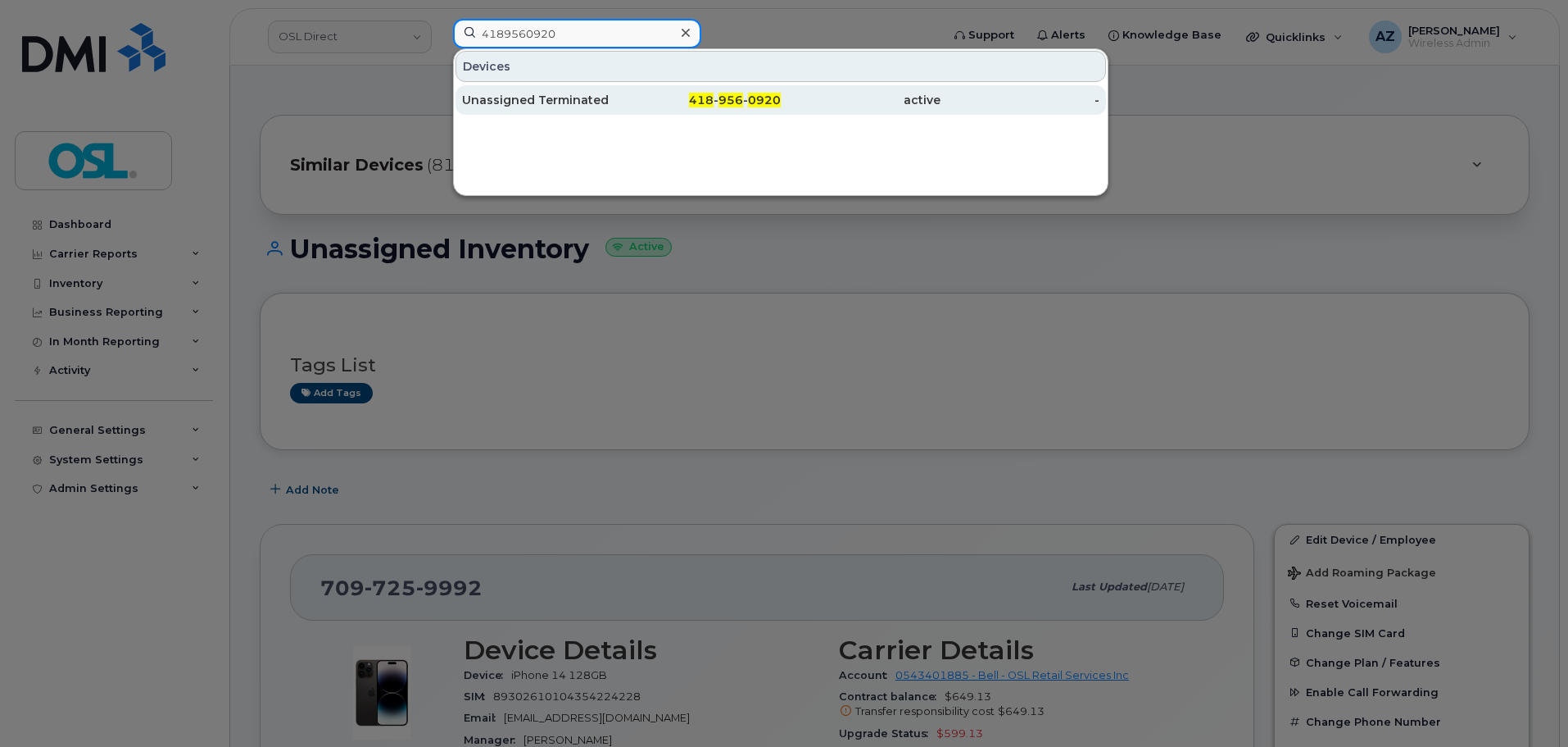
type input "4189560920"
click at [566, 103] on div "Unassigned Terminated" at bounding box center [541, 100] width 159 height 16
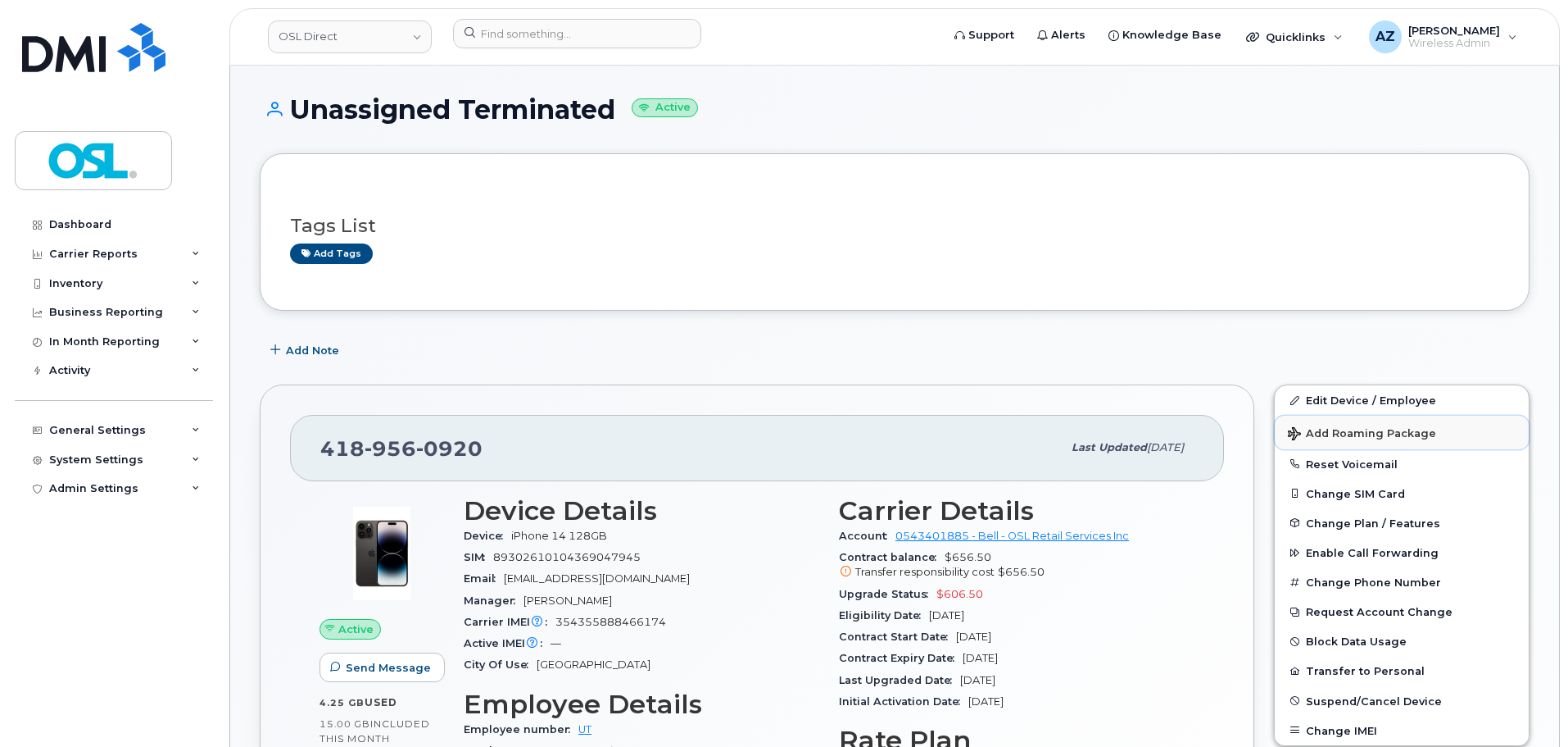
click at [1346, 420] on button "Add Roaming Package" at bounding box center [1401, 432] width 254 height 34
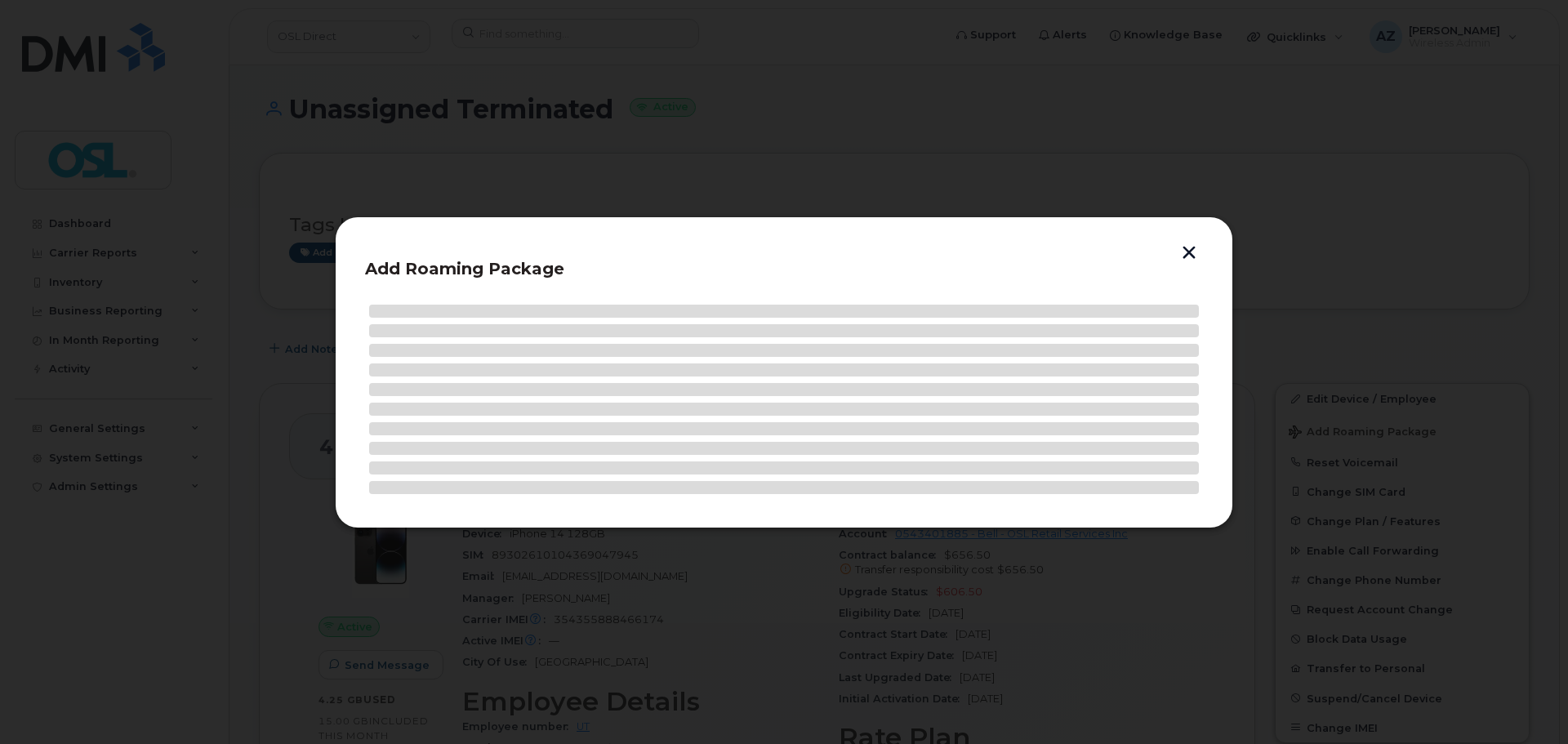
click at [1203, 248] on div "Add Roaming Package" at bounding box center [784, 372] width 898 height 312
click at [1197, 248] on button "button" at bounding box center [1187, 254] width 25 height 17
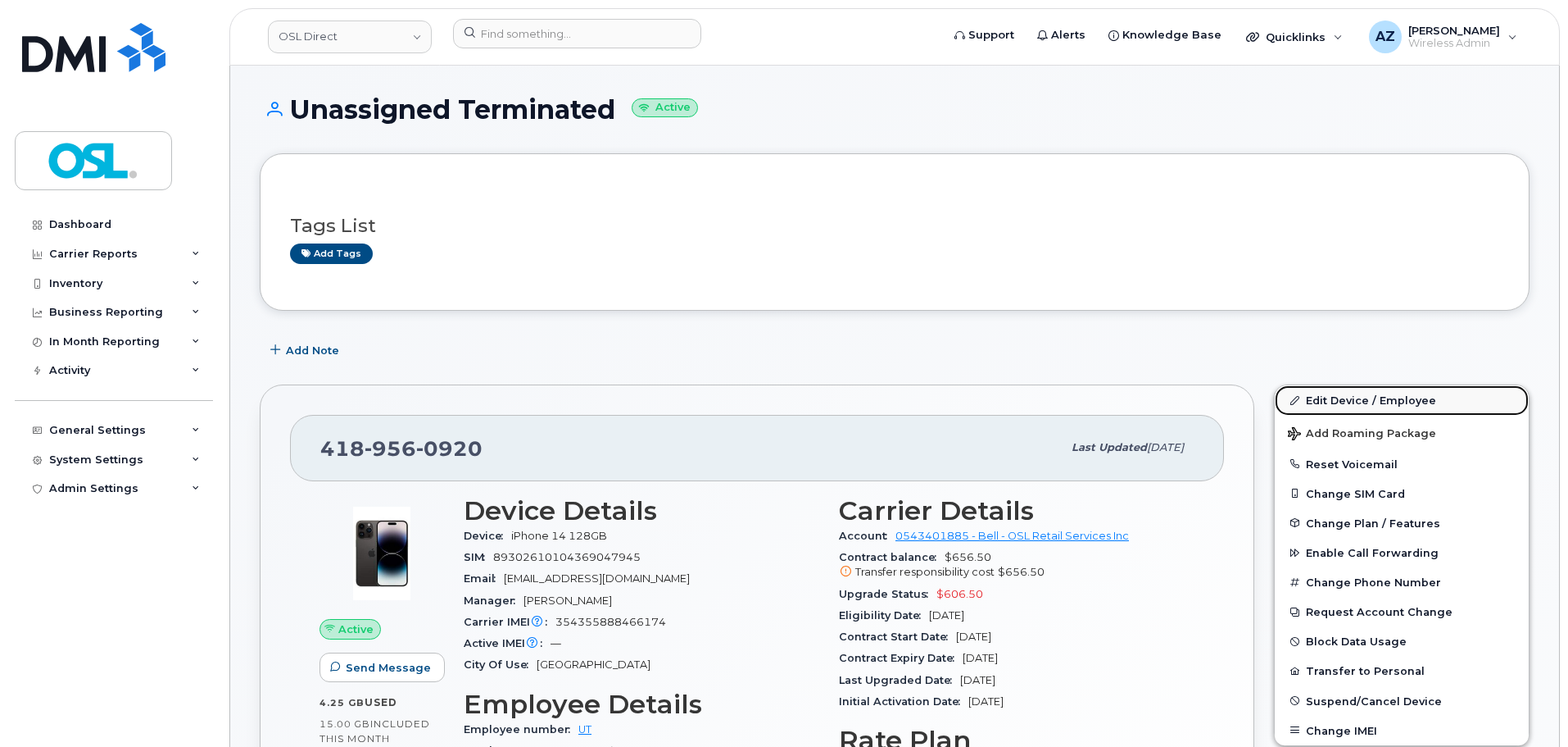
click at [1336, 400] on link "Edit Device / Employee" at bounding box center [1401, 400] width 254 height 29
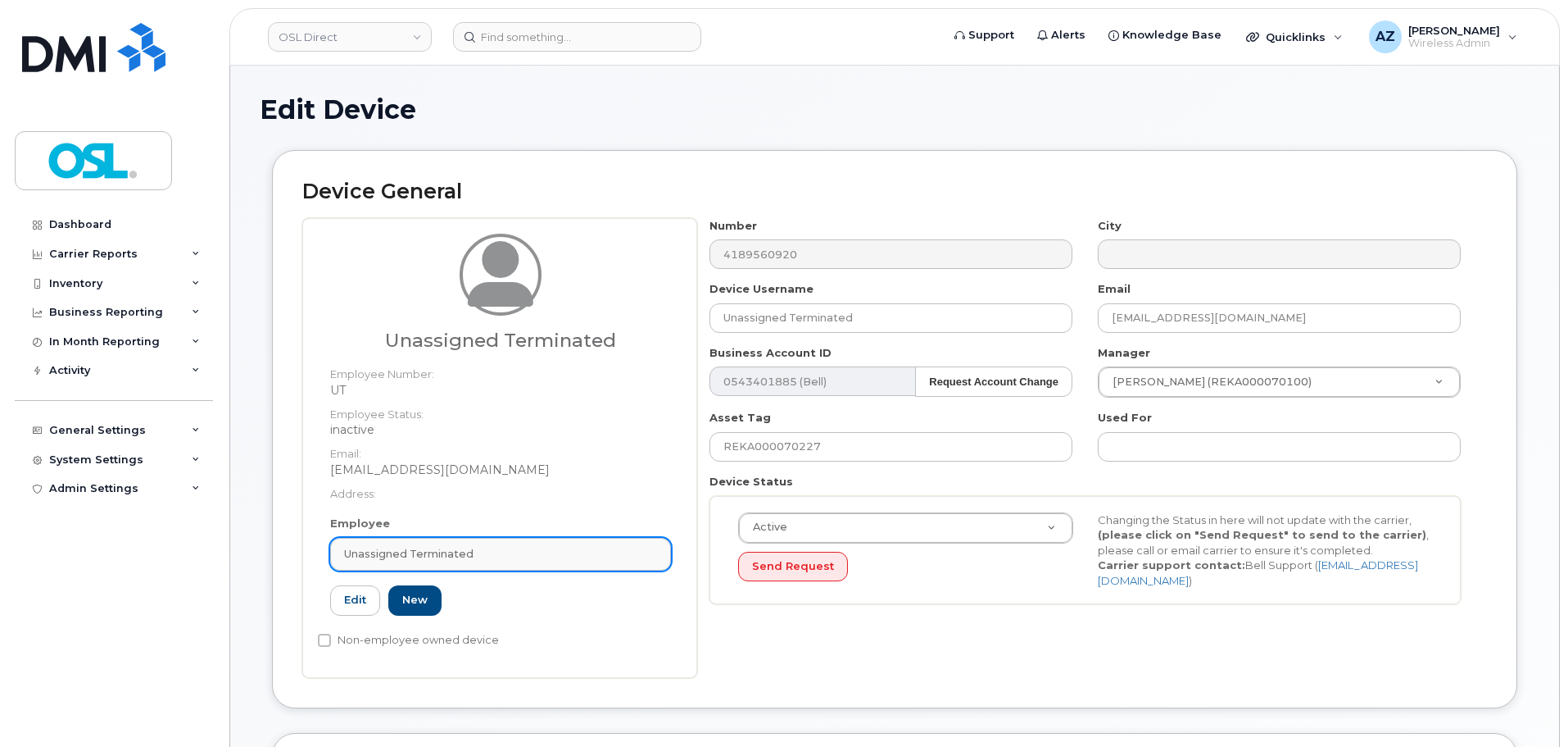
click at [453, 548] on span "Unassigned Terminated" at bounding box center [409, 554] width 129 height 16
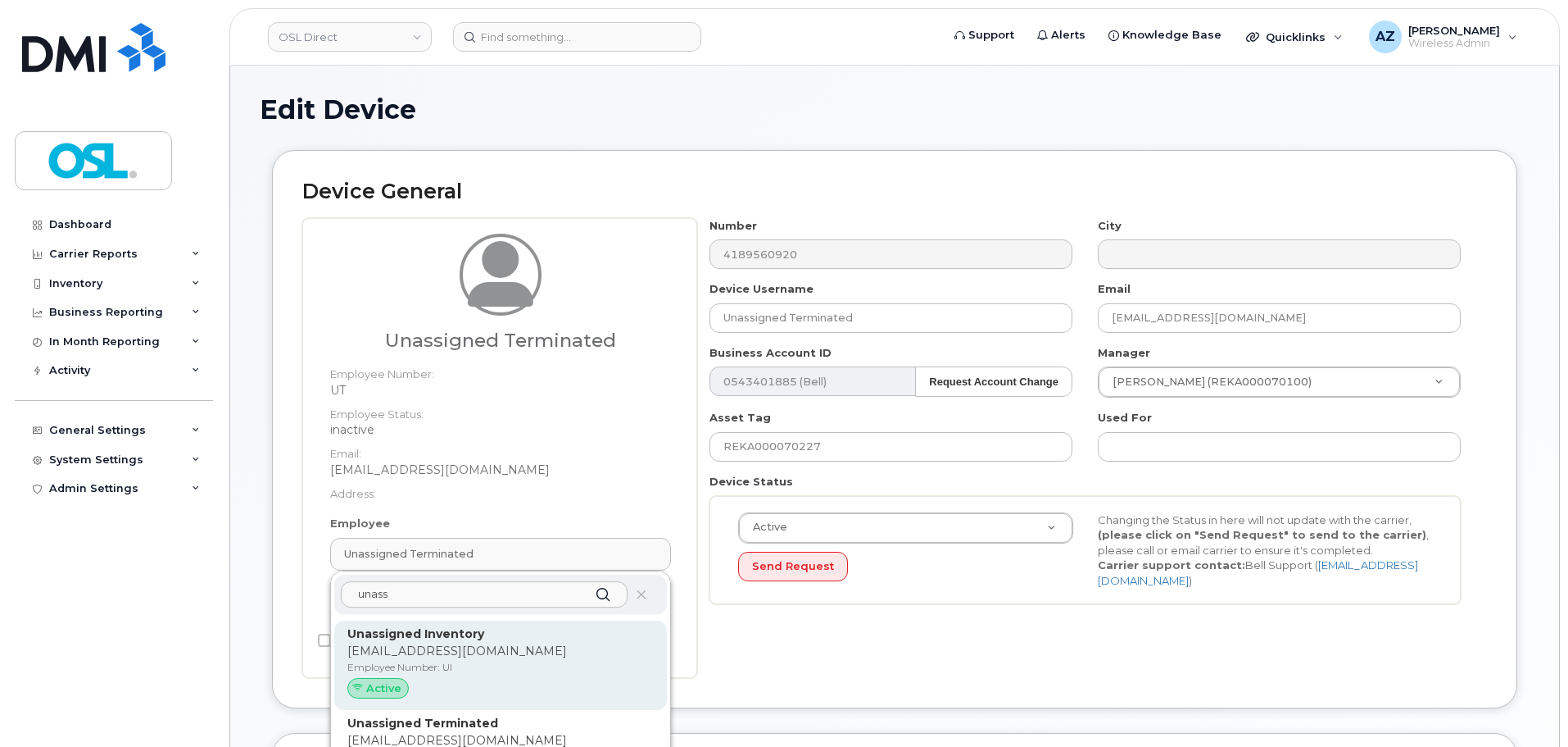
type input "unass"
click at [488, 639] on p "Unassigned Inventory" at bounding box center [500, 634] width 307 height 17
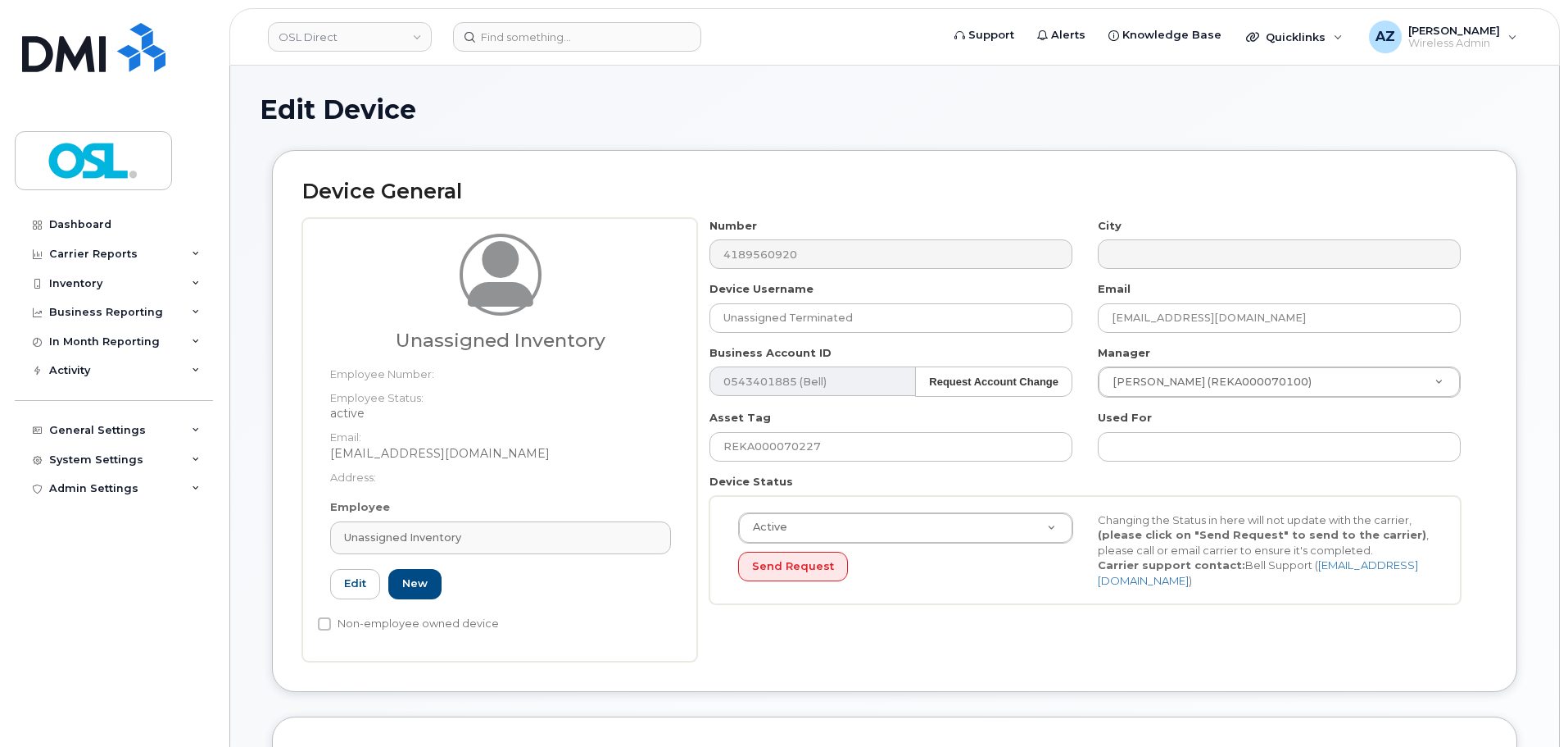
type input "UI"
type input "Unassigned Inventory"
type input "support@osldirect.com"
type input "4724252"
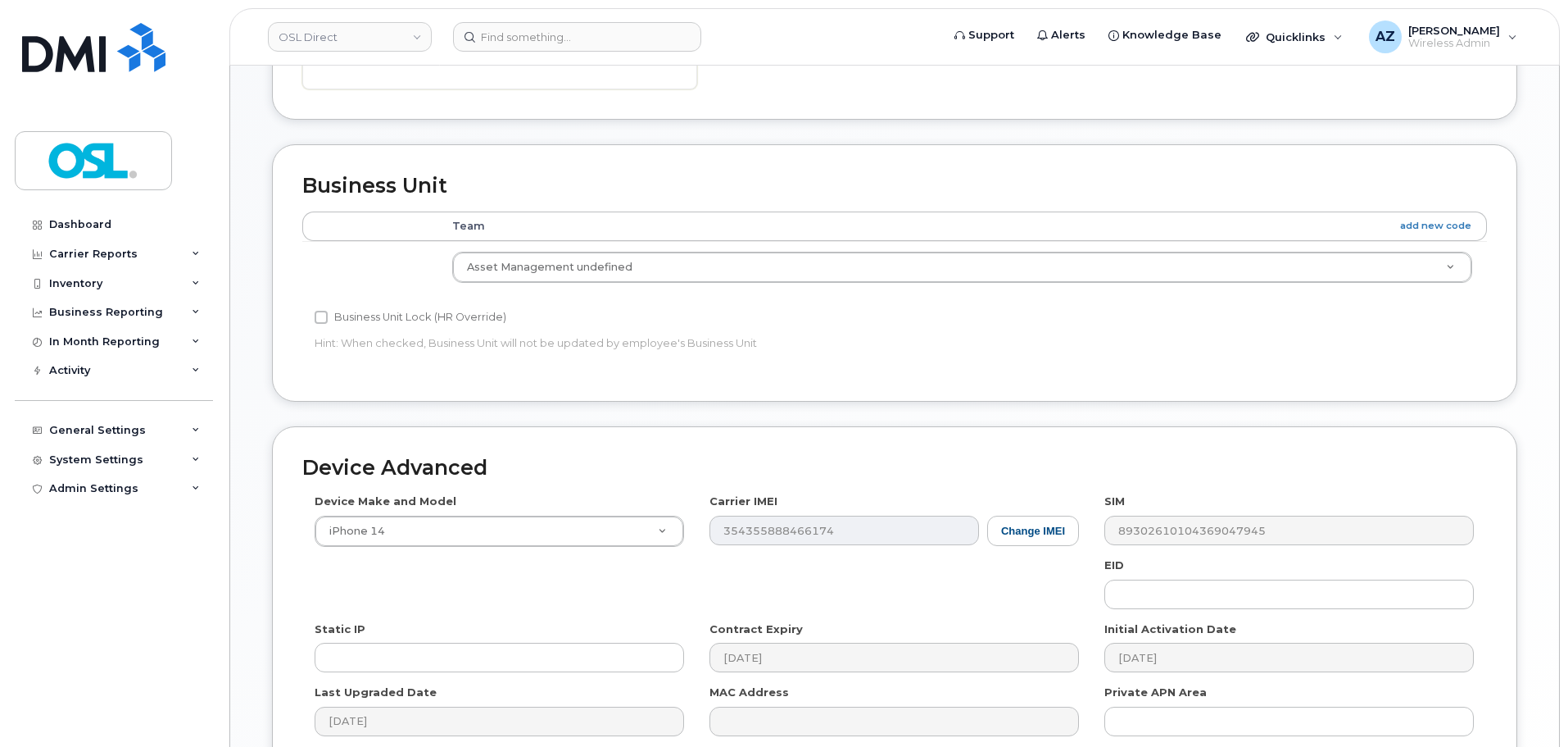
scroll to position [738, 0]
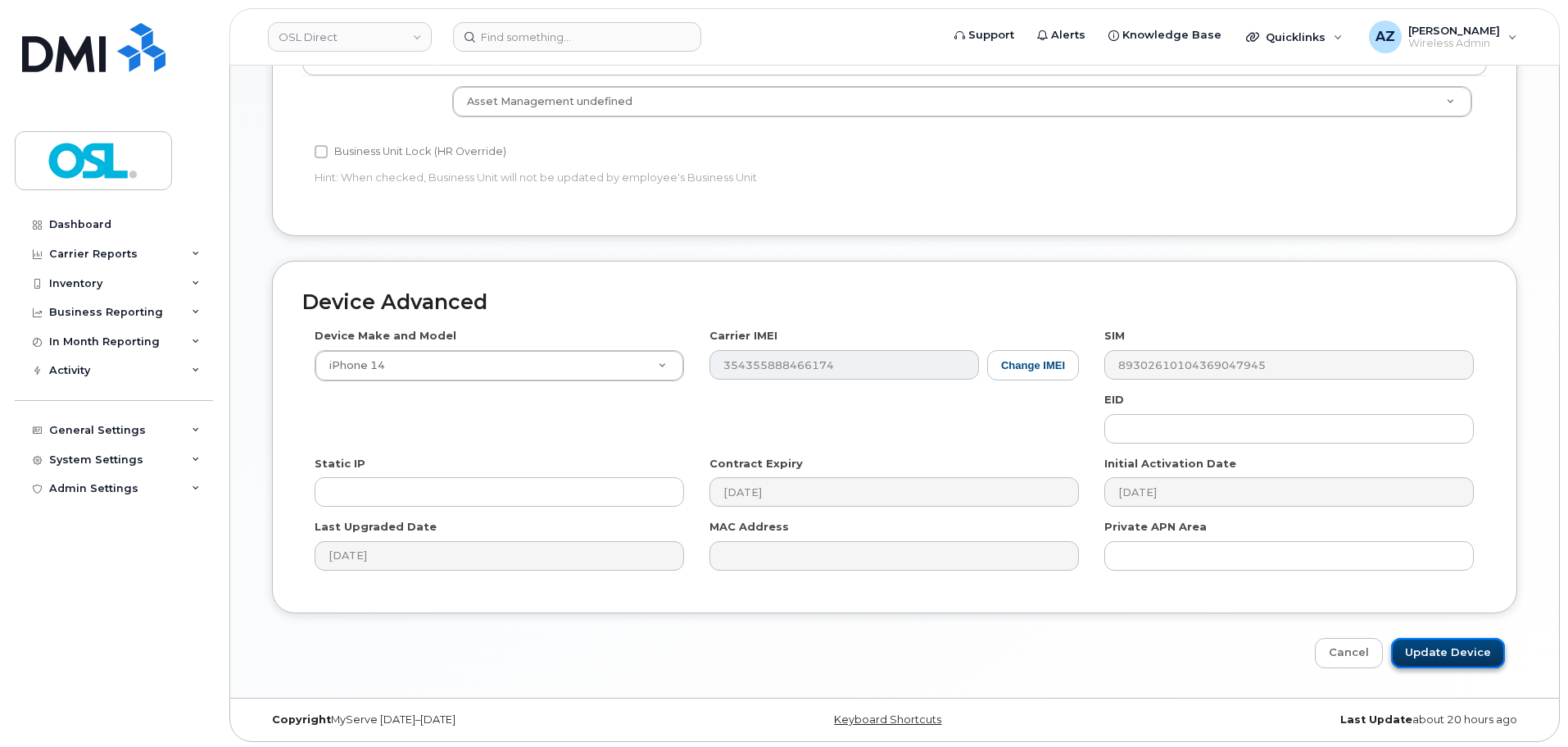
click at [1453, 663] on input "Update Device" at bounding box center [1447, 652] width 114 height 30
type input "Saving..."
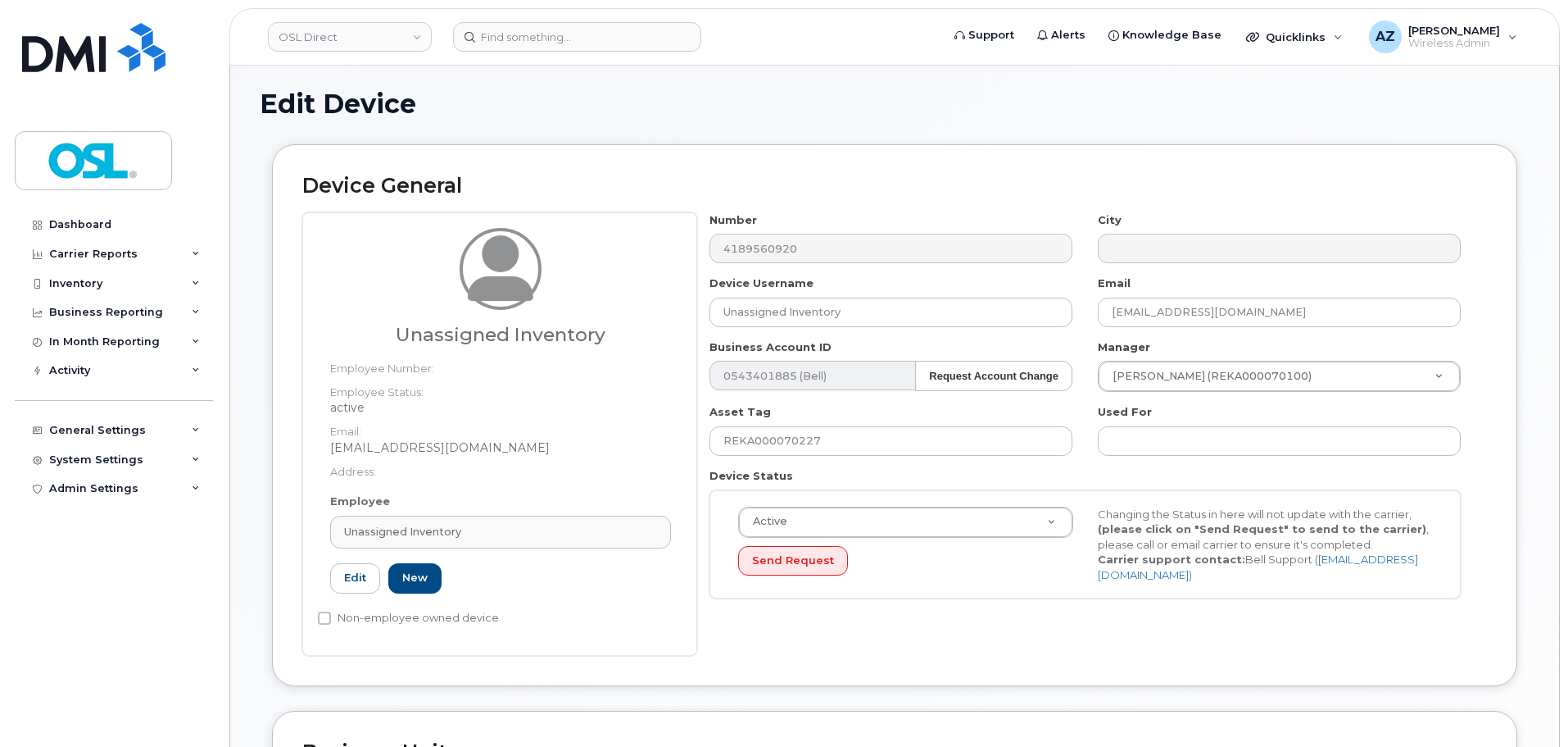
scroll to position [0, 0]
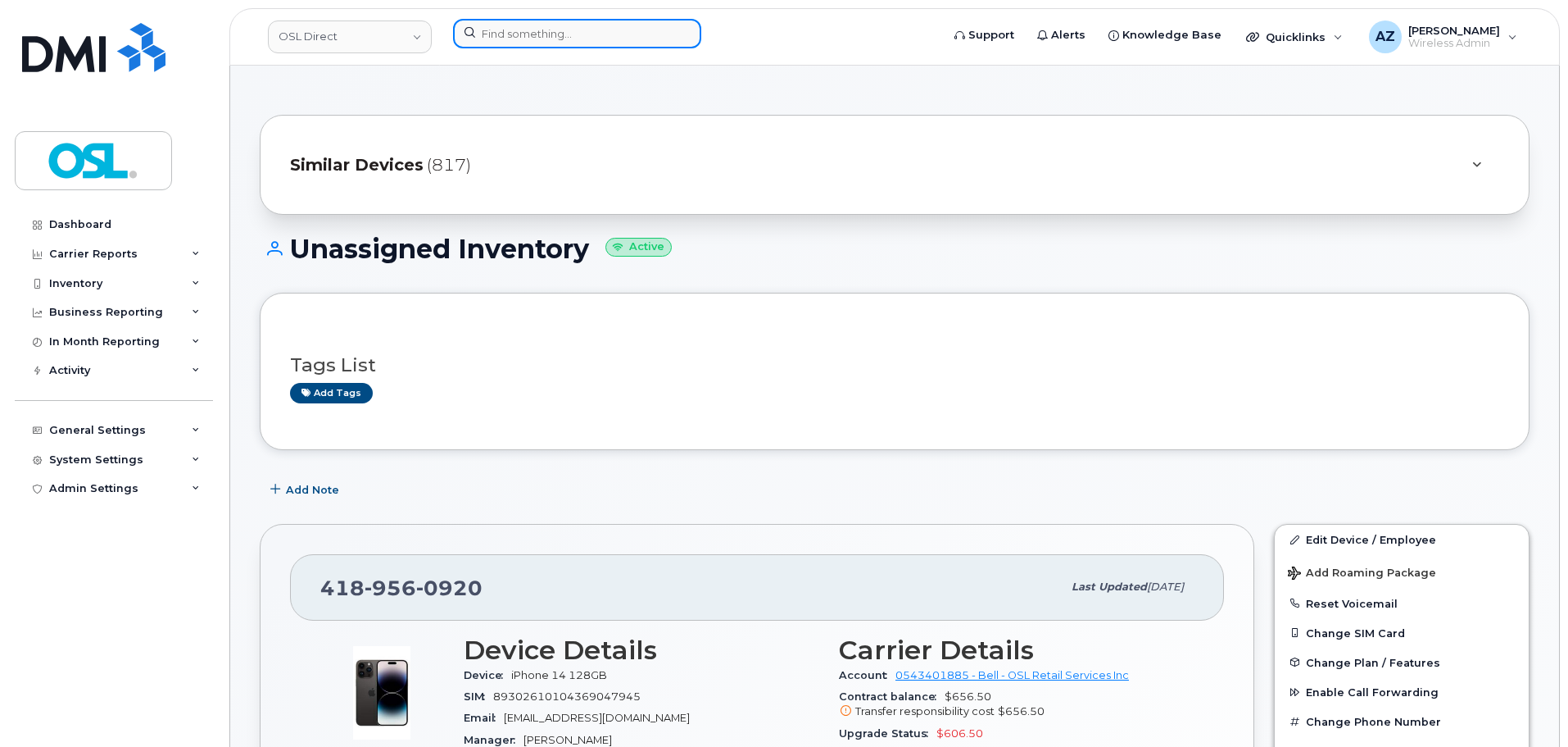
click at [566, 39] on input at bounding box center [577, 34] width 248 height 29
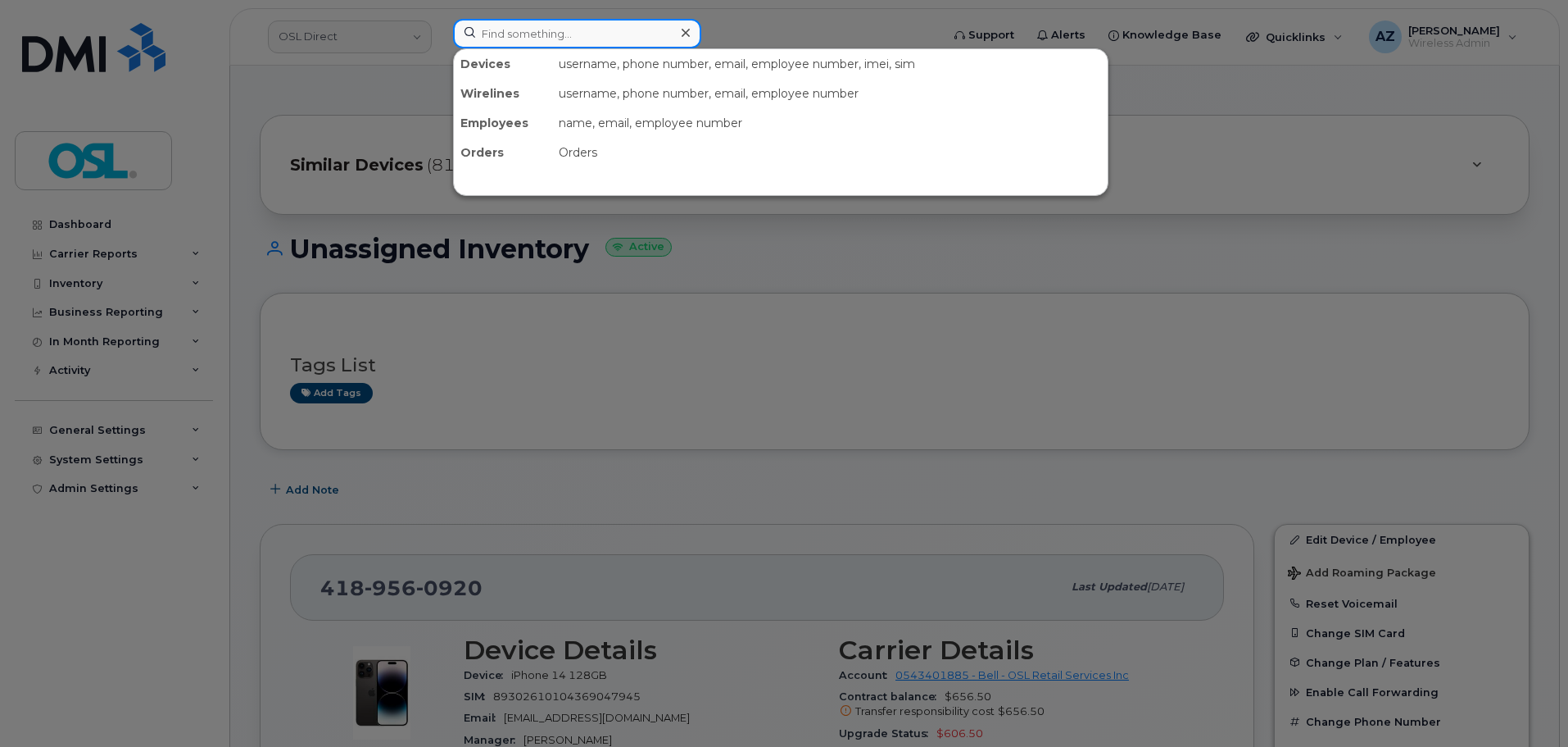
paste input "6473278377"
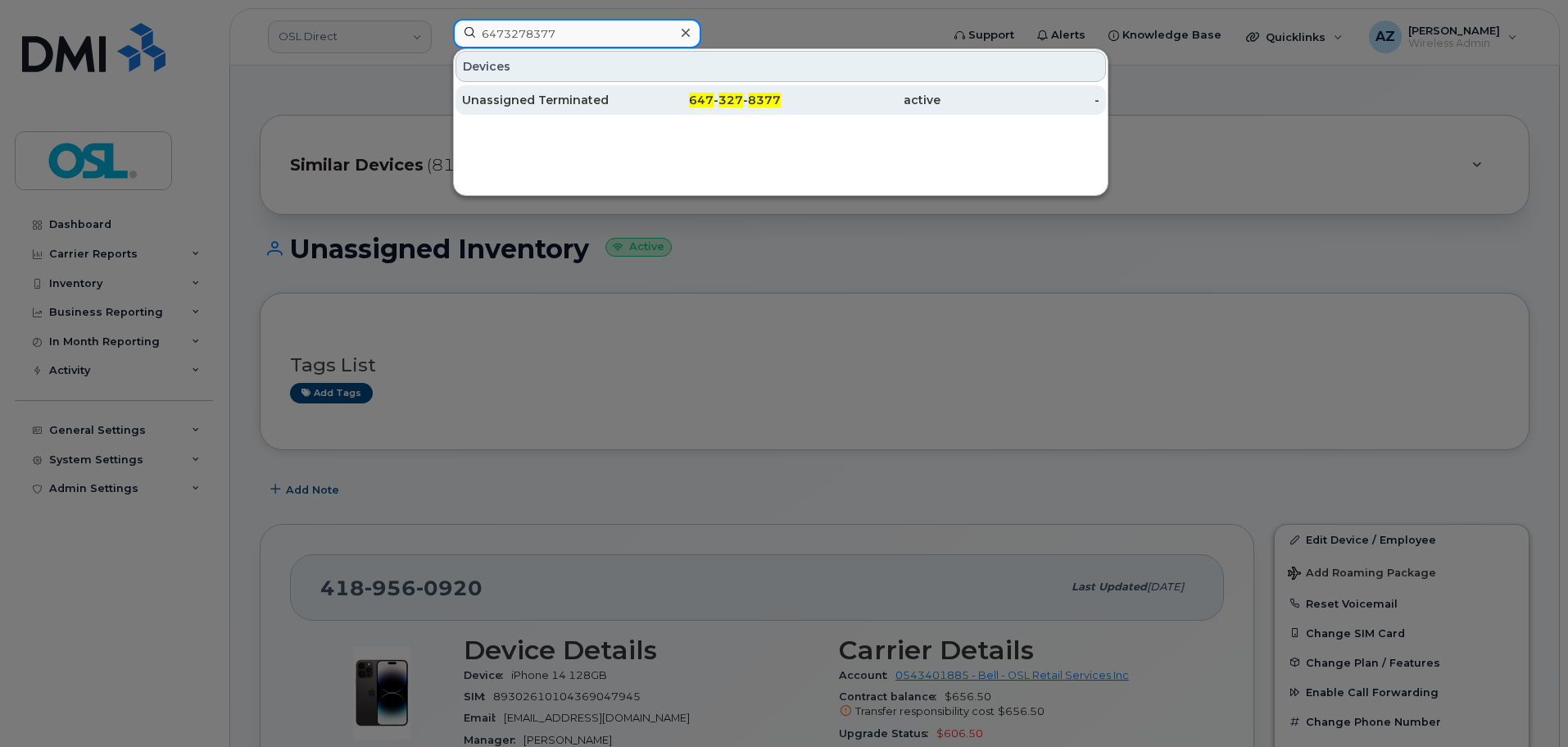
type input "6473278377"
click at [553, 104] on div "Unassigned Terminated" at bounding box center [541, 100] width 159 height 16
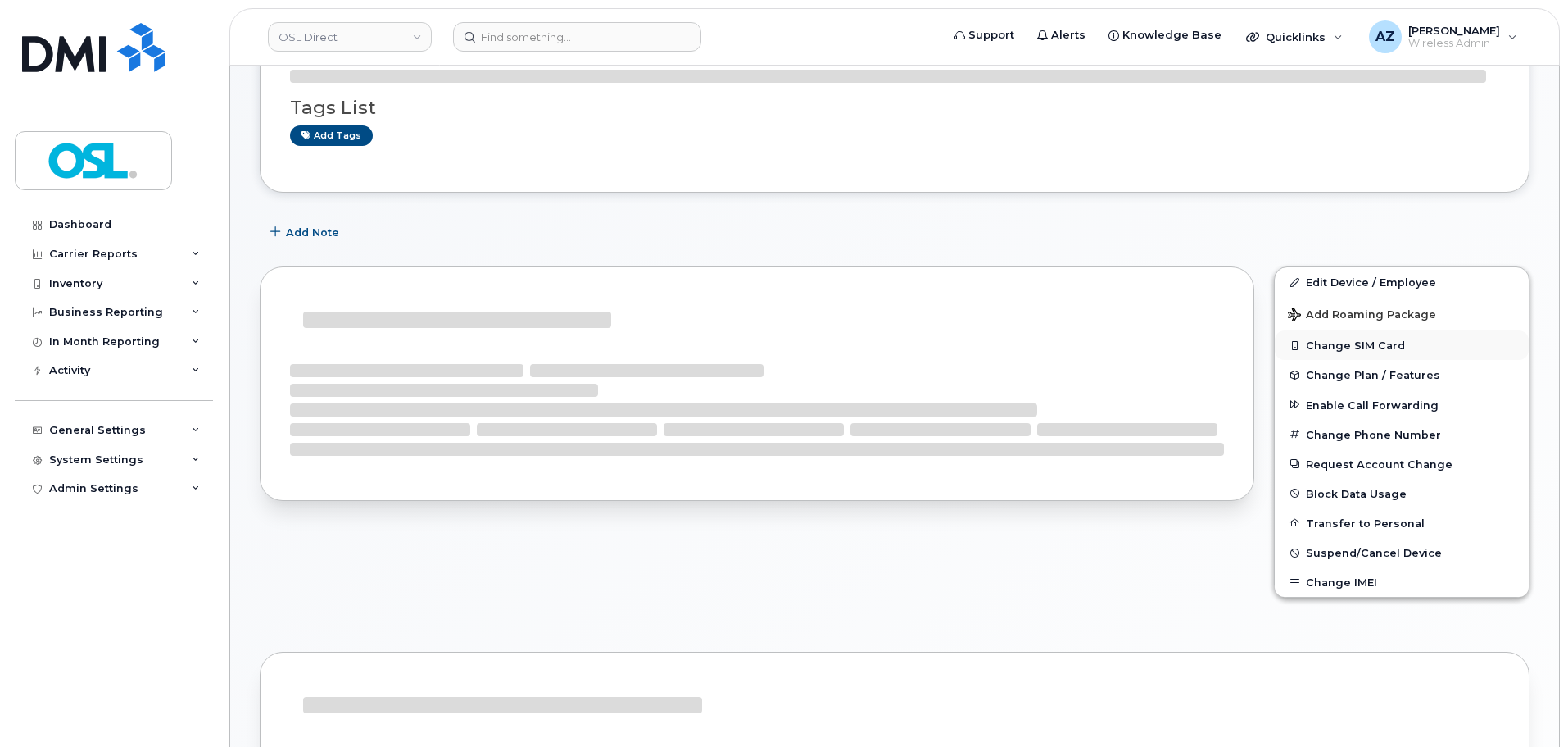
scroll to position [164, 0]
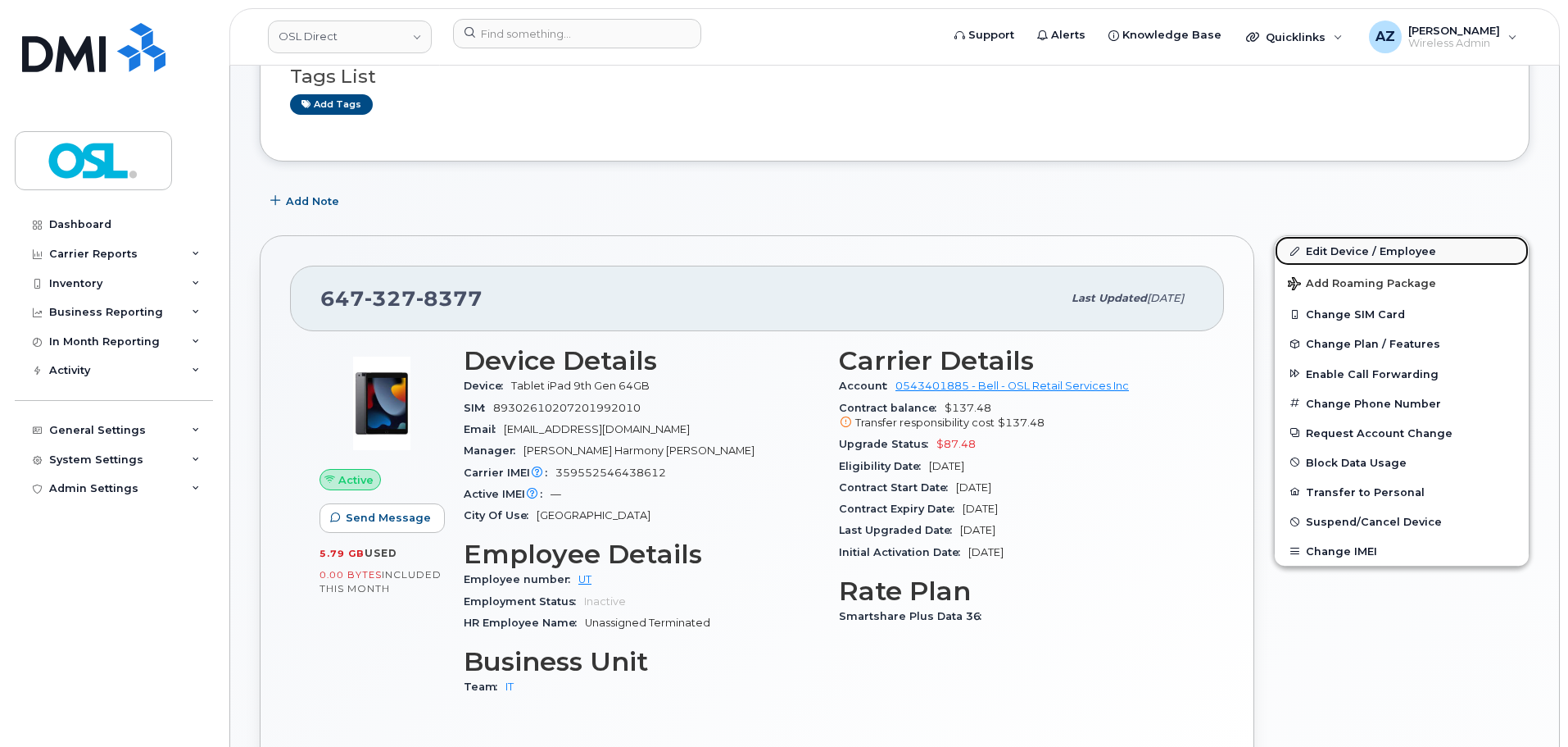
click at [1348, 250] on link "Edit Device / Employee" at bounding box center [1401, 251] width 254 height 29
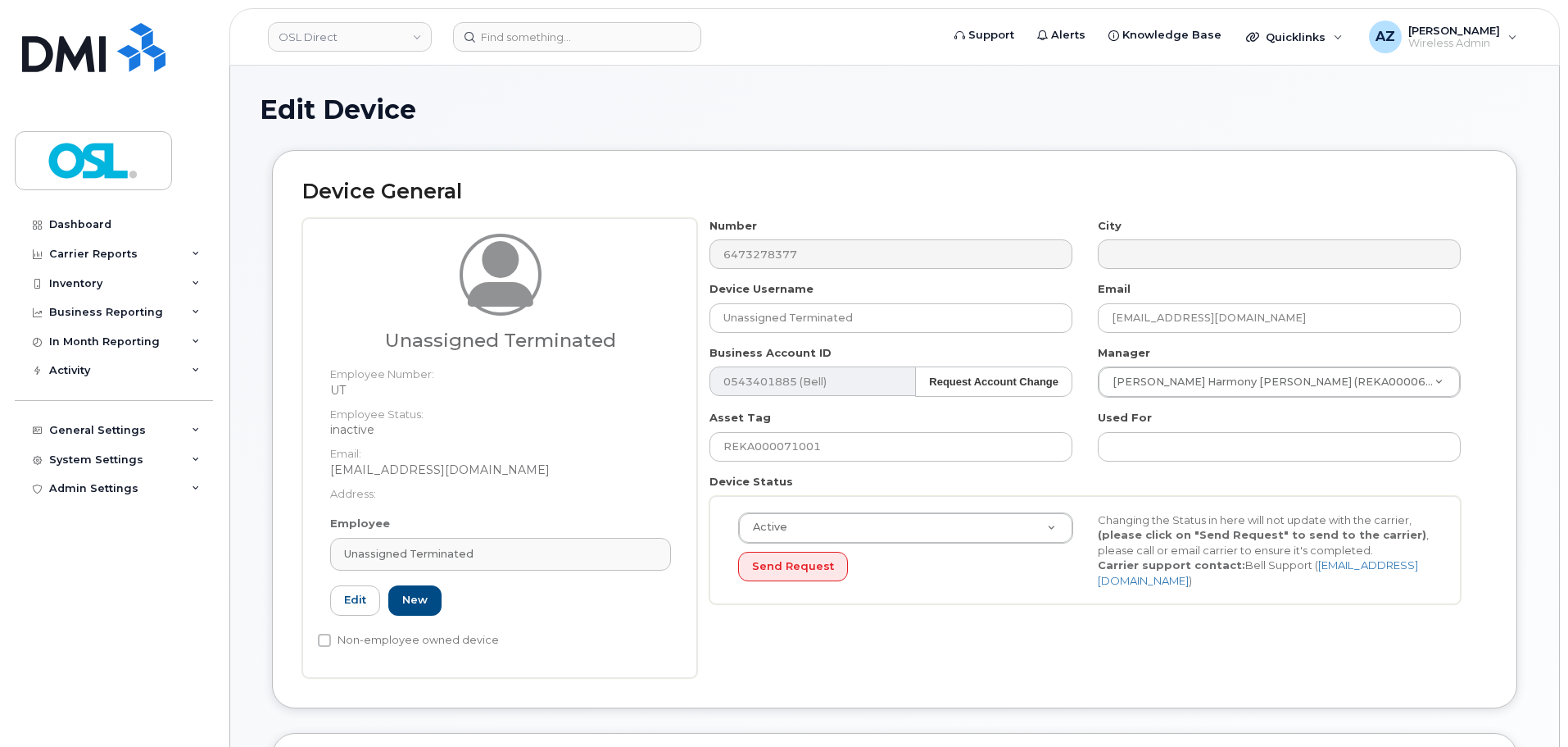
click at [453, 551] on span "Unassigned Terminated" at bounding box center [409, 554] width 129 height 16
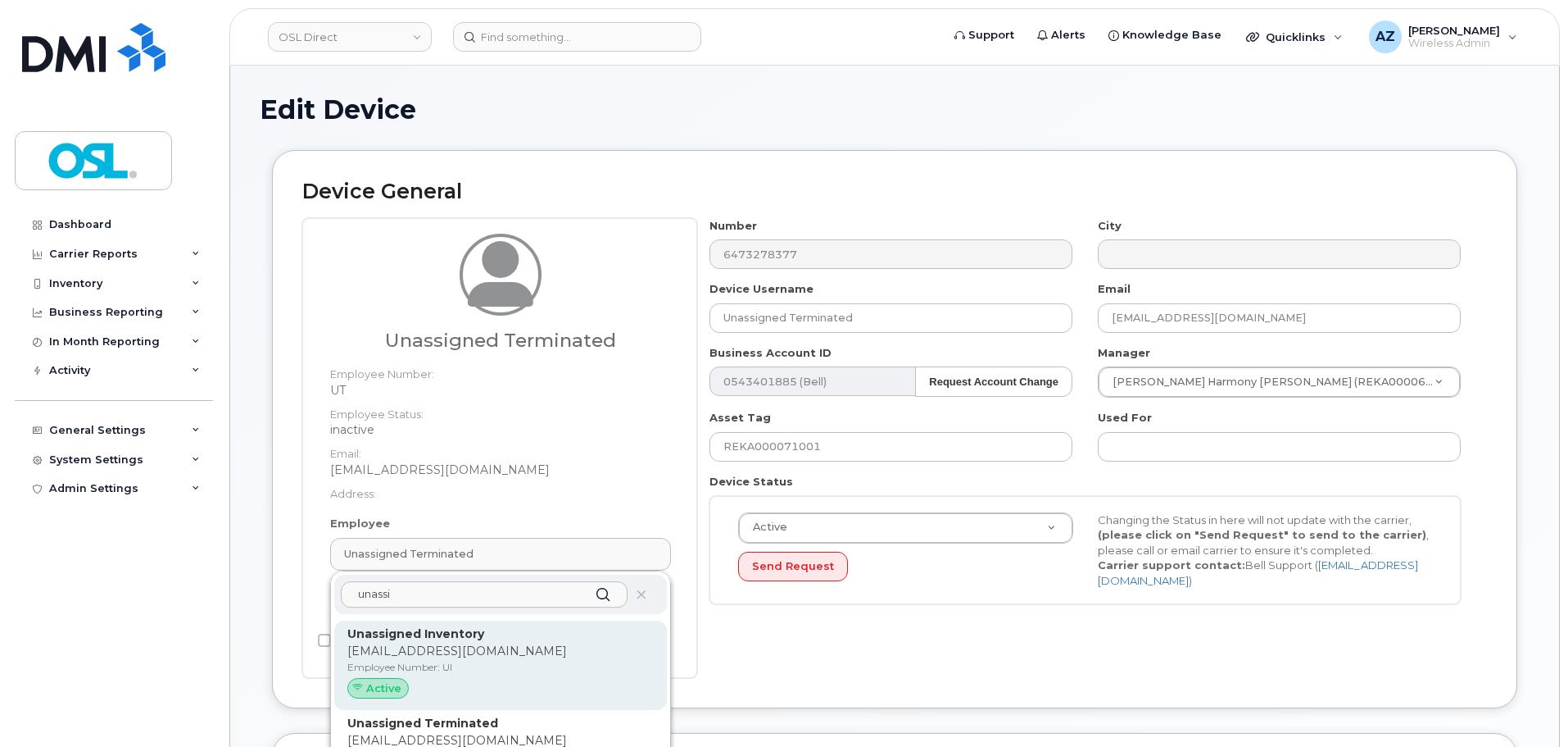
type input "unassi"
click at [462, 637] on strong "Unassigned Inventory" at bounding box center [415, 633] width 137 height 15
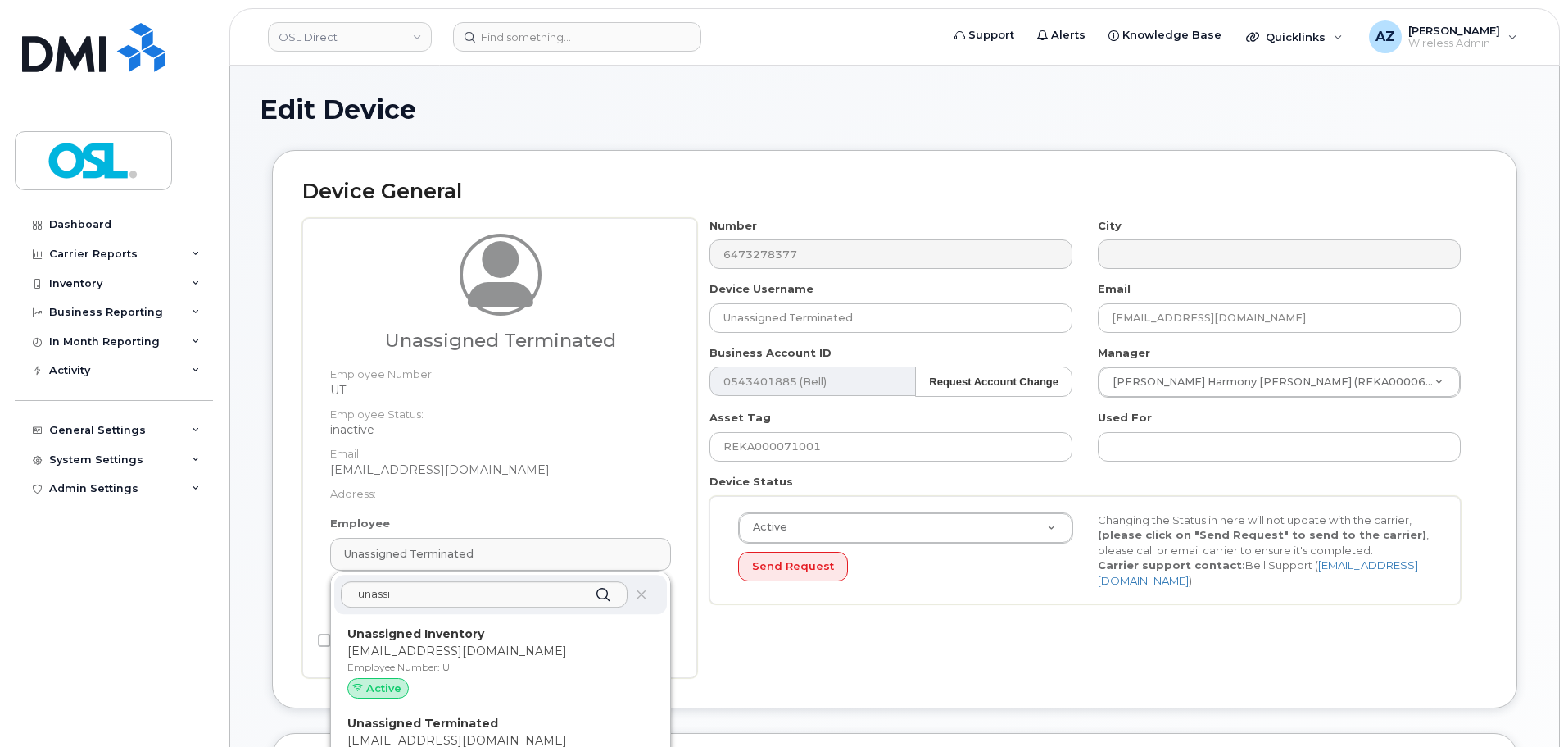
type input "UI"
type input "Unassigned Inventory"
type input "support@osldirect.com"
type input "4724252"
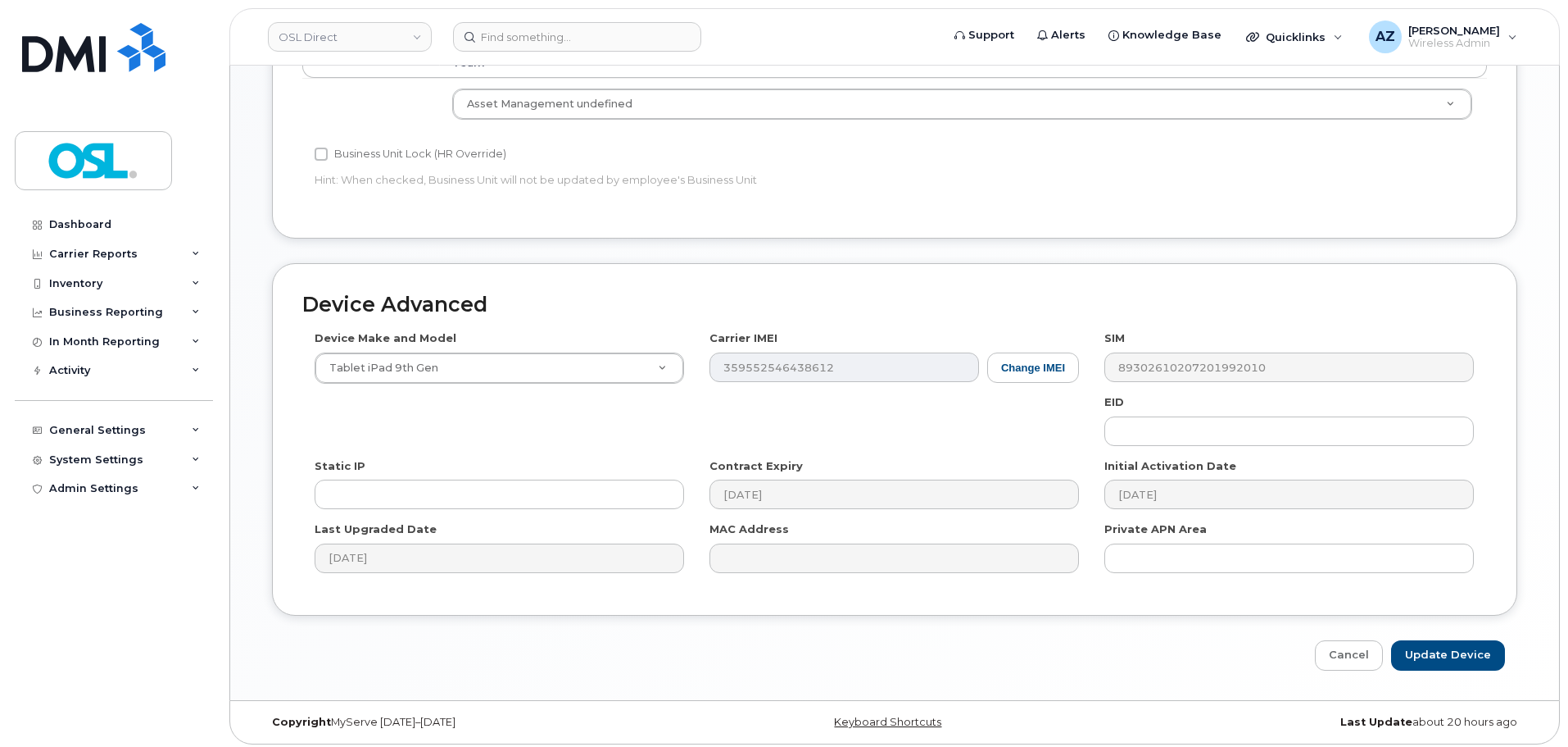
scroll to position [741, 0]
click at [1462, 657] on input "Update Device" at bounding box center [1447, 649] width 114 height 30
type input "Saving..."
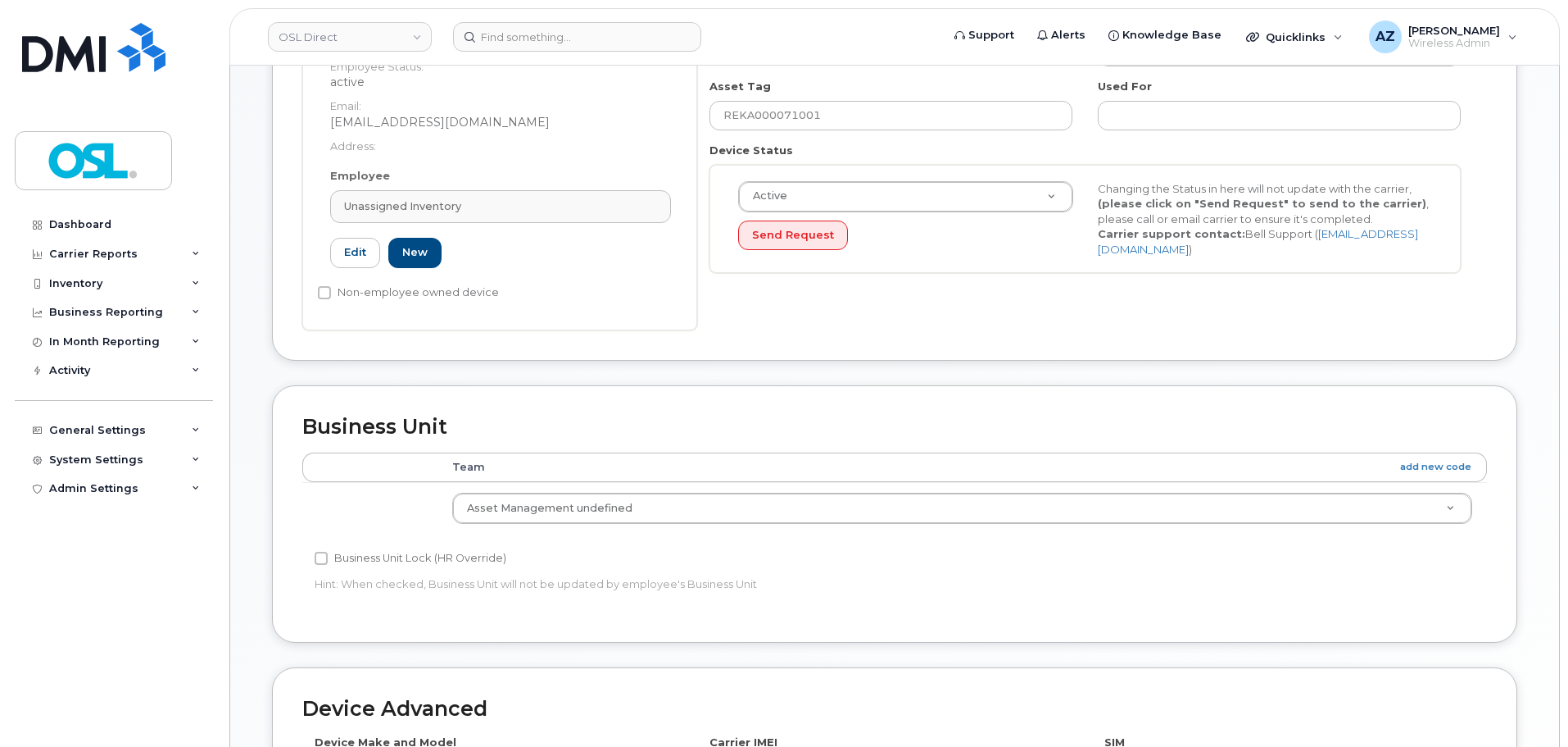
scroll to position [330, 0]
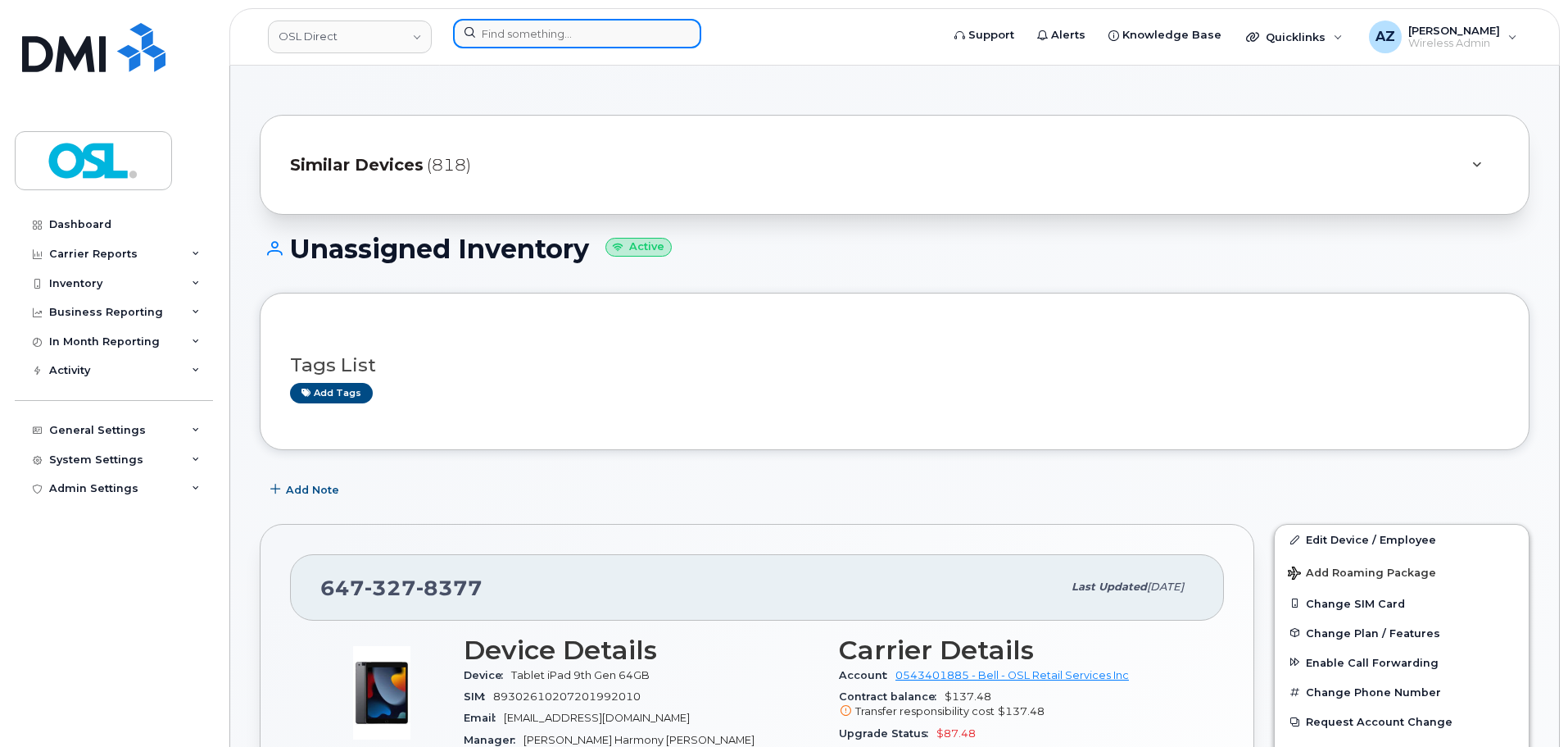
click at [629, 44] on input at bounding box center [577, 34] width 248 height 29
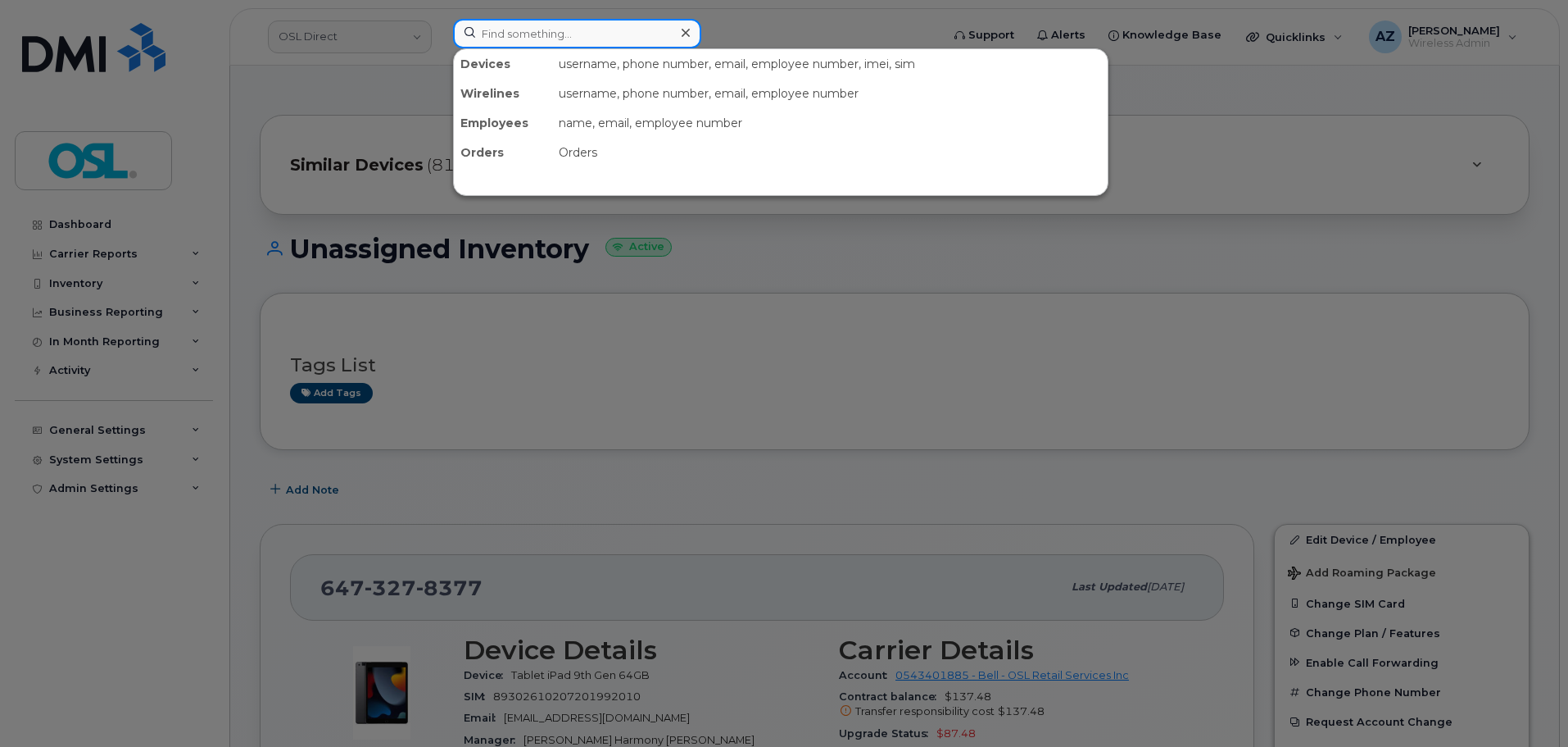
paste input "4383556409"
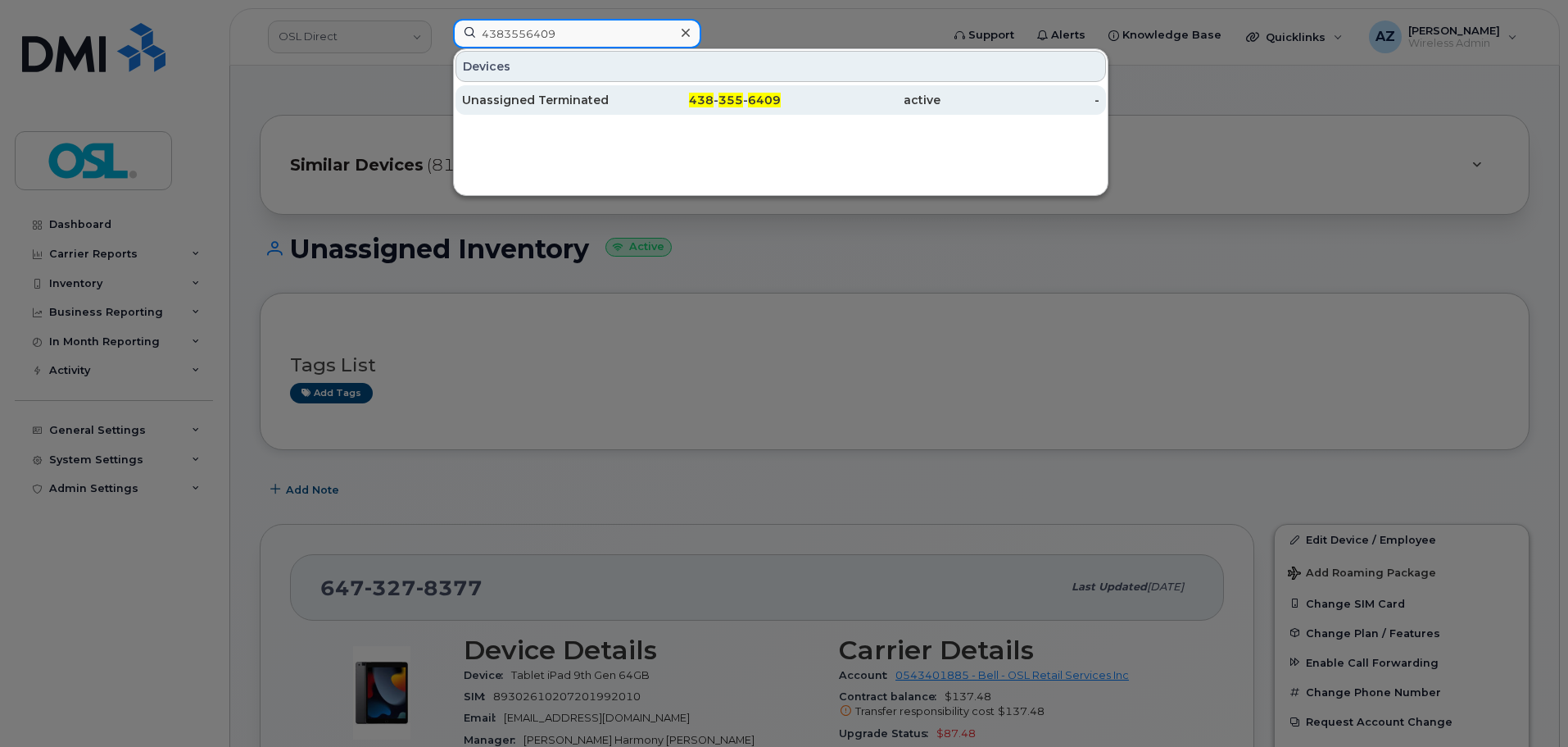
type input "4383556409"
click at [570, 106] on div "Unassigned Terminated" at bounding box center [541, 100] width 159 height 16
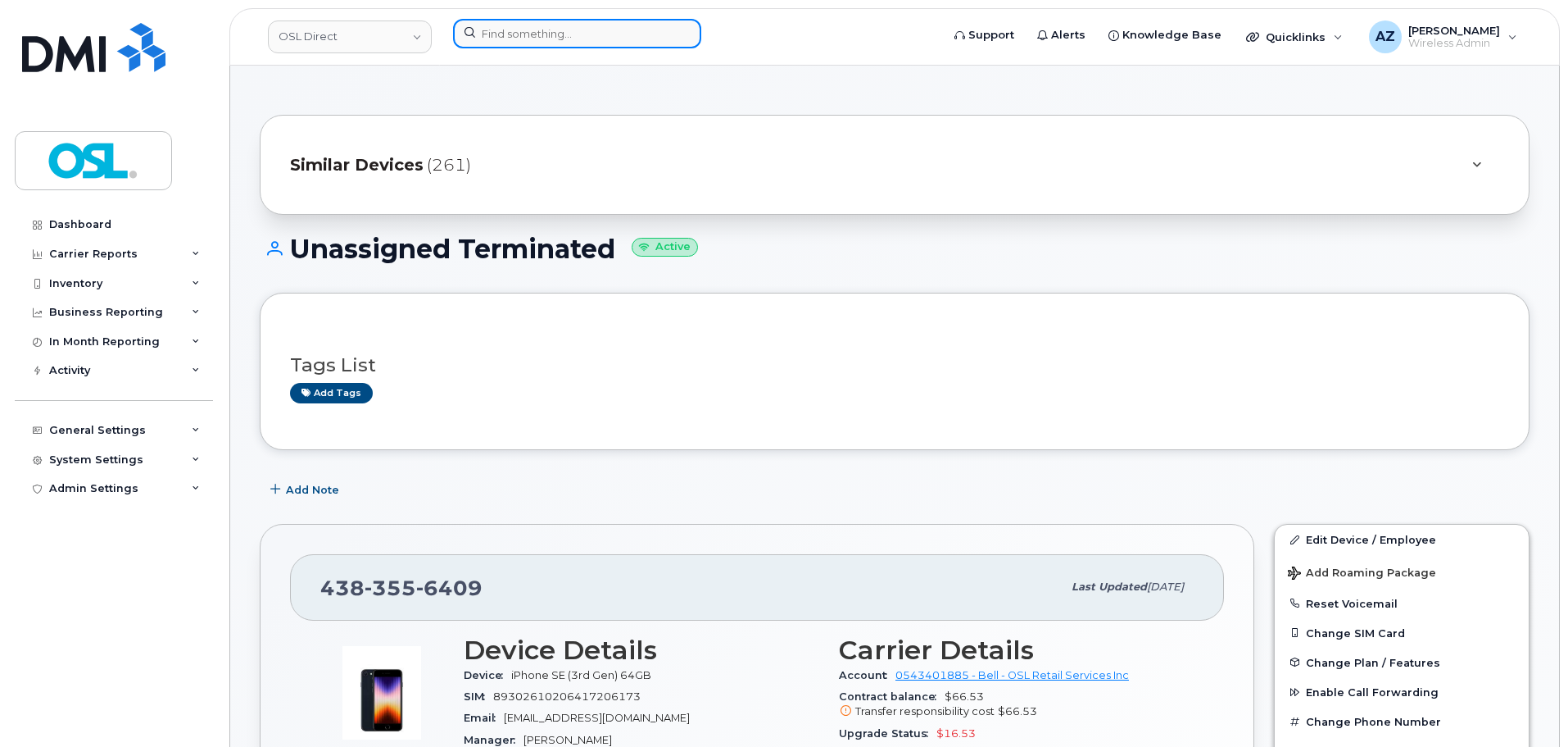
click at [550, 33] on input at bounding box center [577, 34] width 248 height 29
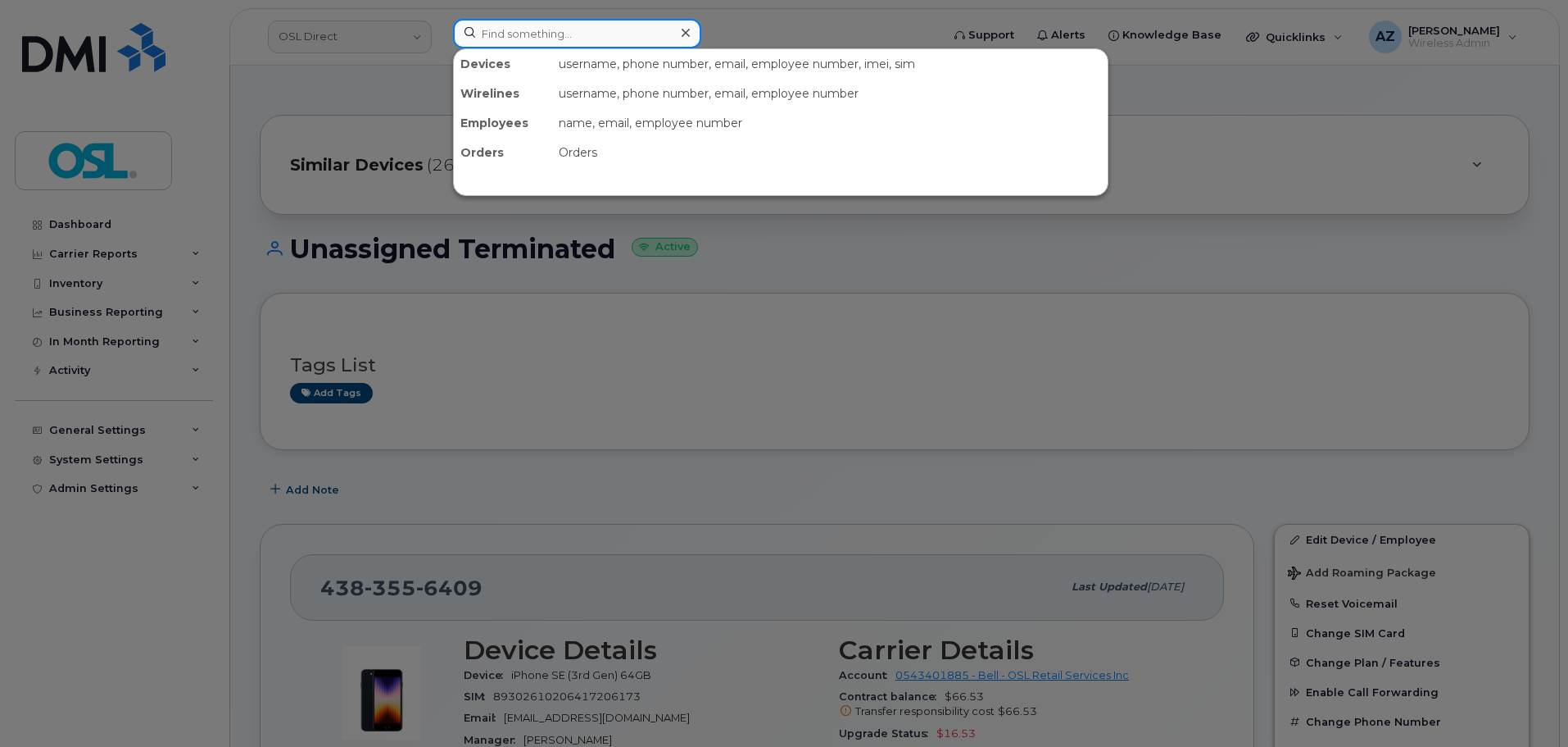
paste input "6476161832"
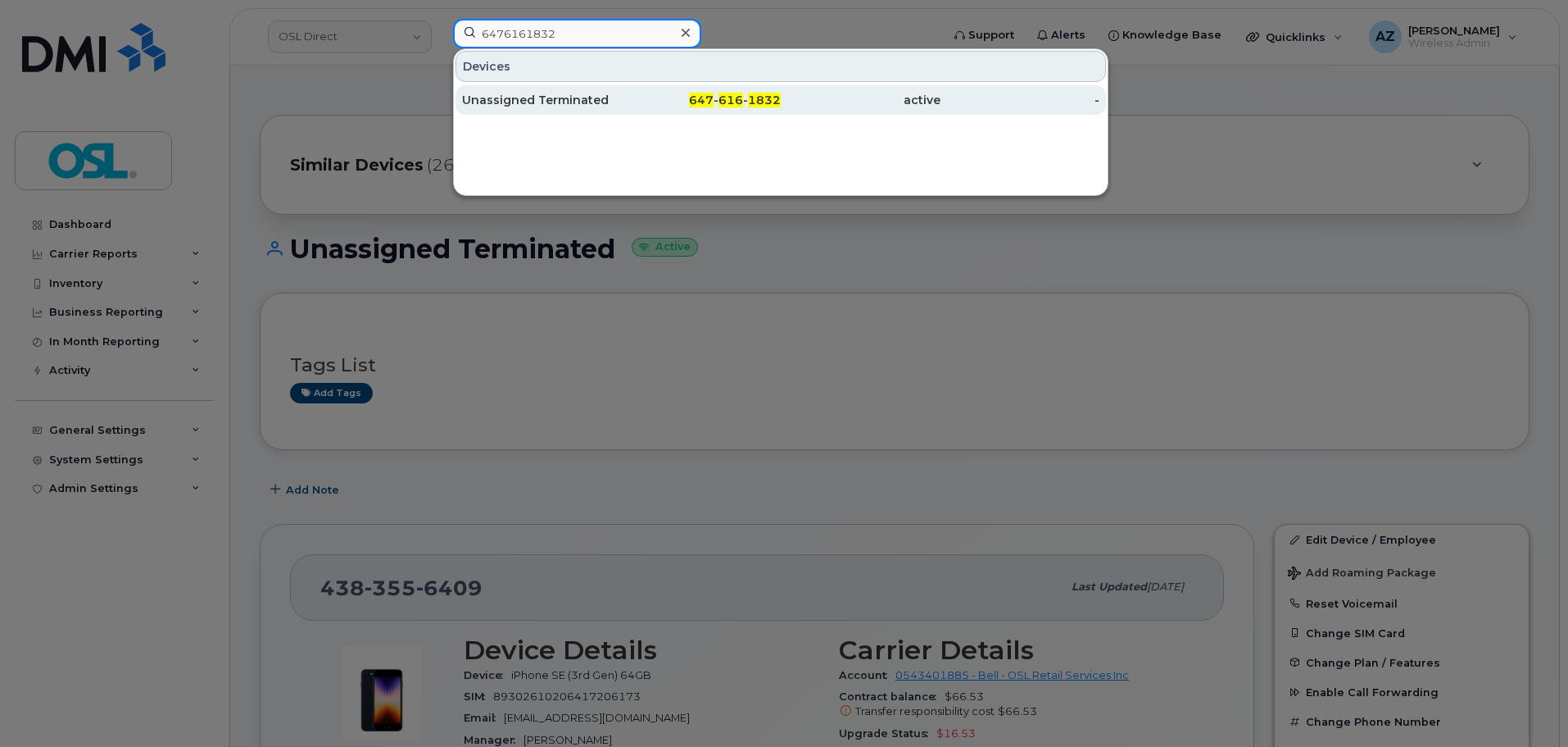
type input "6476161832"
click at [552, 101] on div "Unassigned Terminated" at bounding box center [541, 100] width 159 height 16
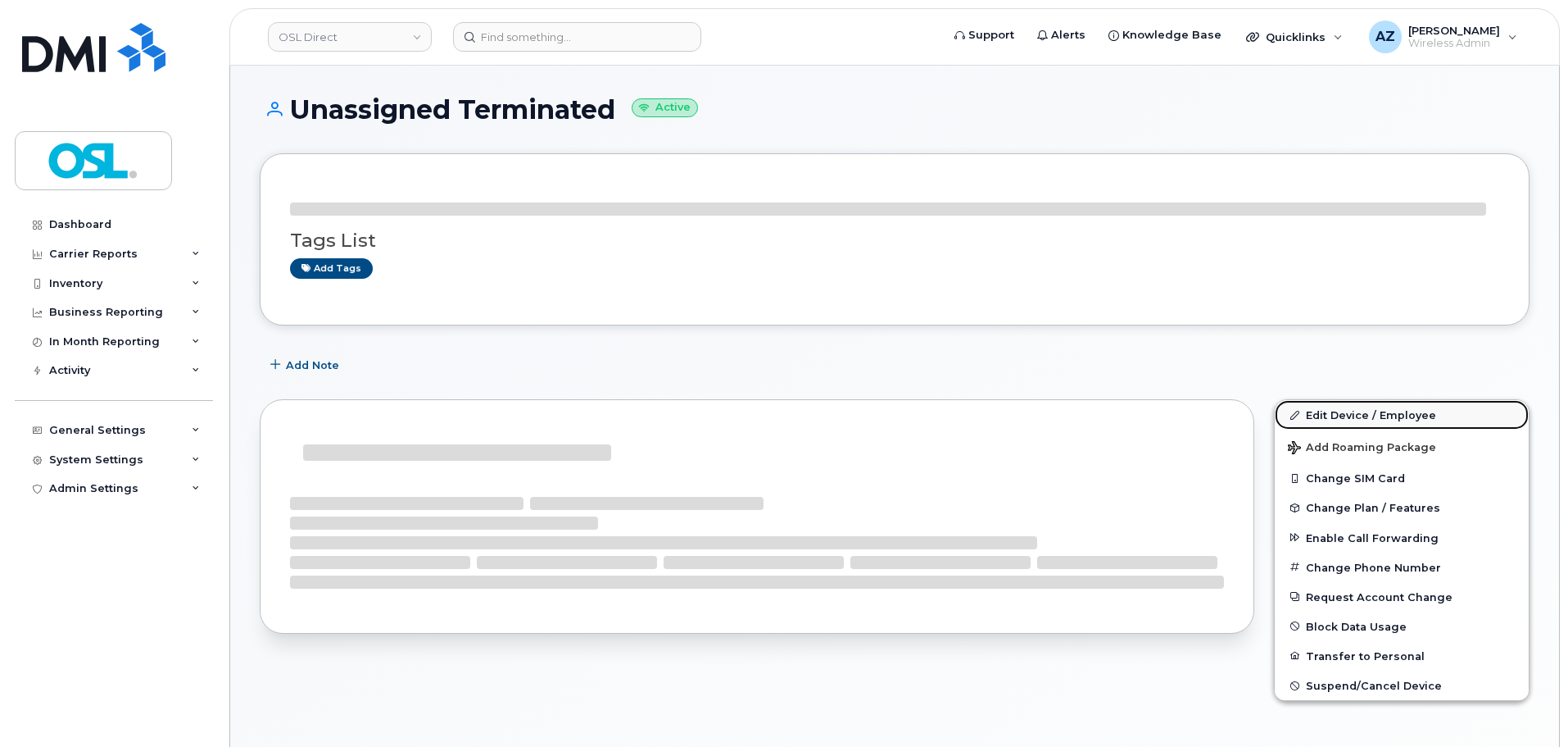
click at [1352, 417] on link "Edit Device / Employee" at bounding box center [1401, 414] width 254 height 29
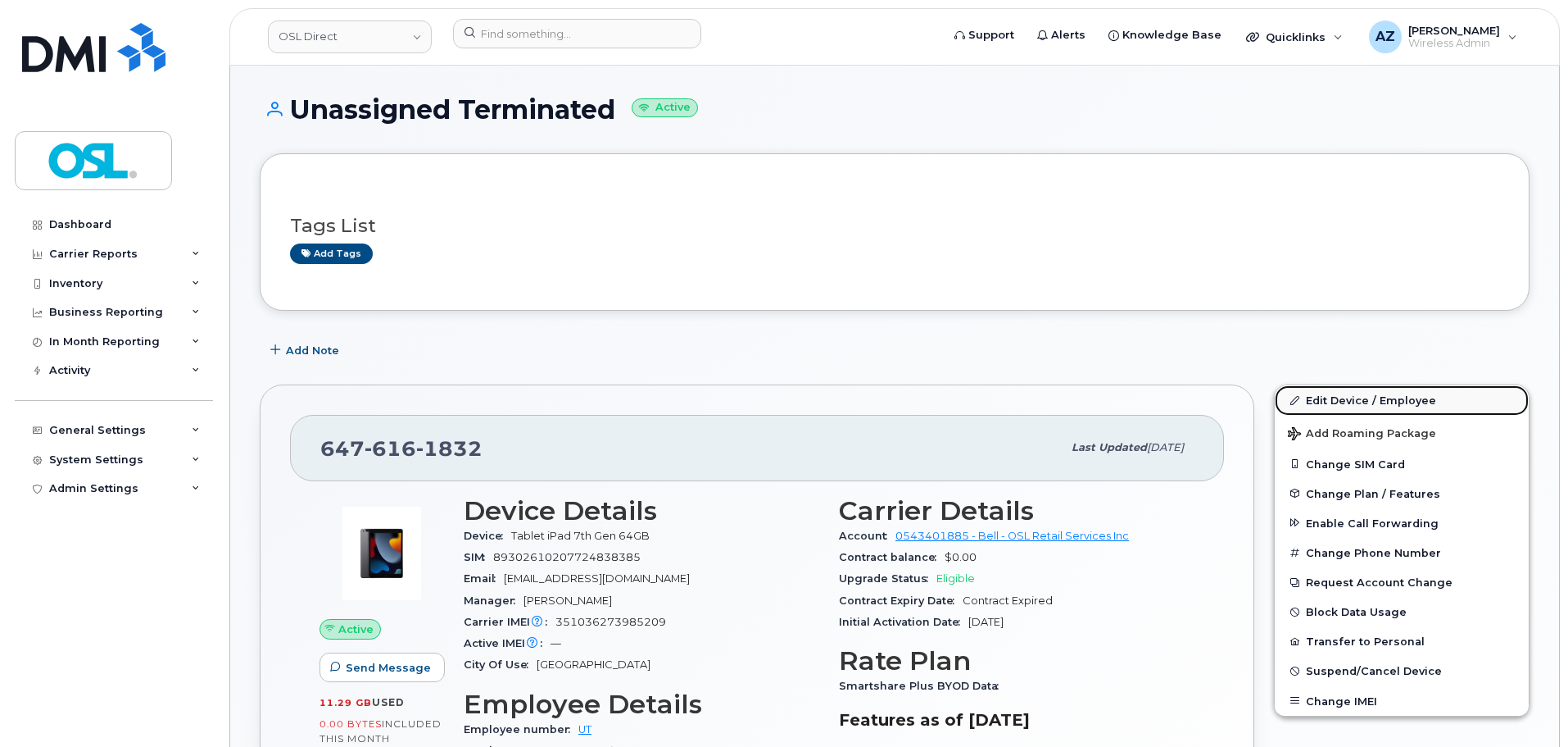
click at [1336, 398] on link "Edit Device / Employee" at bounding box center [1401, 400] width 254 height 29
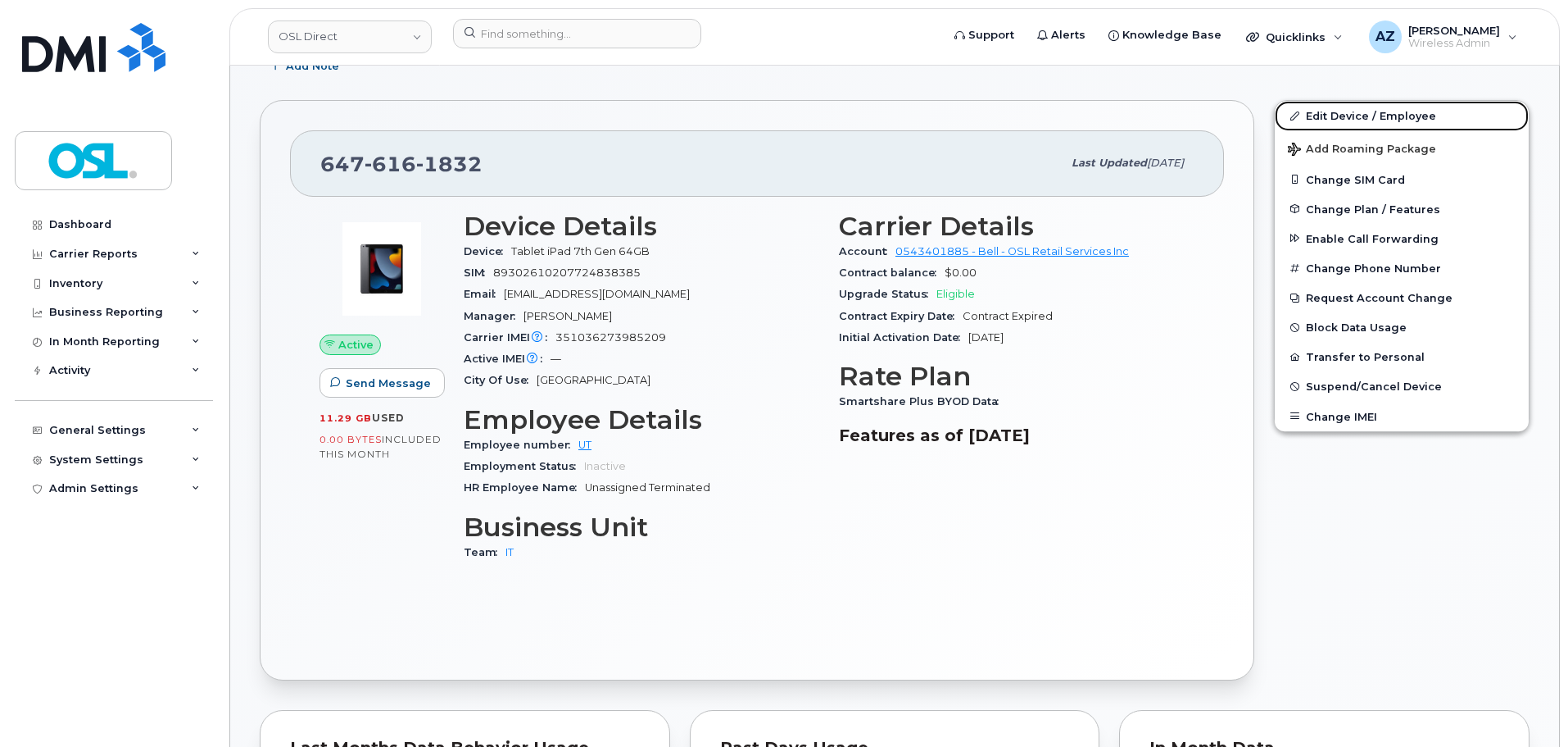
scroll to position [327, 0]
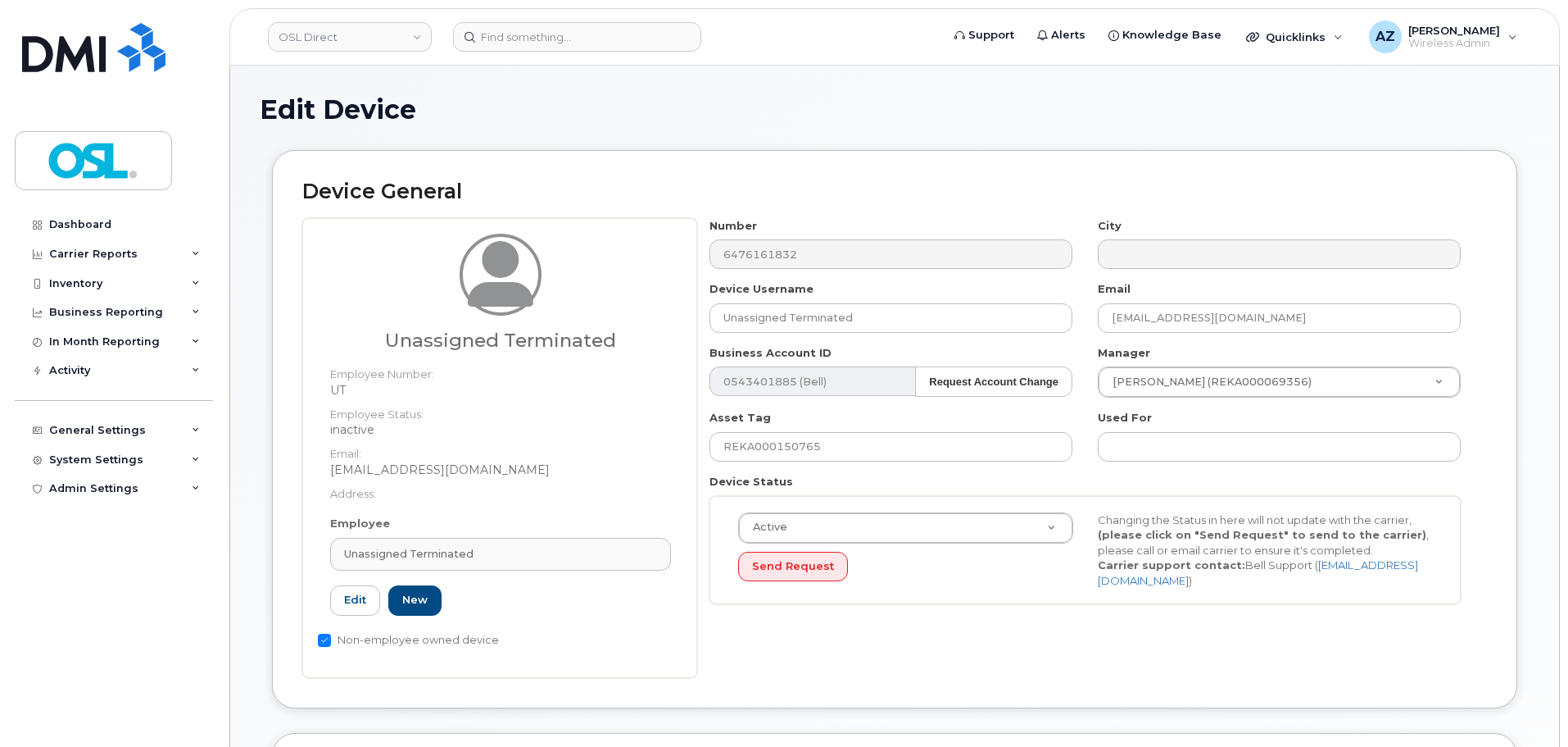
click at [443, 555] on span "Unassigned Terminated" at bounding box center [409, 554] width 129 height 16
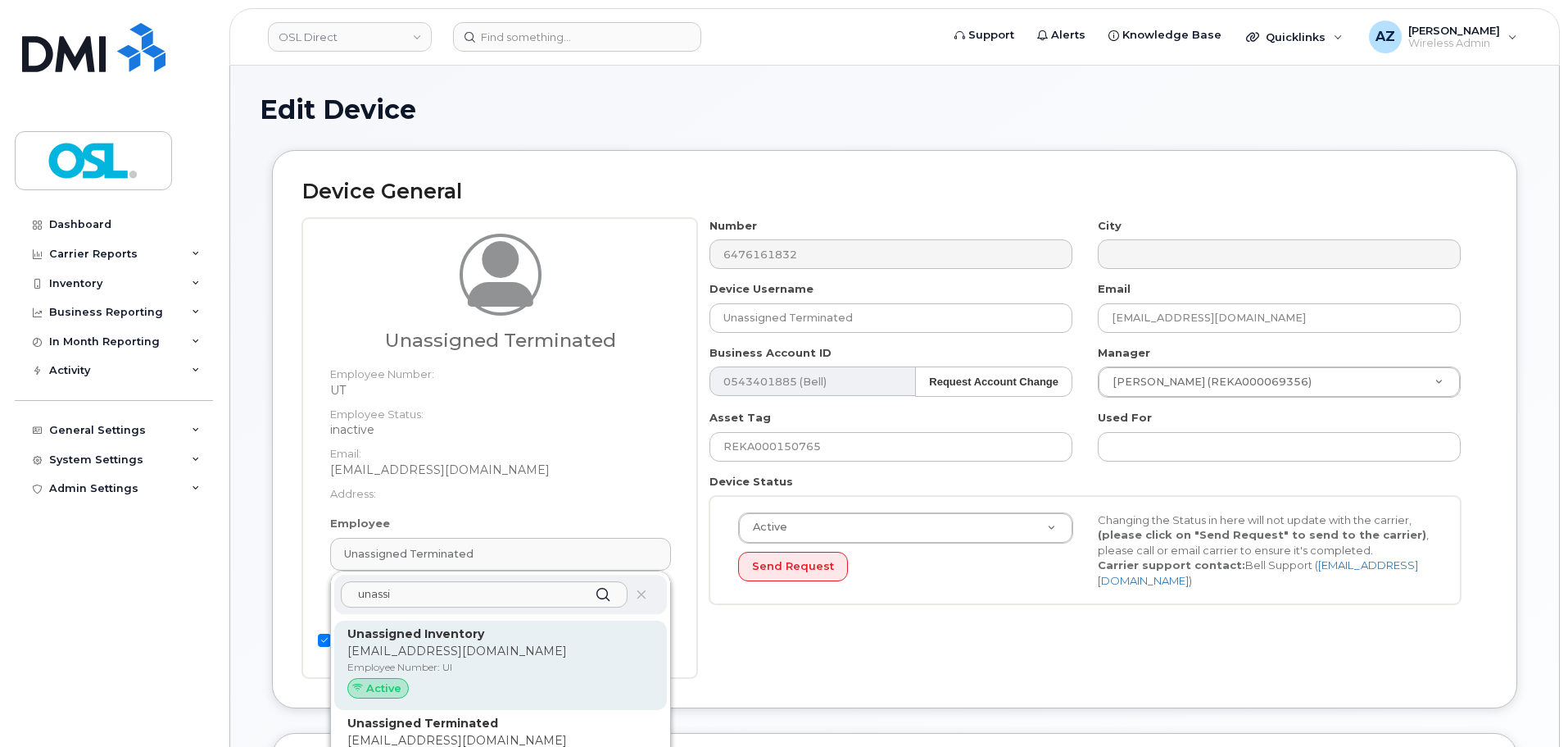
type input "unassi"
click at [438, 634] on strong "Unassigned Inventory" at bounding box center [415, 633] width 137 height 15
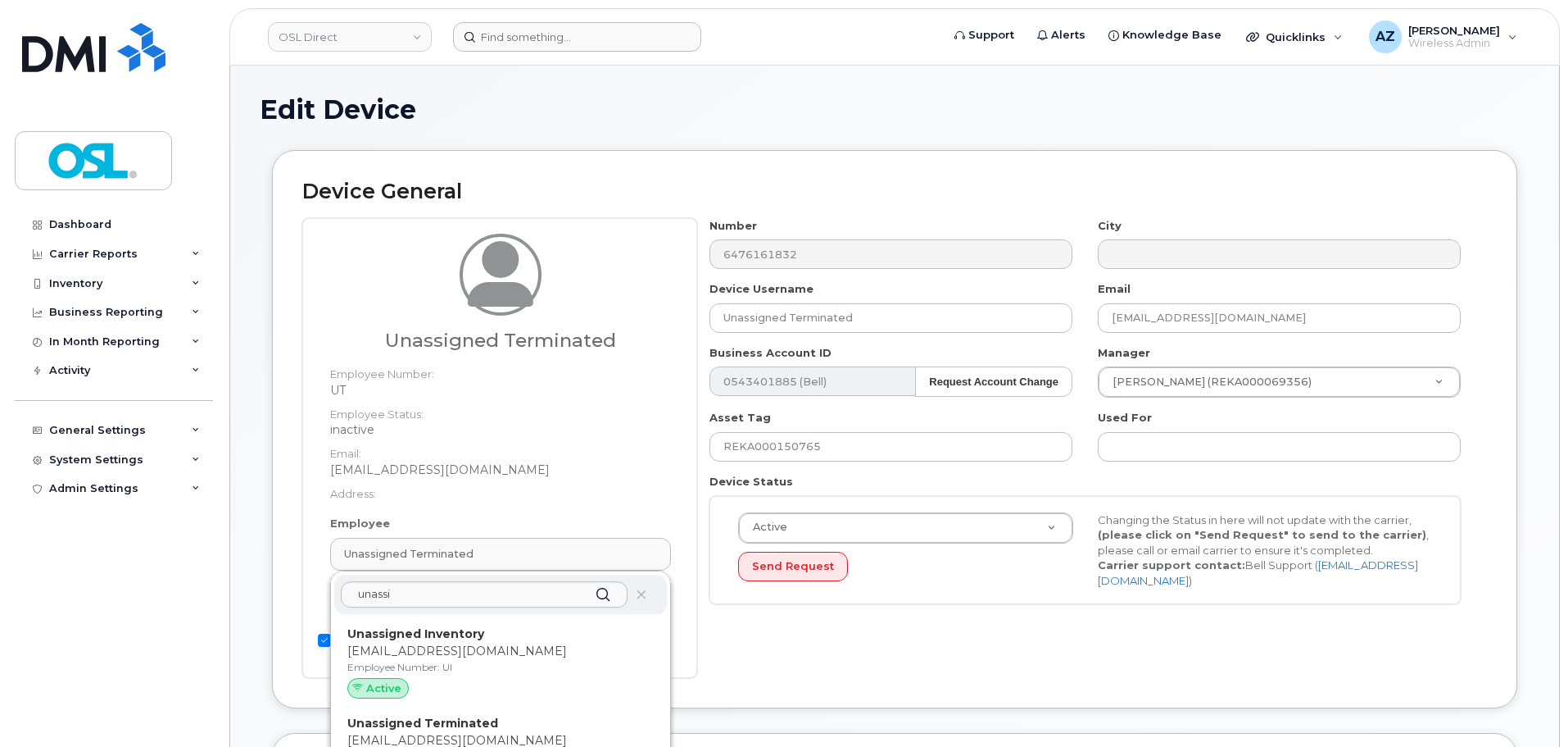
type input "UI"
type input "Unassigned Inventory"
type input "[EMAIL_ADDRESS][DOMAIN_NAME]"
type input "4724252"
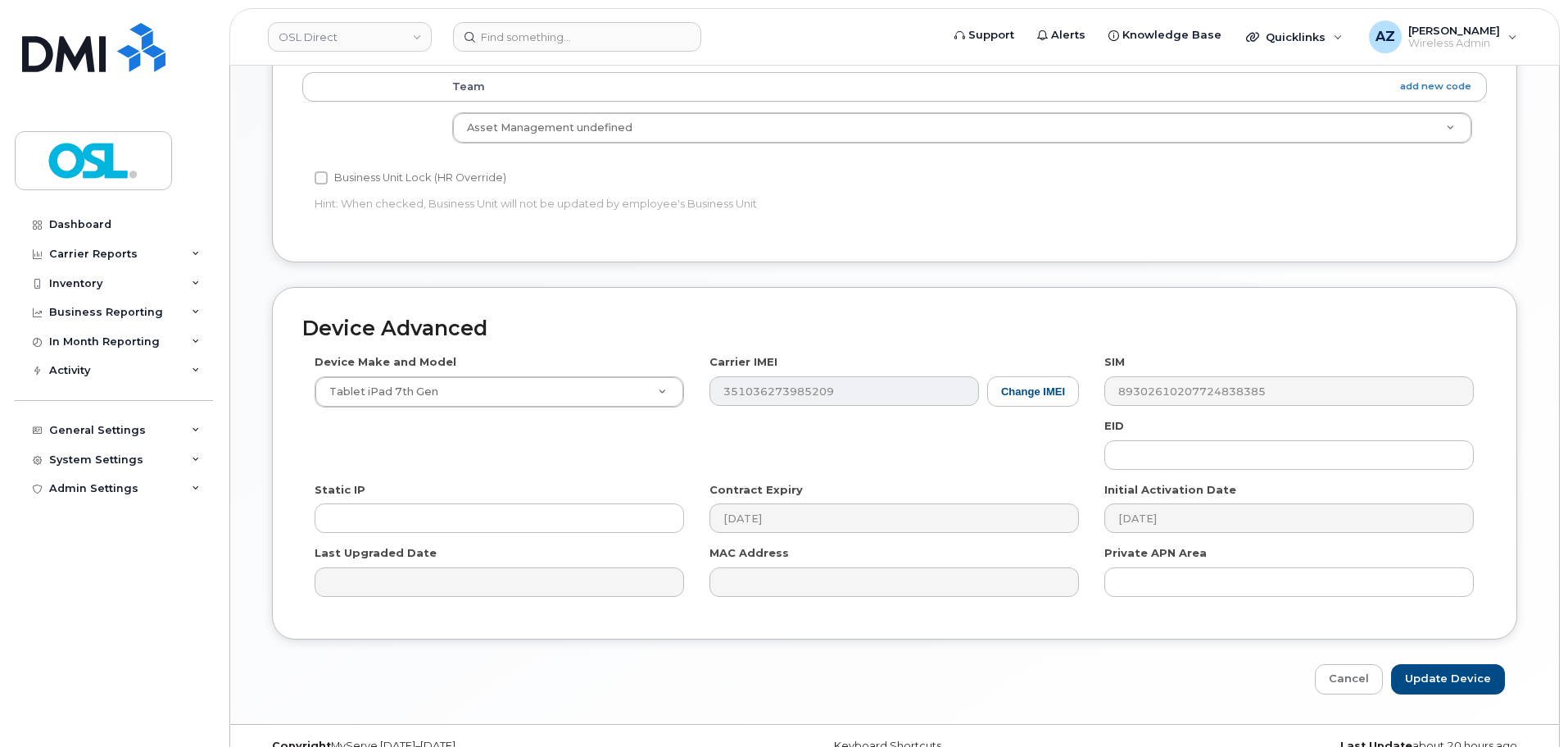
scroll to position [741, 0]
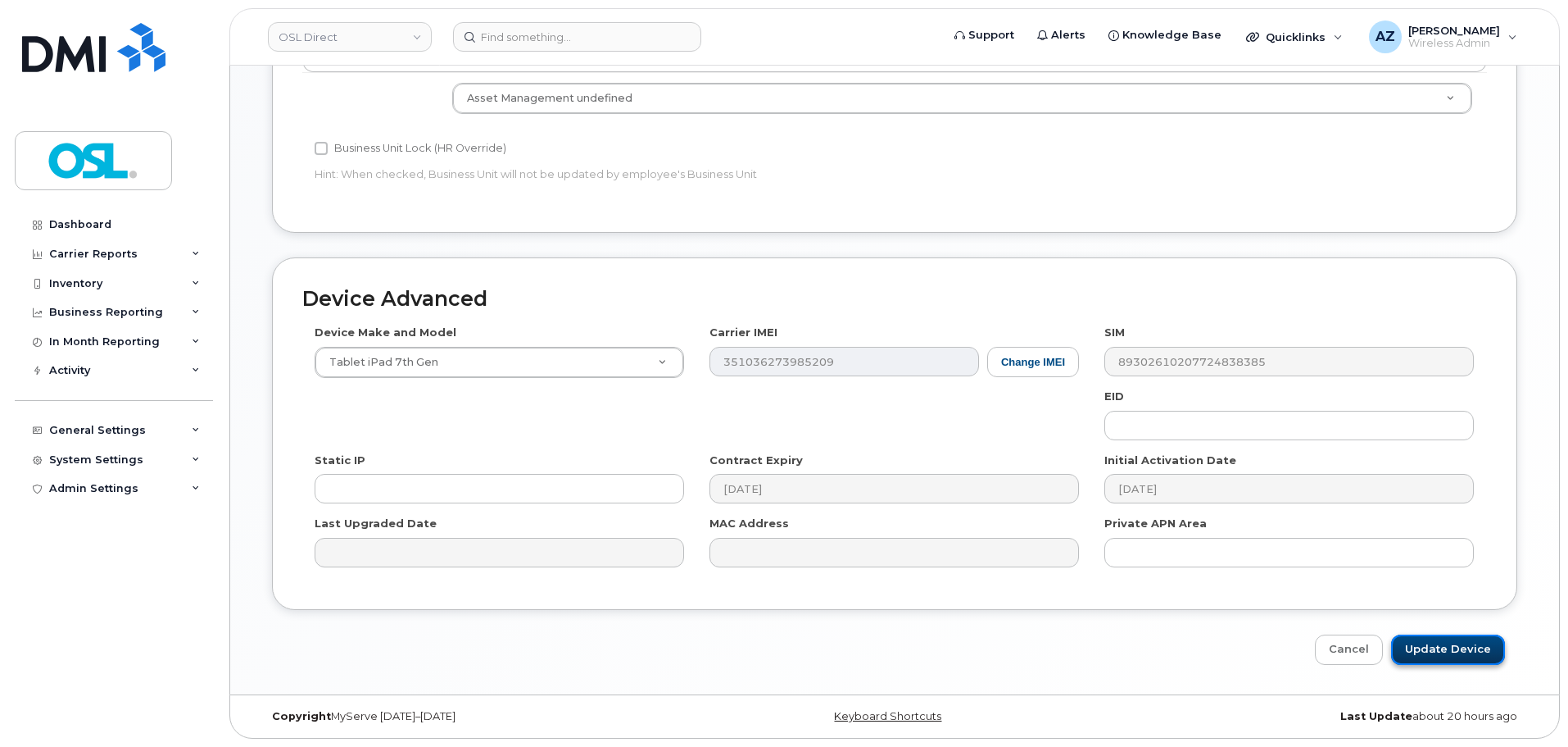
click at [1439, 644] on input "Update Device" at bounding box center [1447, 649] width 114 height 30
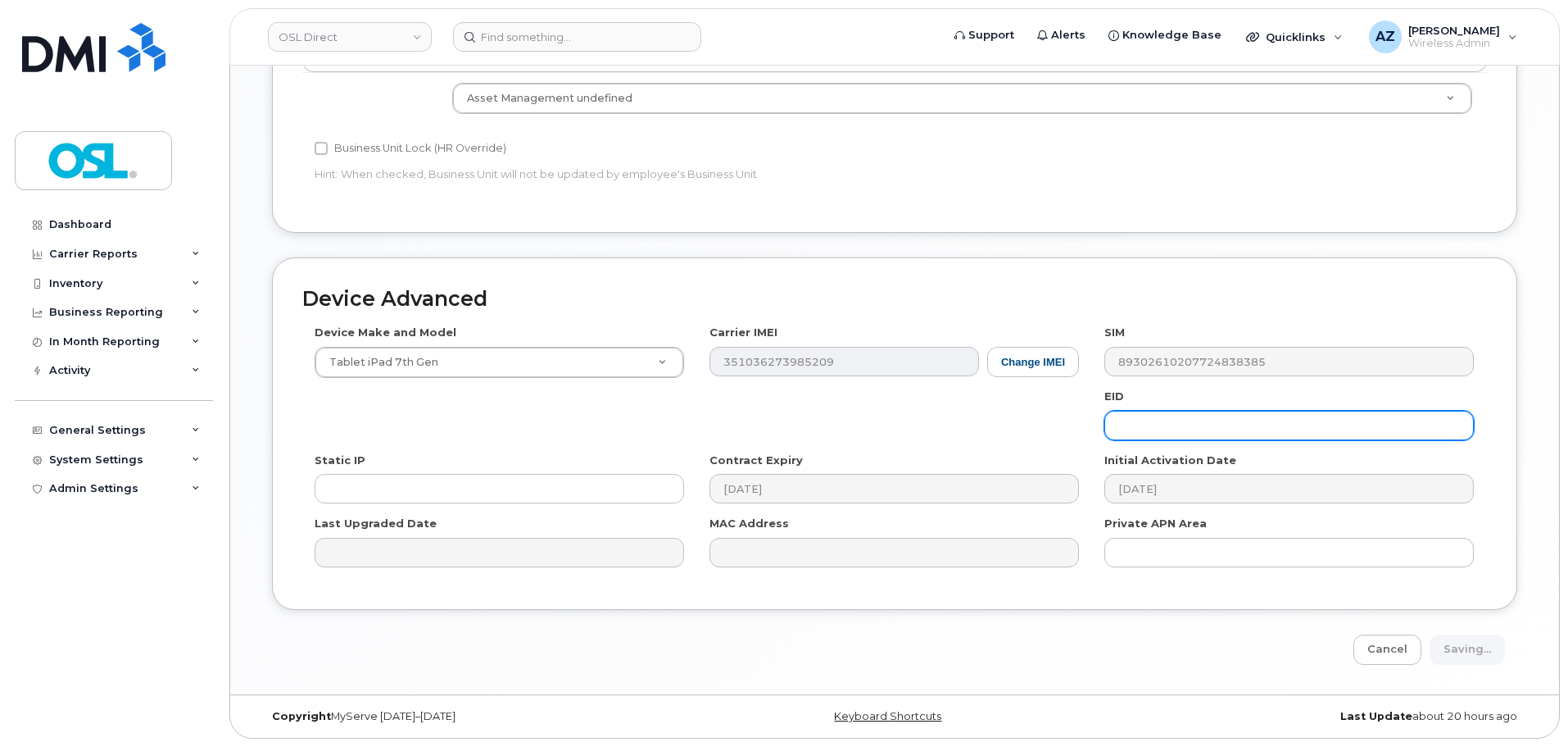
type input "Saving..."
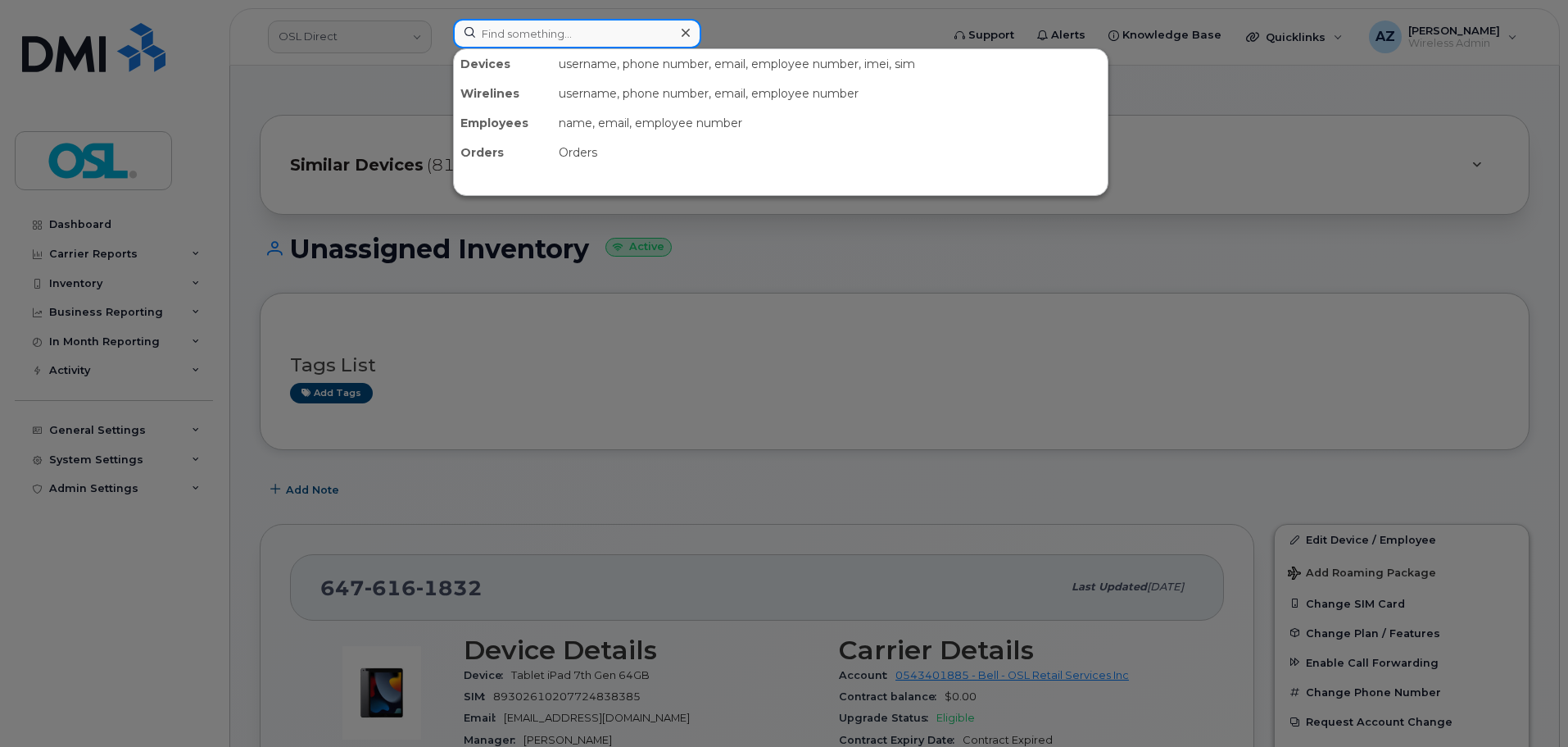
click at [594, 28] on input at bounding box center [577, 34] width 248 height 29
paste input "4374195955"
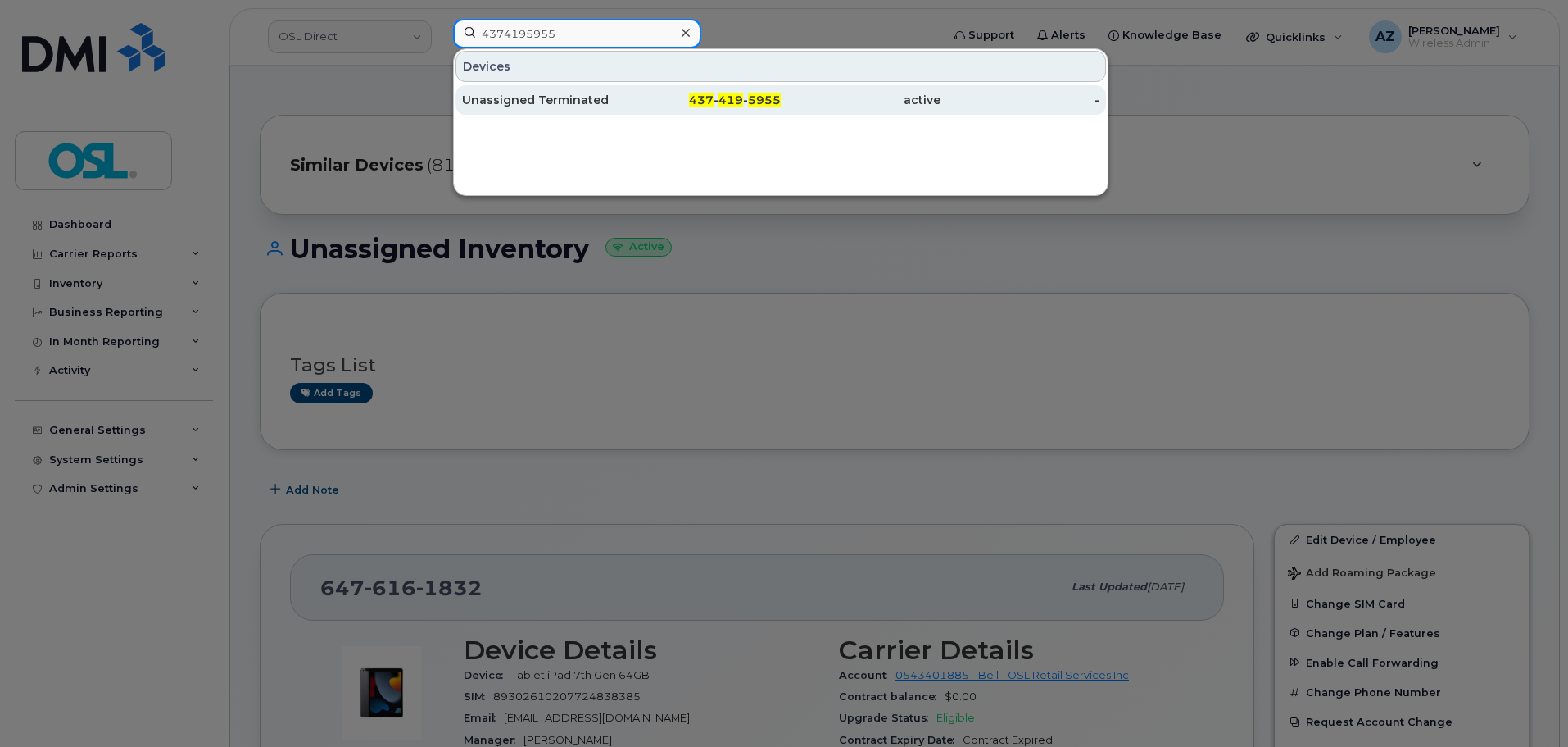
type input "4374195955"
click at [534, 101] on div "Unassigned Terminated" at bounding box center [541, 100] width 159 height 16
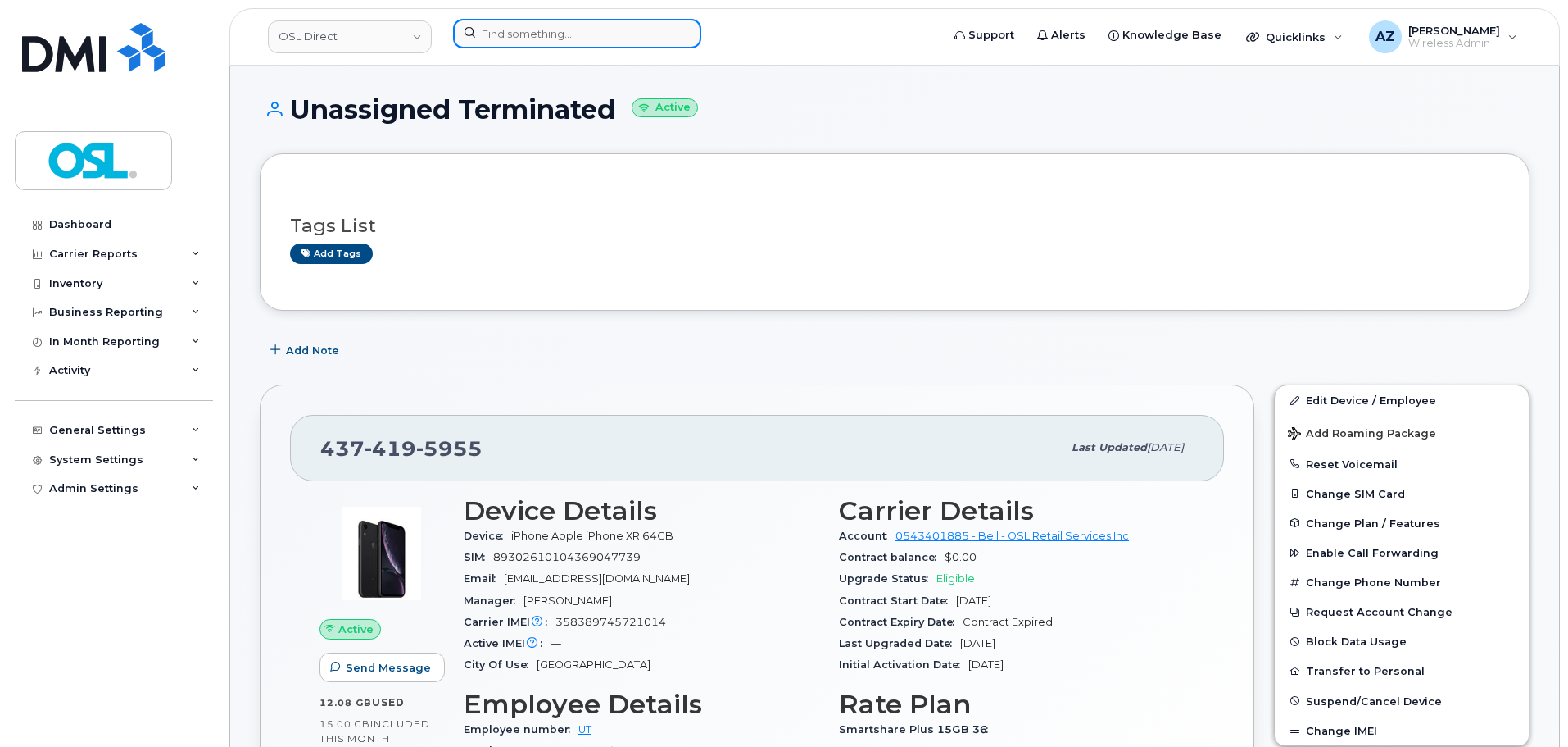
click at [537, 25] on input at bounding box center [577, 34] width 248 height 29
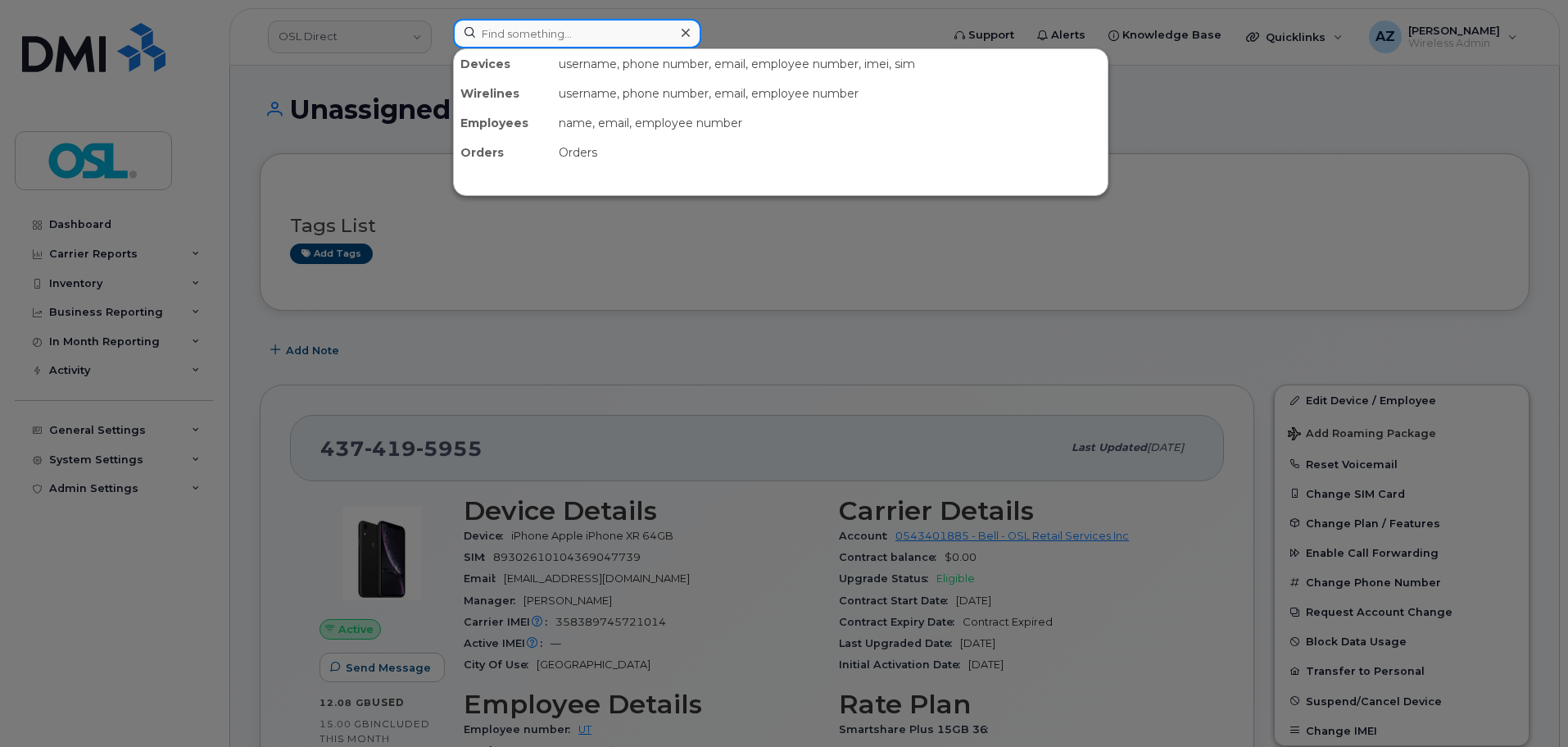
paste input "4374195955"
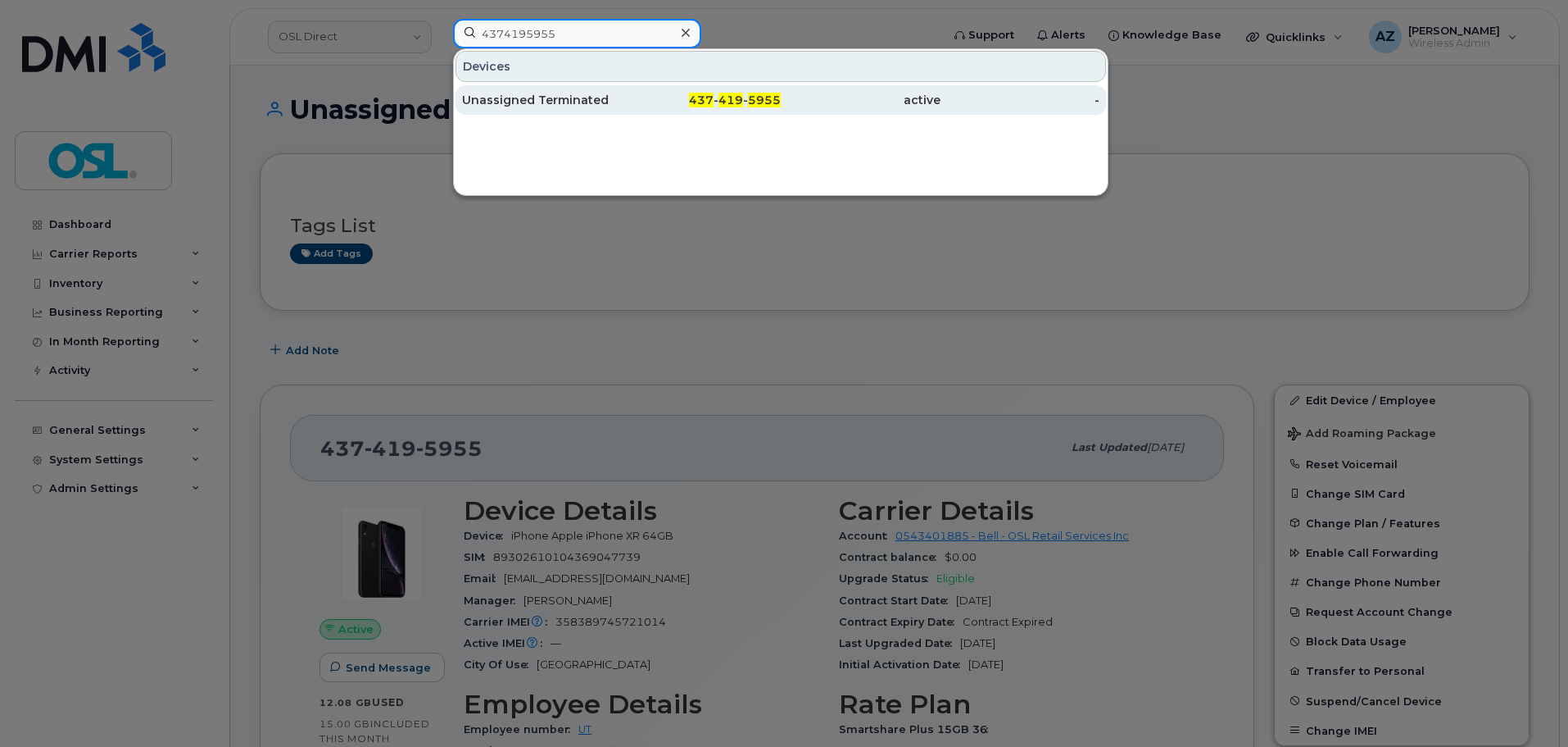
type input "4374195955"
click at [561, 103] on div "Unassigned Terminated" at bounding box center [541, 100] width 159 height 16
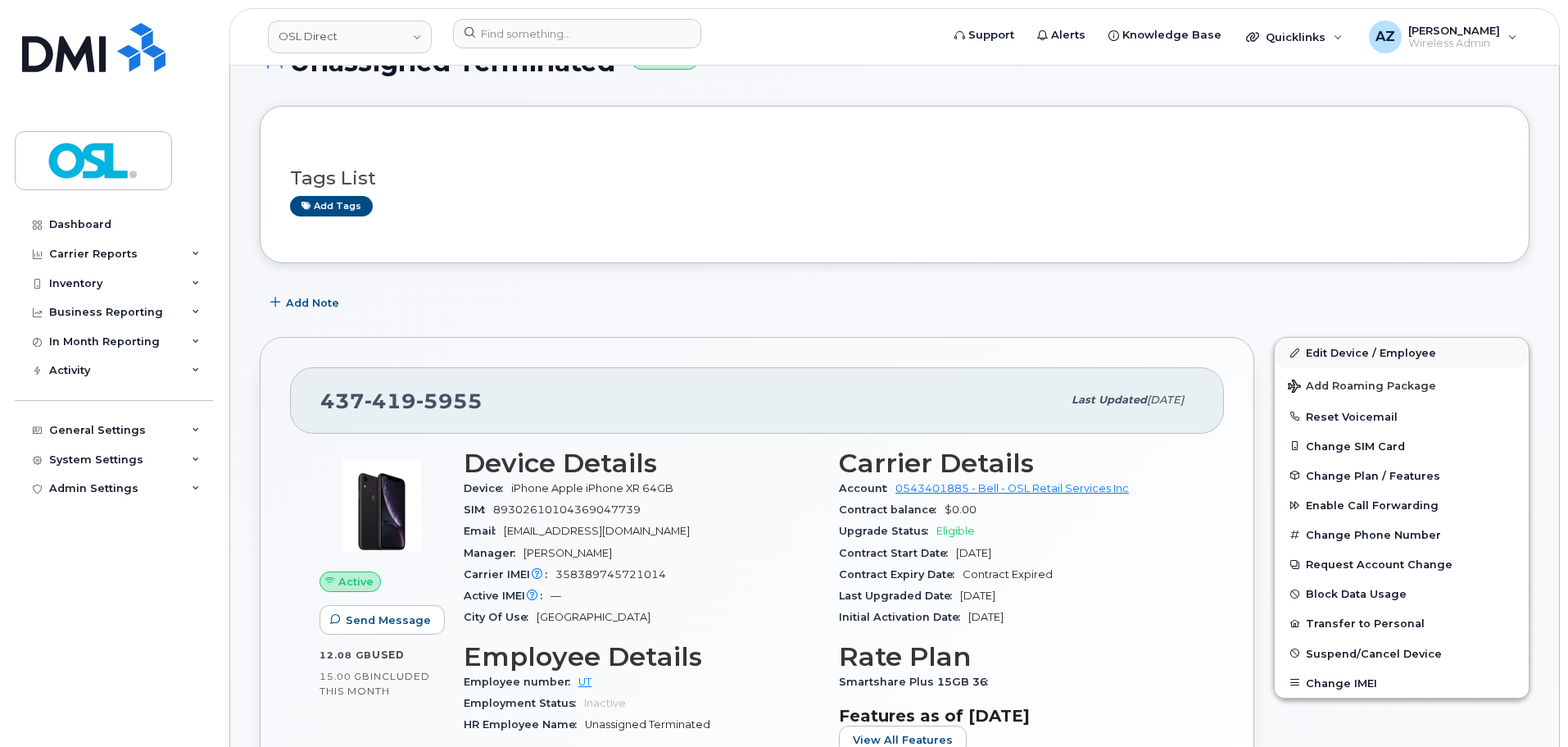
scroll to position [82, 0]
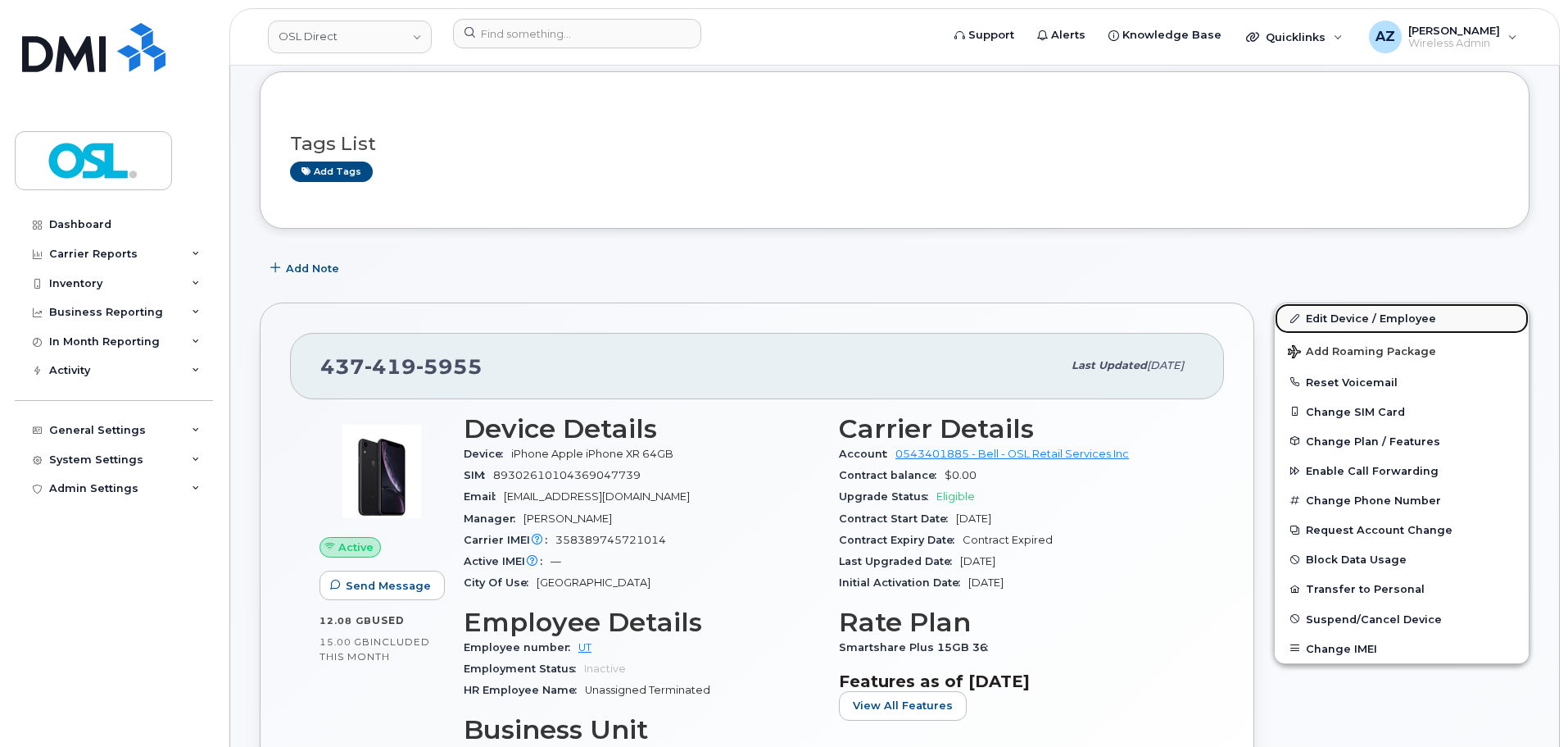
click at [1354, 315] on link "Edit Device / Employee" at bounding box center [1401, 318] width 254 height 29
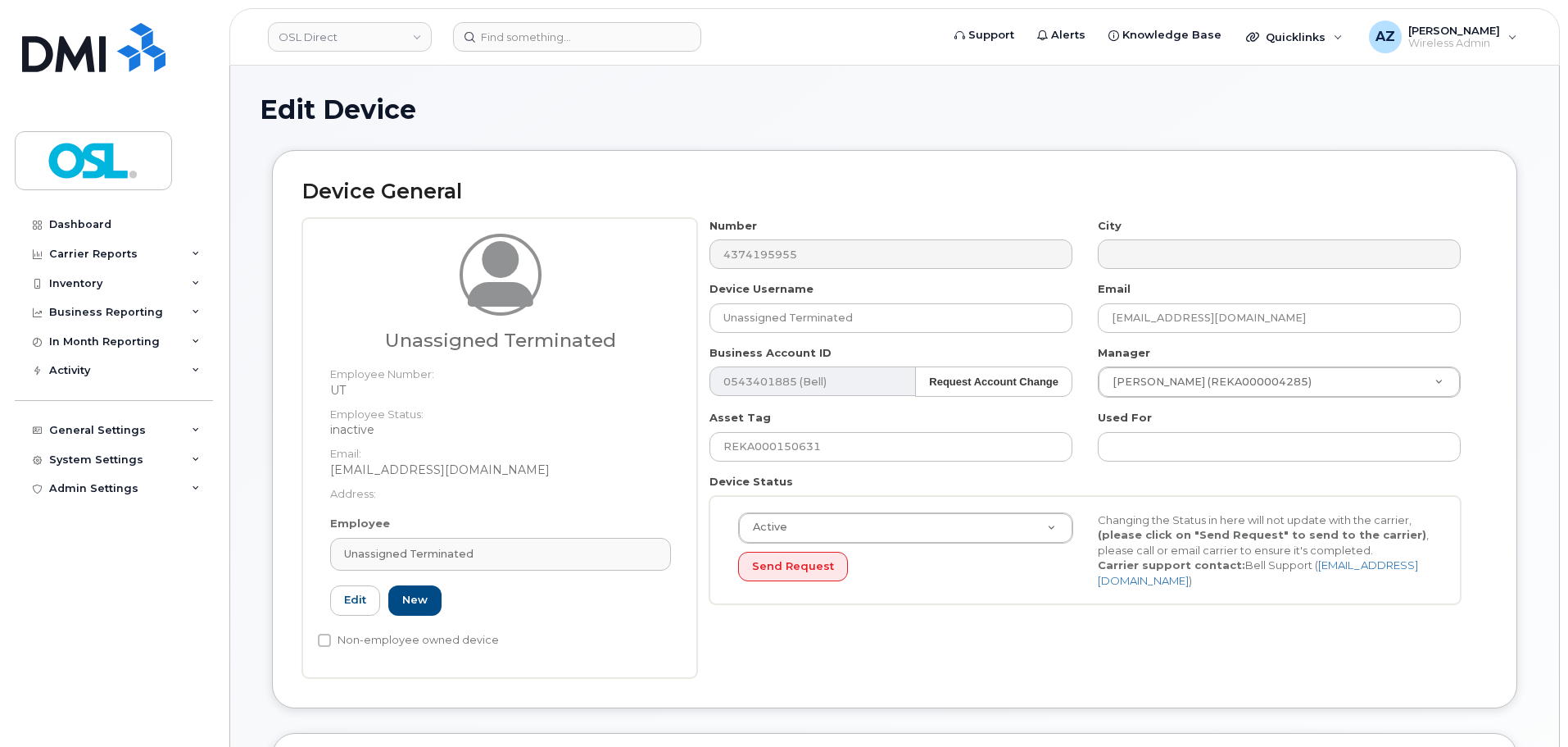
click at [515, 548] on div "Unassigned Terminated" at bounding box center [500, 554] width 313 height 16
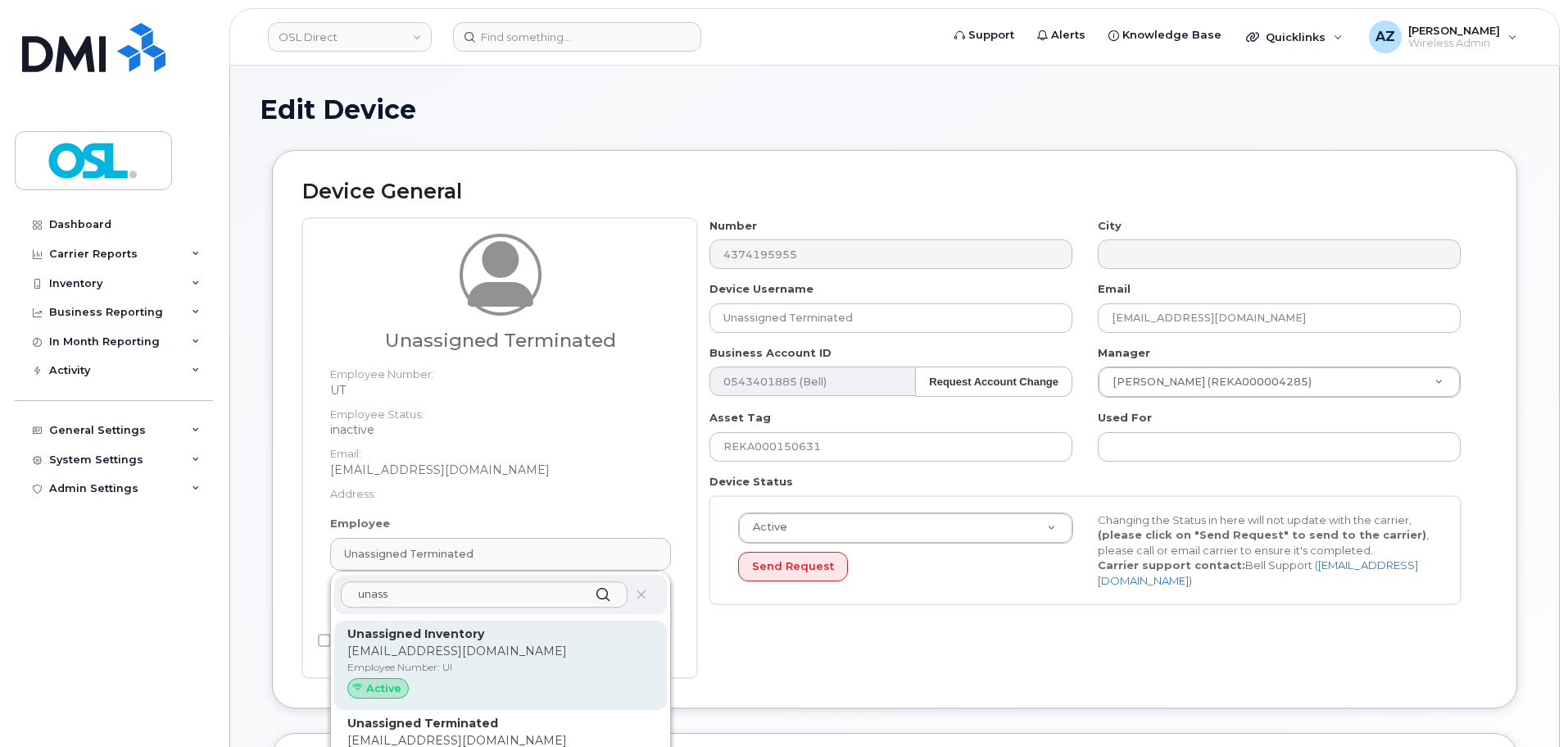
type input "unass"
click at [485, 638] on p "Unassigned Inventory" at bounding box center [500, 634] width 307 height 17
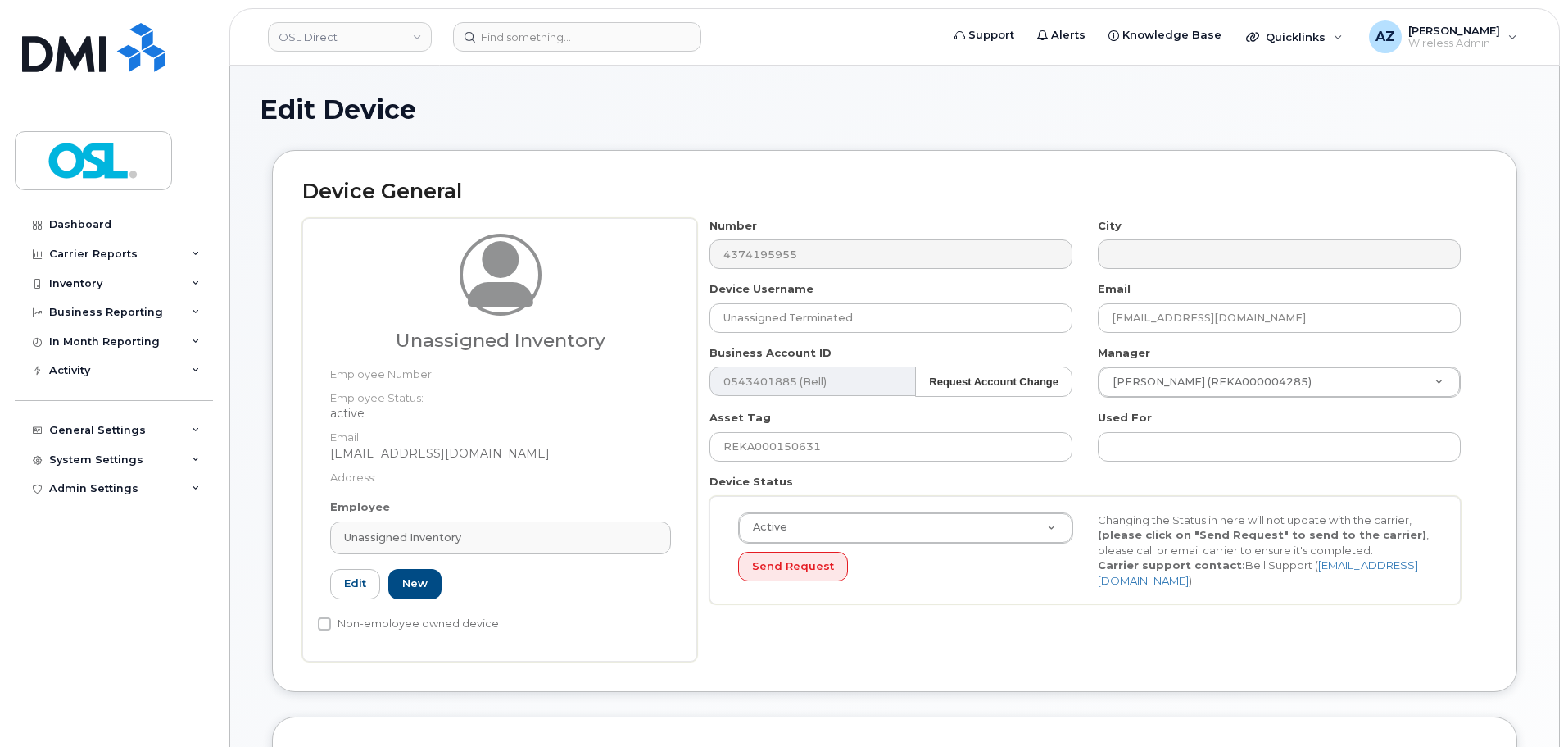
type input "UI"
type input "Unassigned Inventory"
type input "[EMAIL_ADDRESS][DOMAIN_NAME]"
type input "4724252"
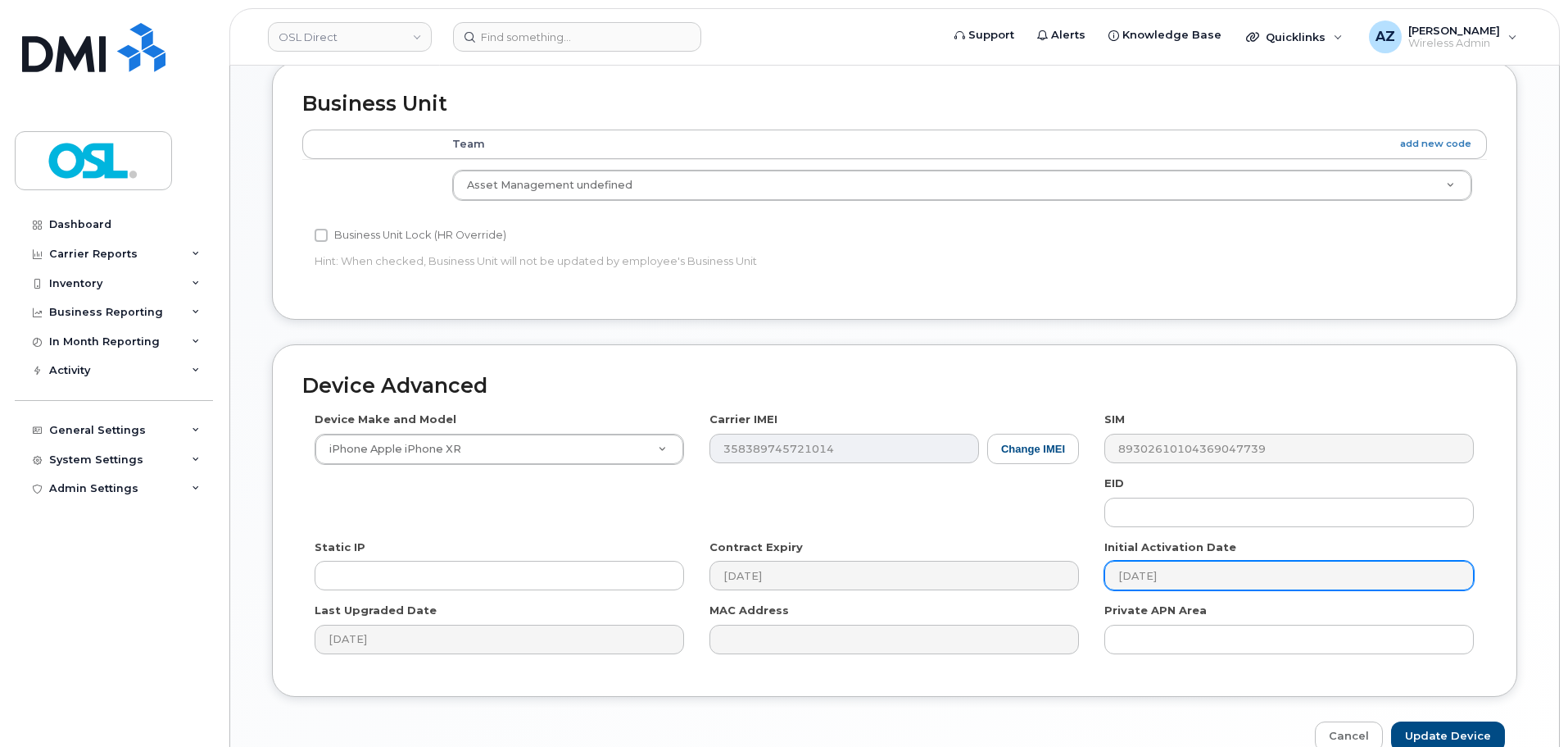
scroll to position [656, 0]
click at [1453, 737] on input "Update Device" at bounding box center [1447, 734] width 114 height 30
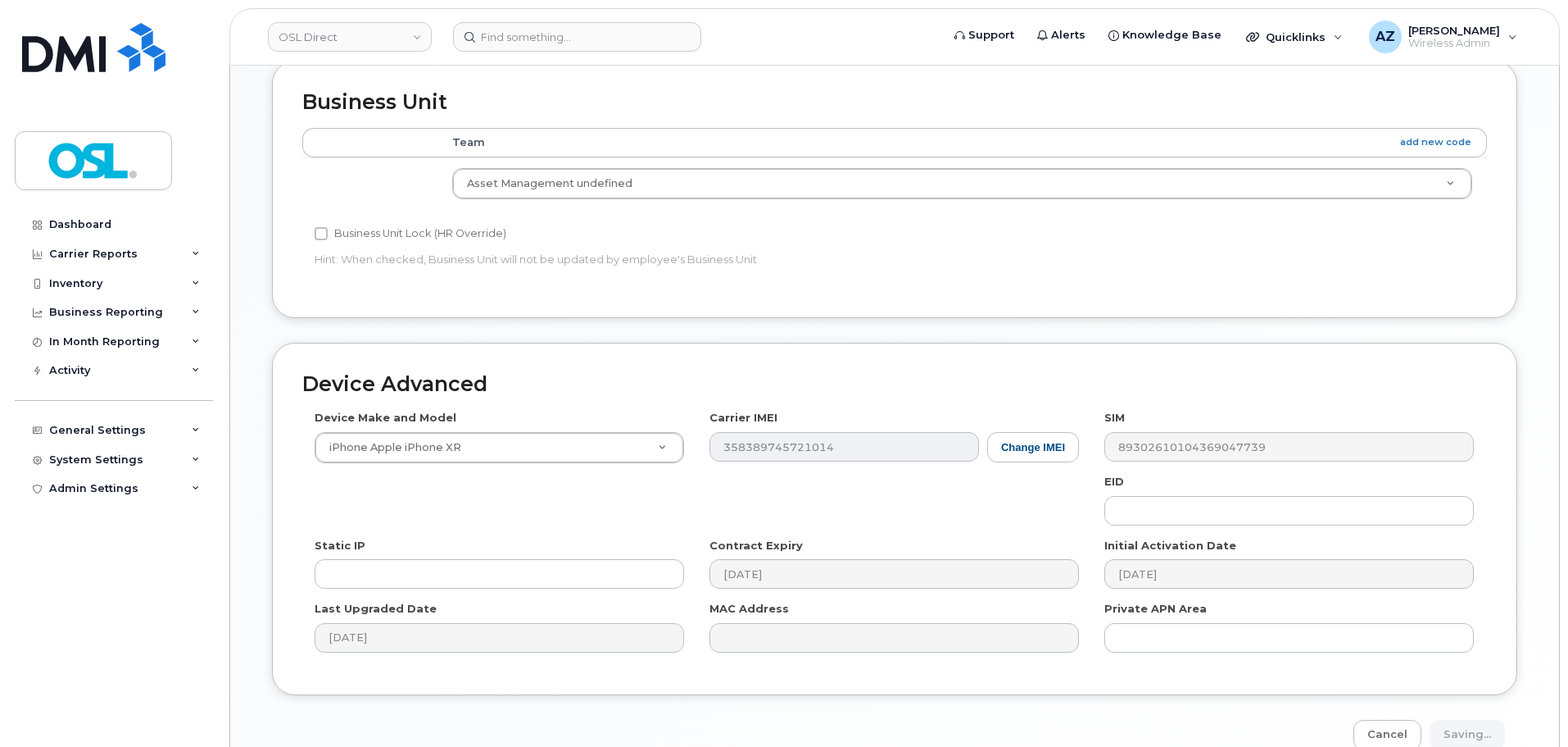
type input "Saving..."
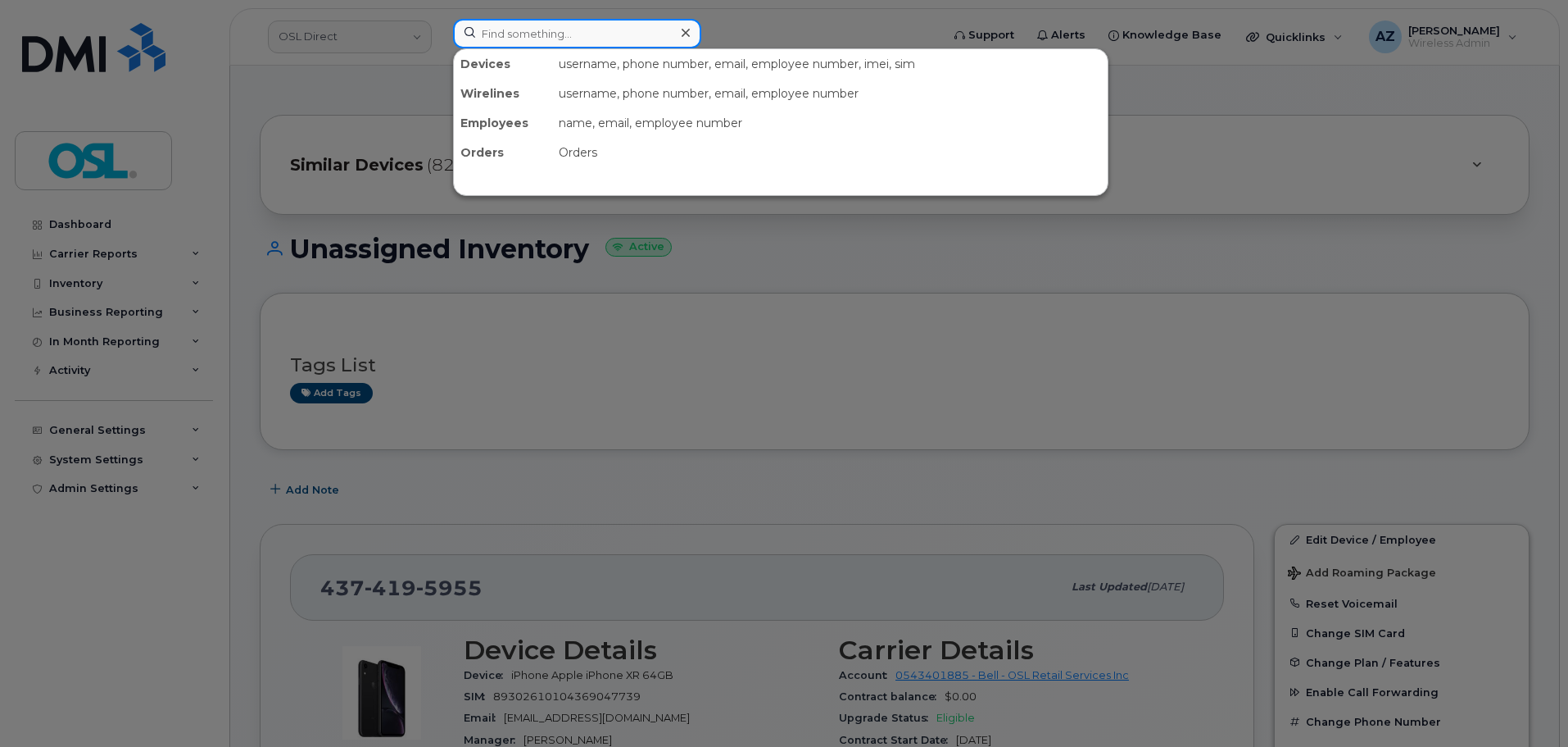
click at [611, 29] on input at bounding box center [577, 34] width 248 height 29
paste input "9022215786"
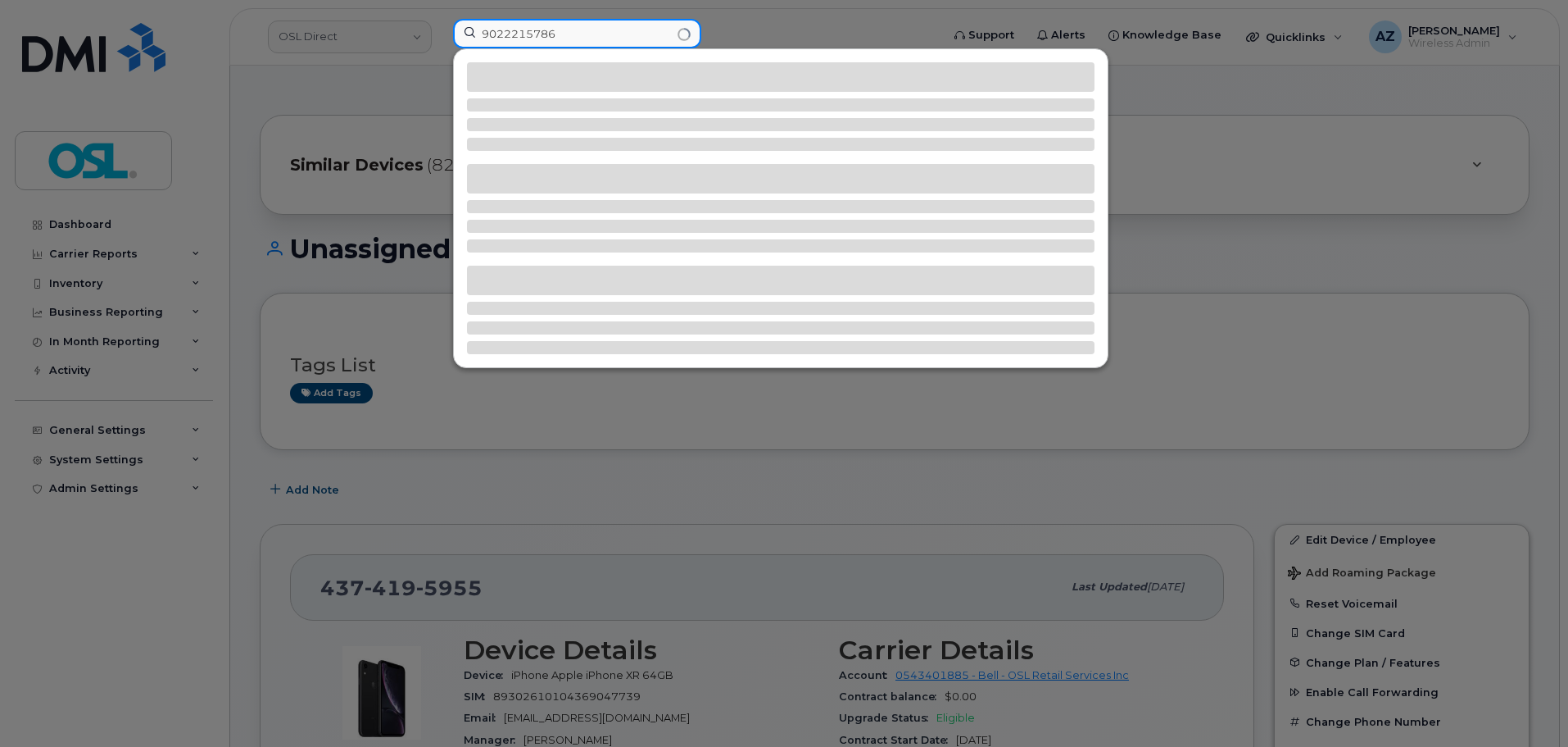
type input "9022215786"
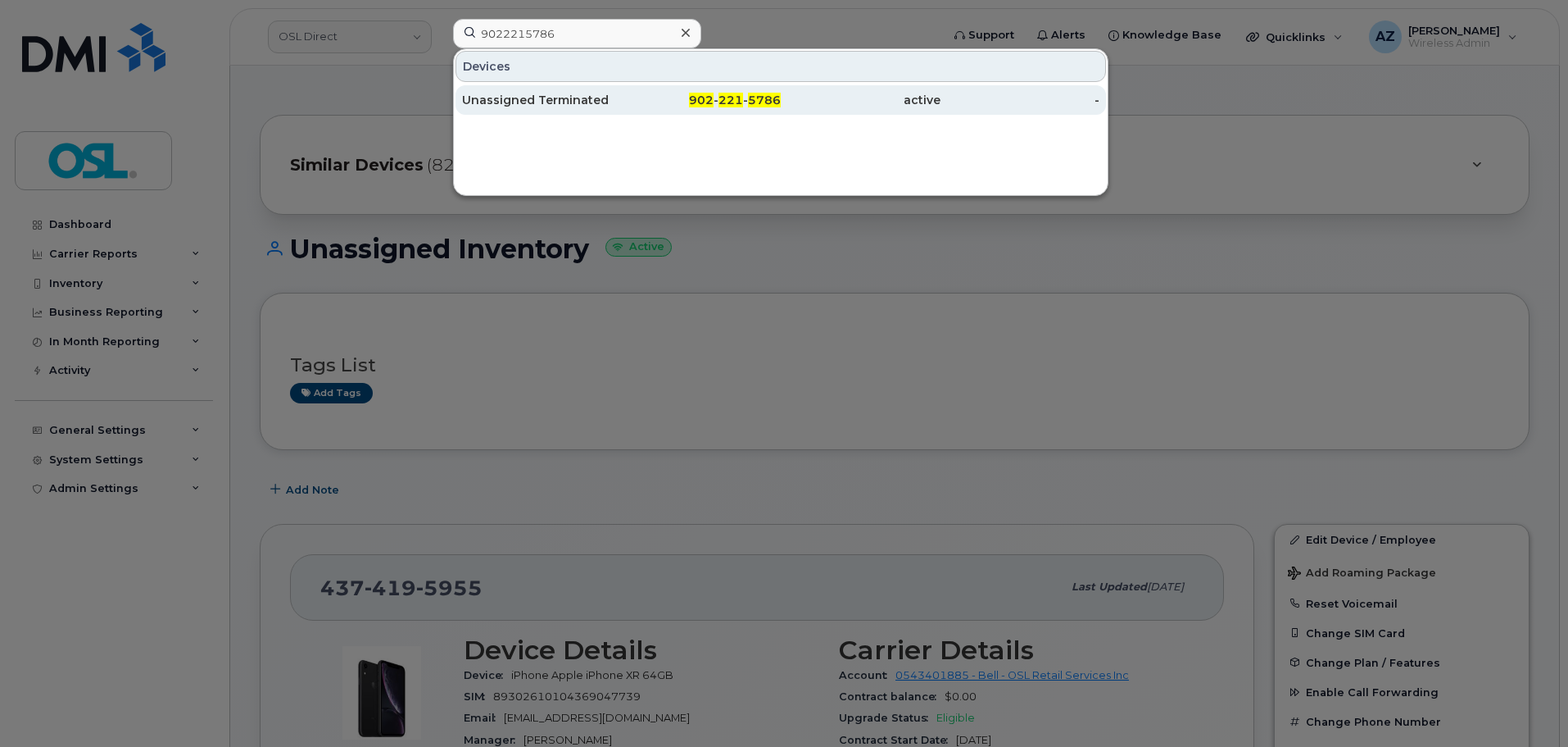
click at [558, 92] on div "Unassigned Terminated" at bounding box center [541, 100] width 159 height 29
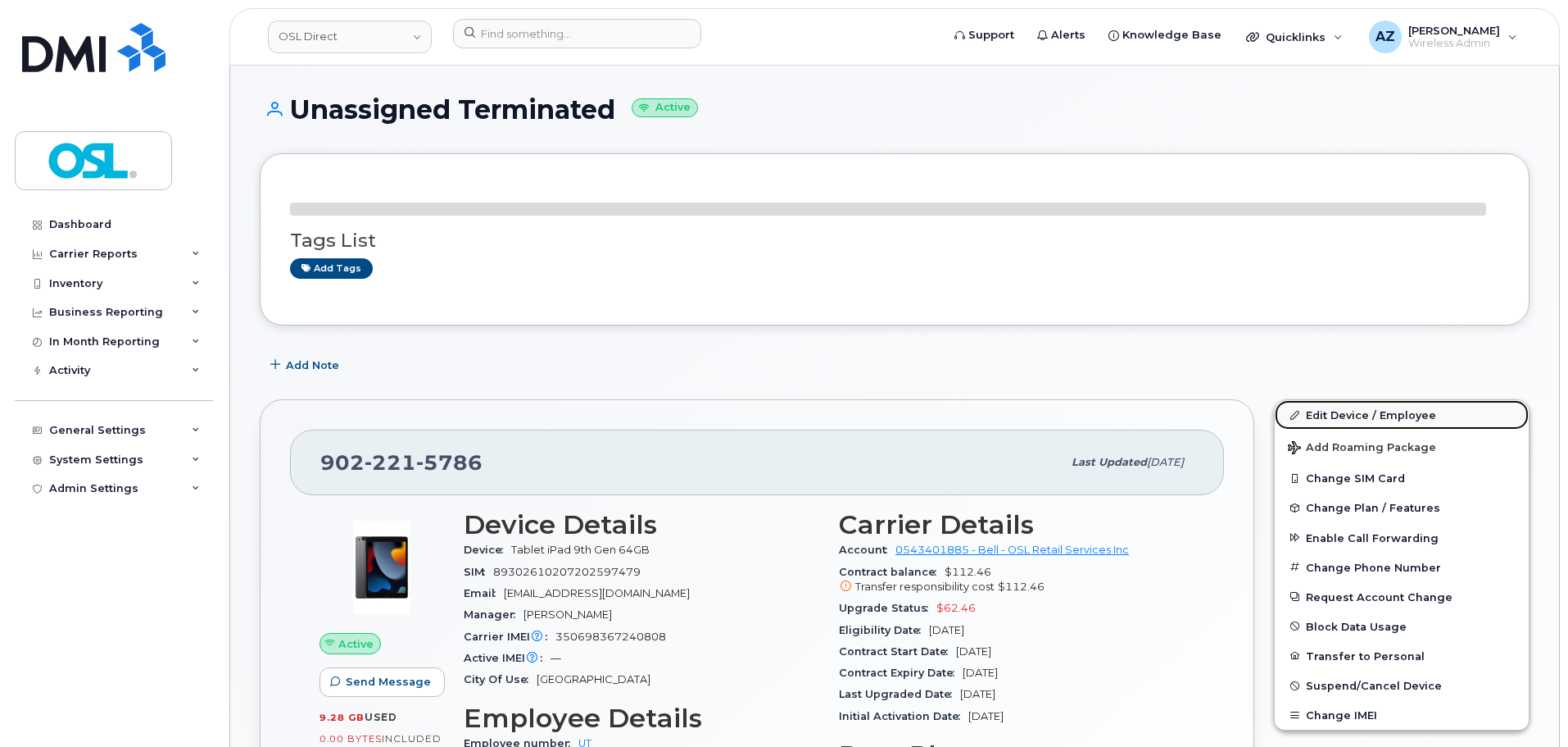
click at [1328, 420] on link "Edit Device / Employee" at bounding box center [1401, 414] width 254 height 29
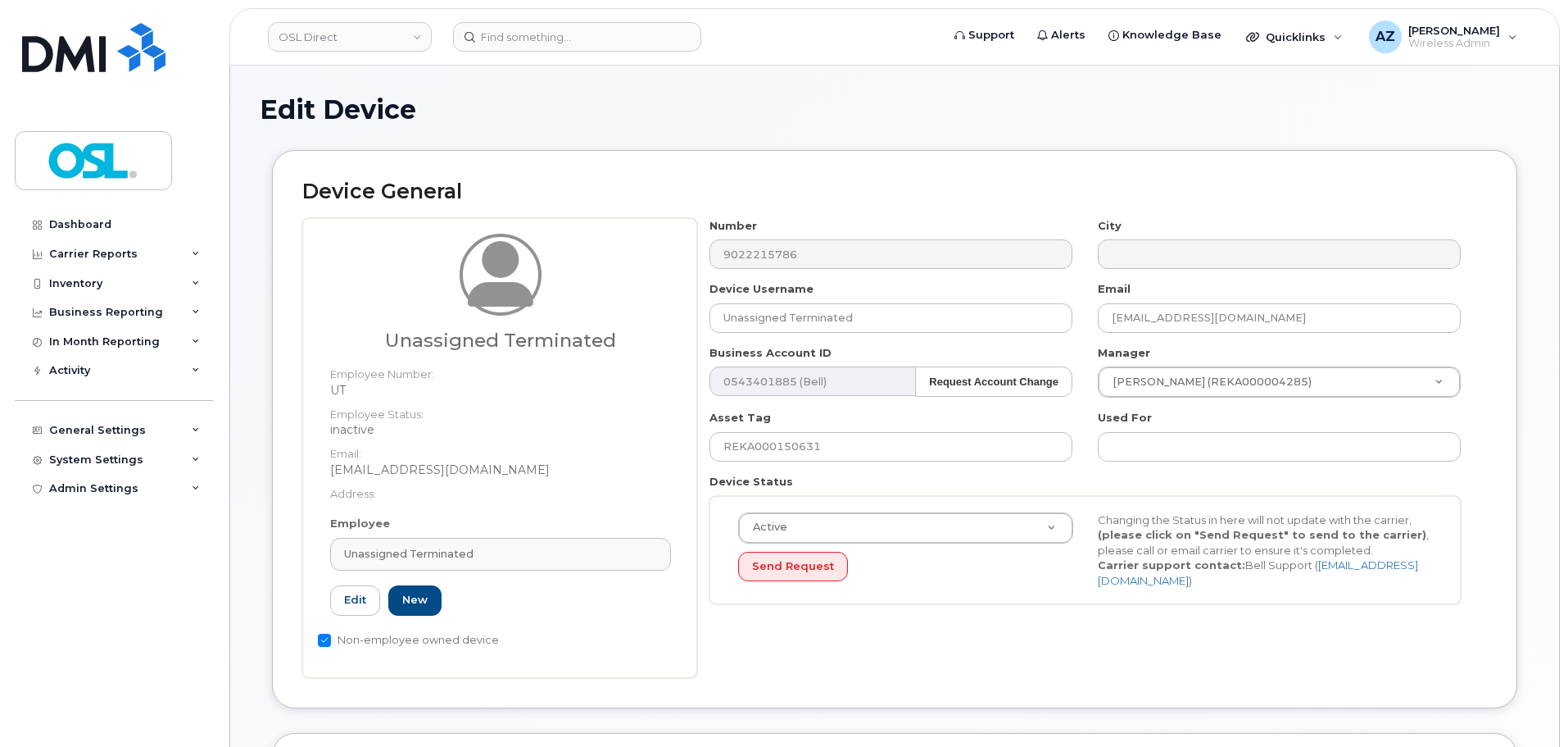
click at [431, 545] on link "Unassigned Terminated" at bounding box center [500, 554] width 341 height 33
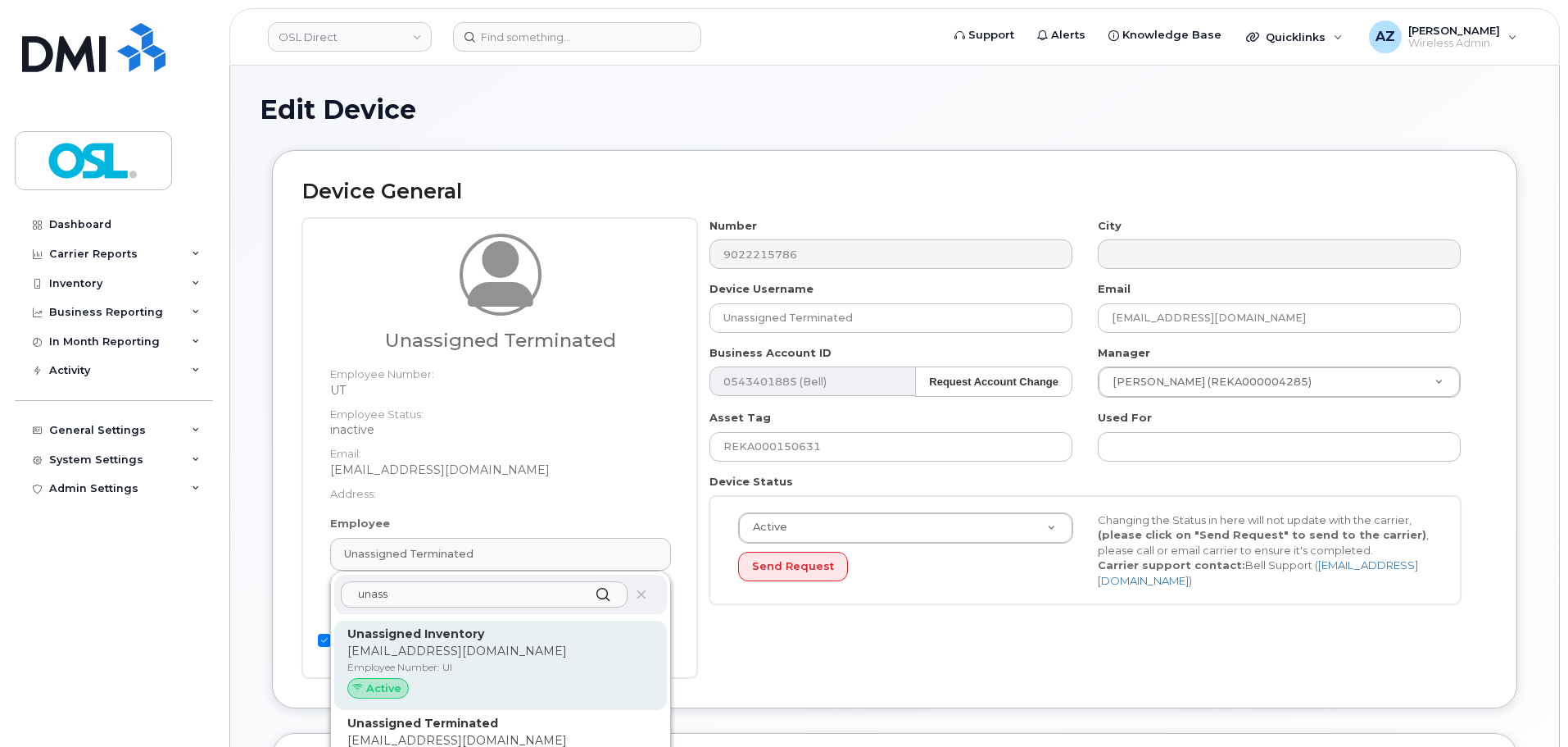
type input "unass"
click at [477, 633] on strong "Unassigned Inventory" at bounding box center [415, 633] width 137 height 15
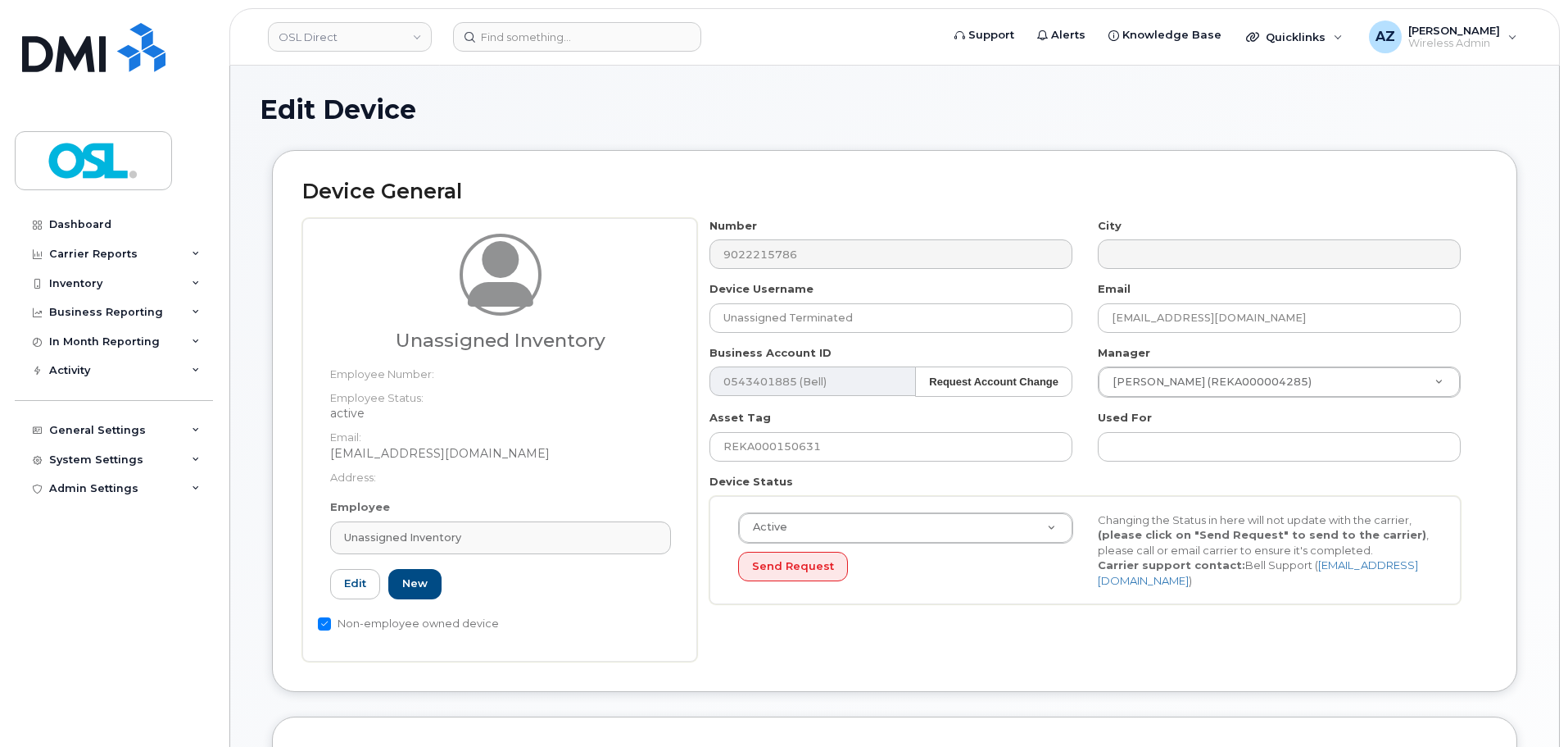
type input "UI"
type input "Unassigned Inventory"
type input "[EMAIL_ADDRESS][DOMAIN_NAME]"
type input "4724252"
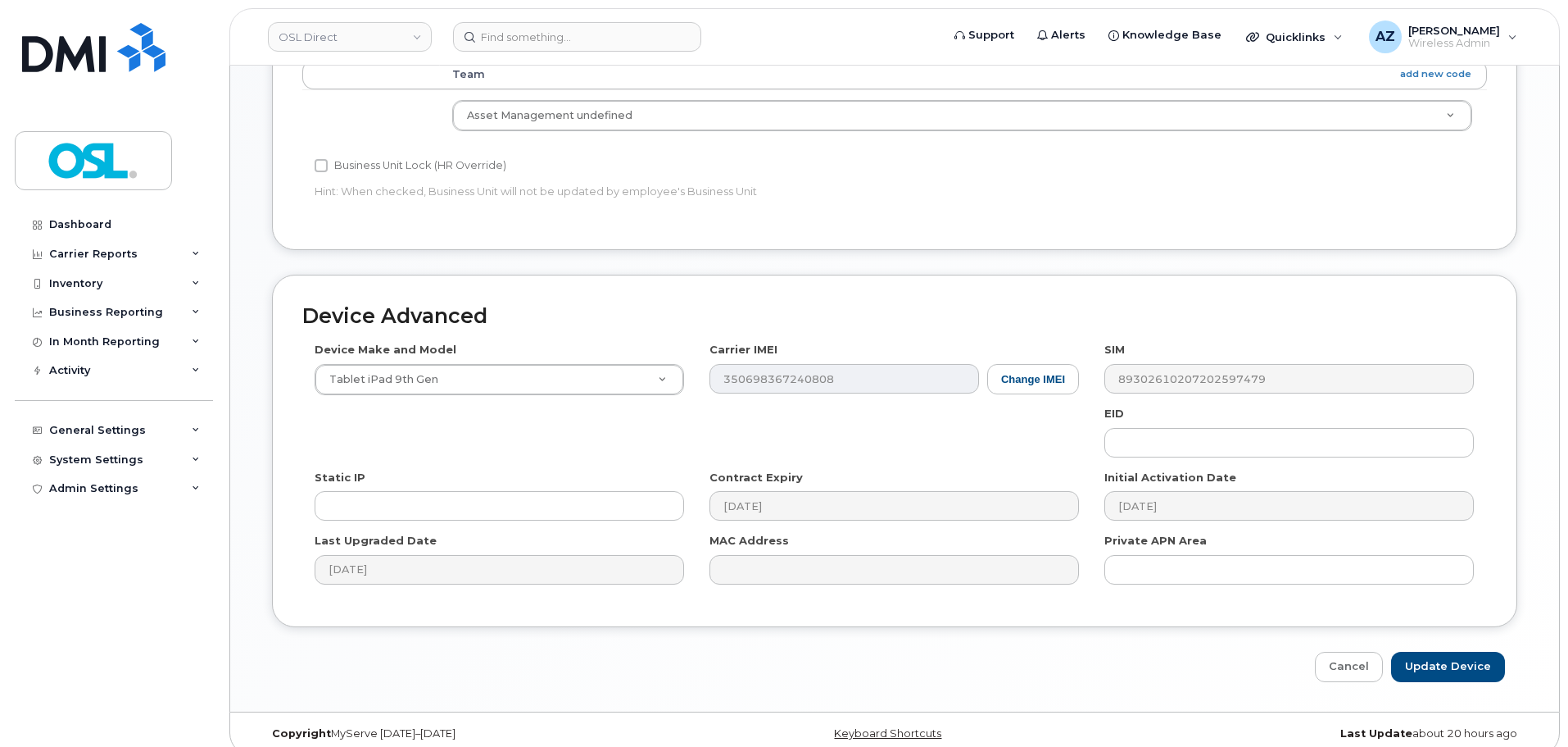
scroll to position [738, 0]
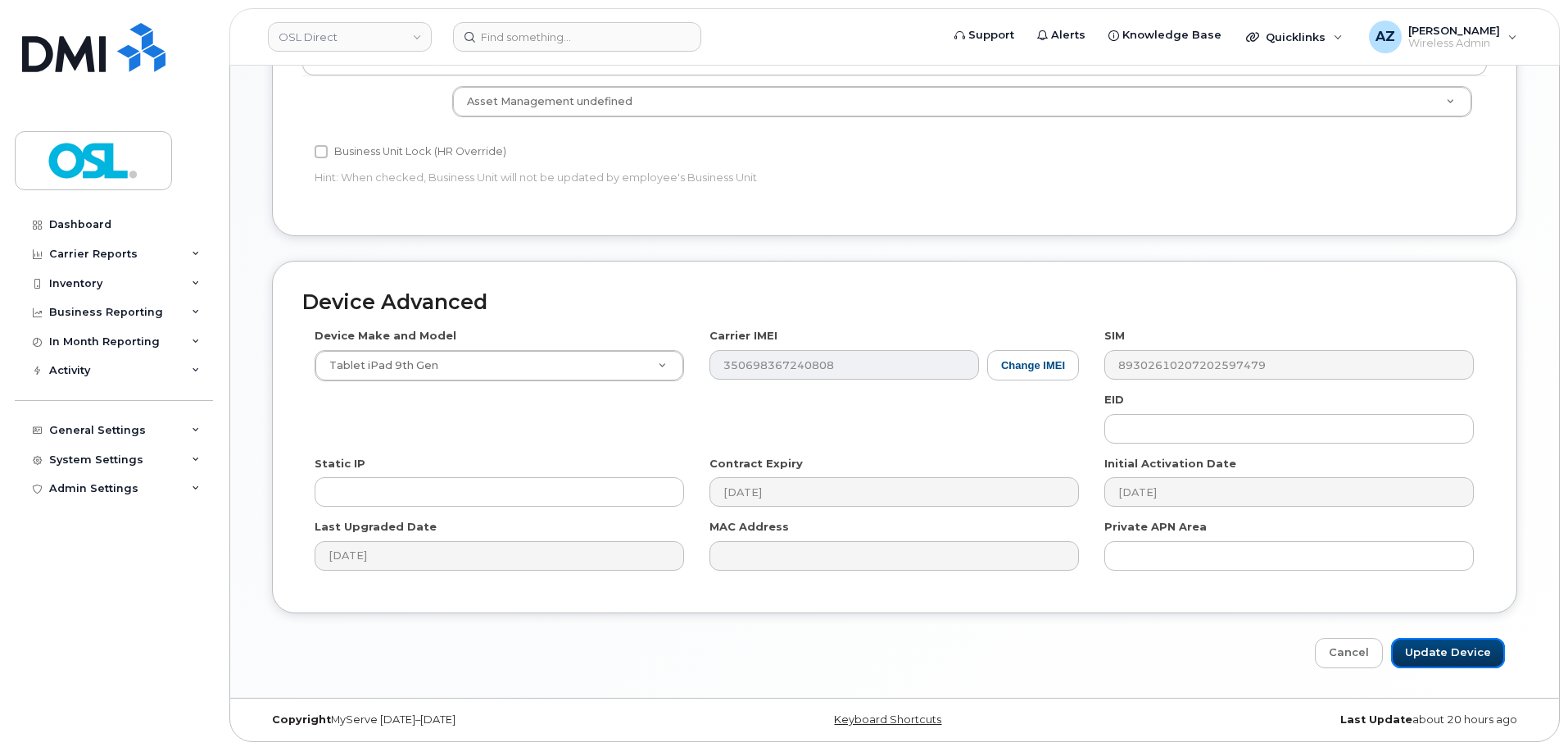
drag, startPoint x: 1474, startPoint y: 652, endPoint x: 1106, endPoint y: 395, distance: 448.9
click at [1474, 652] on input "Update Device" at bounding box center [1447, 652] width 114 height 30
type input "Saving..."
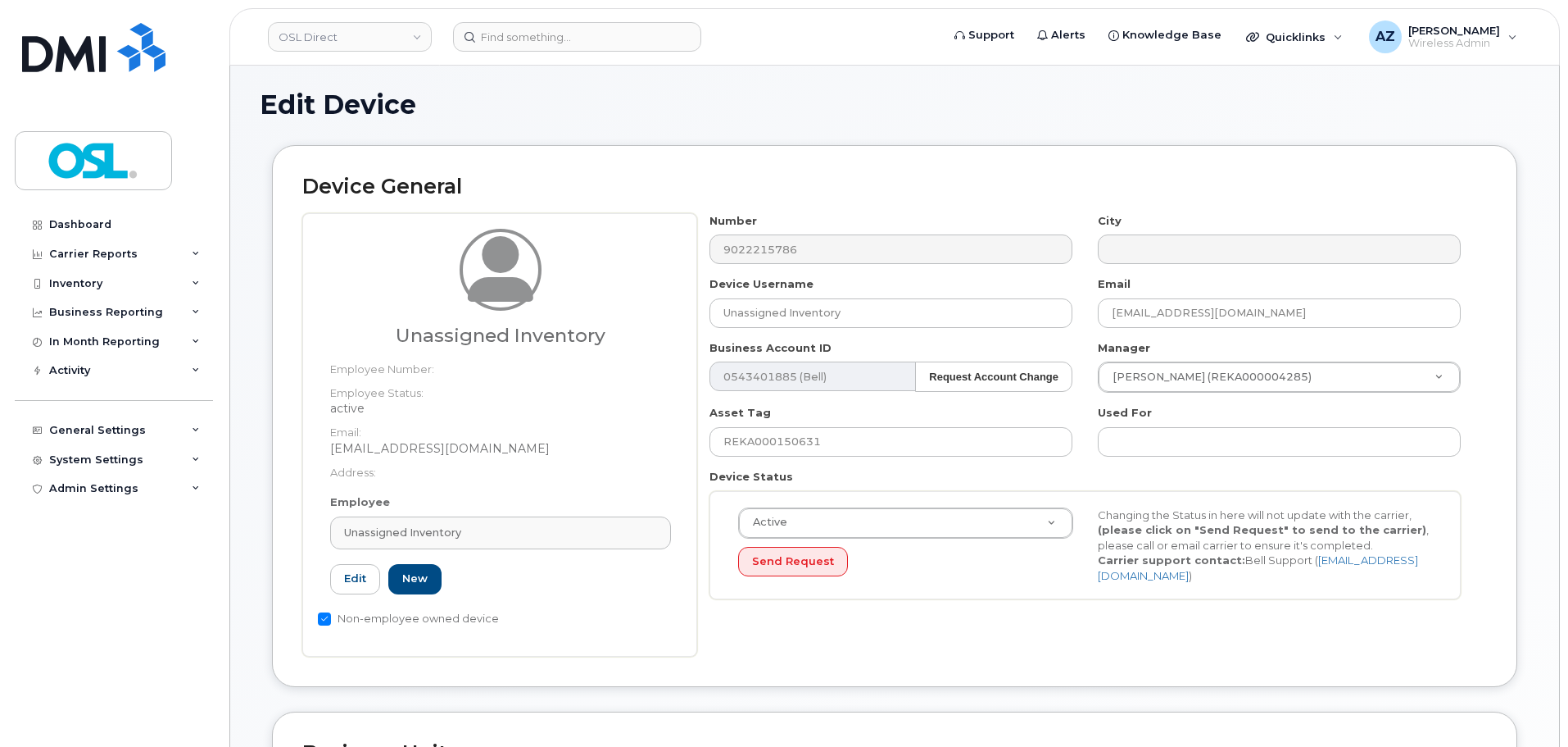
scroll to position [0, 0]
